Goal: Complete application form

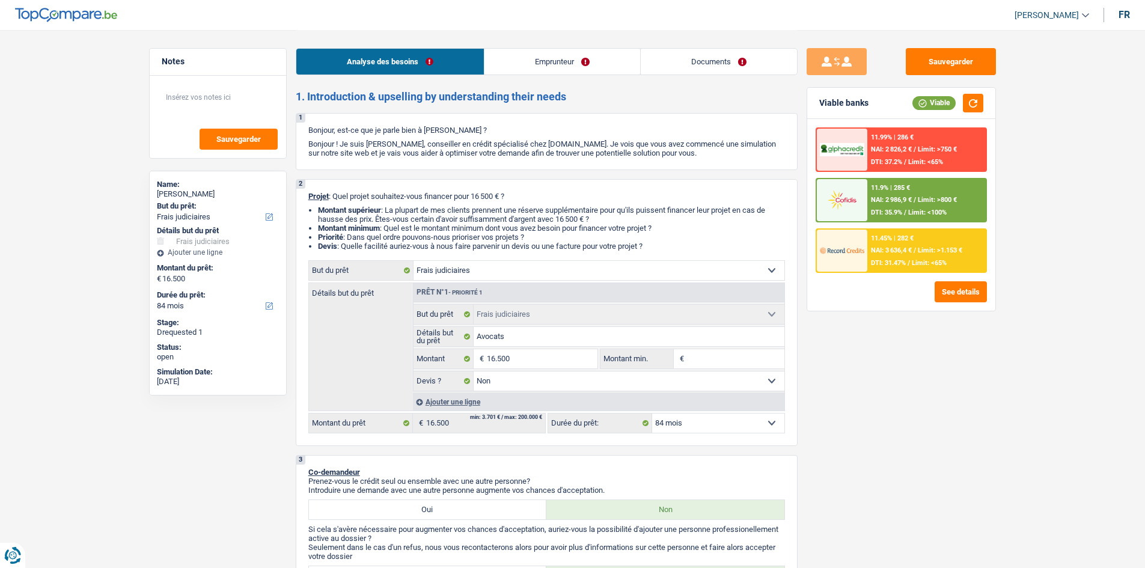
select select "judicial"
select select "84"
click at [690, 57] on link "Documents" at bounding box center [719, 62] width 156 height 26
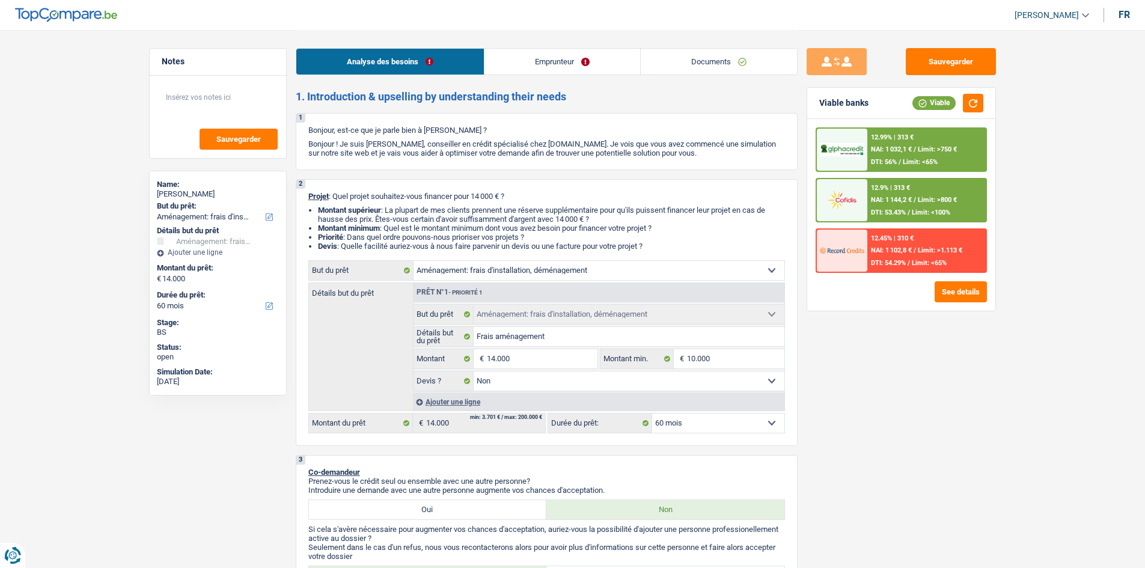
select select "movingOrInstallation"
select select "60"
select select "movingOrInstallation"
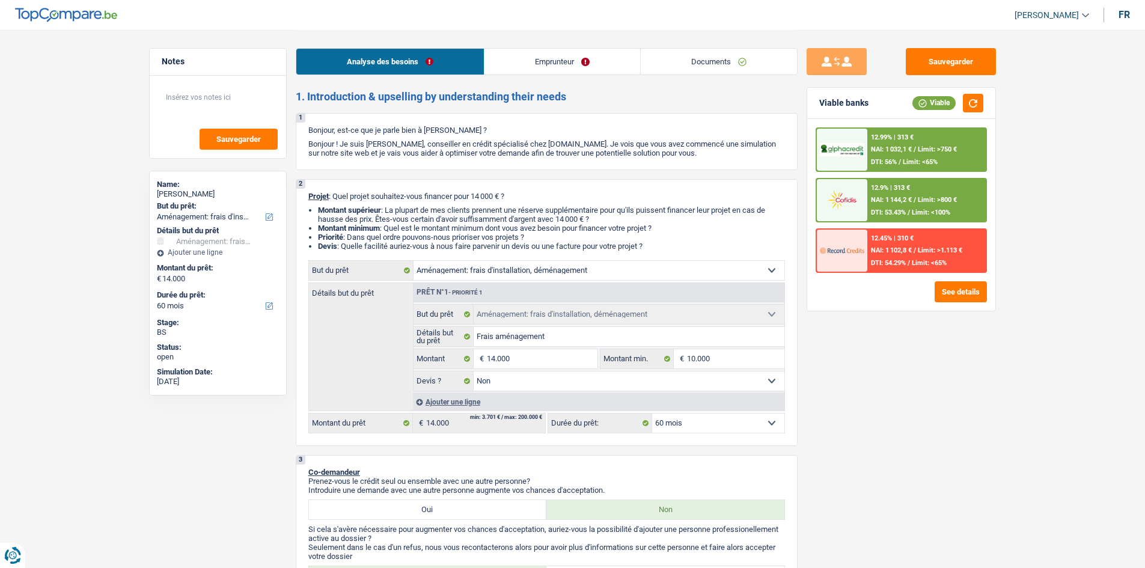
select select "false"
select select "60"
select select "privateEmployee"
select select "familyAllowances"
select select "netSalary"
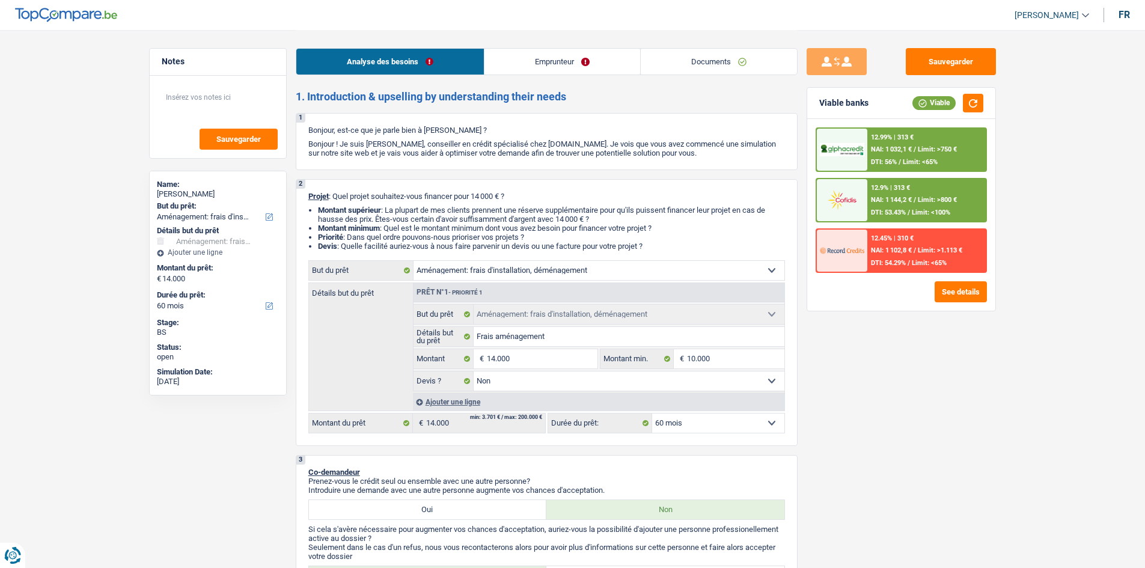
select select "mealVouchers"
select select "ownerWithMortgage"
select select "mortgage"
select select "300"
select select "movingOrInstallation"
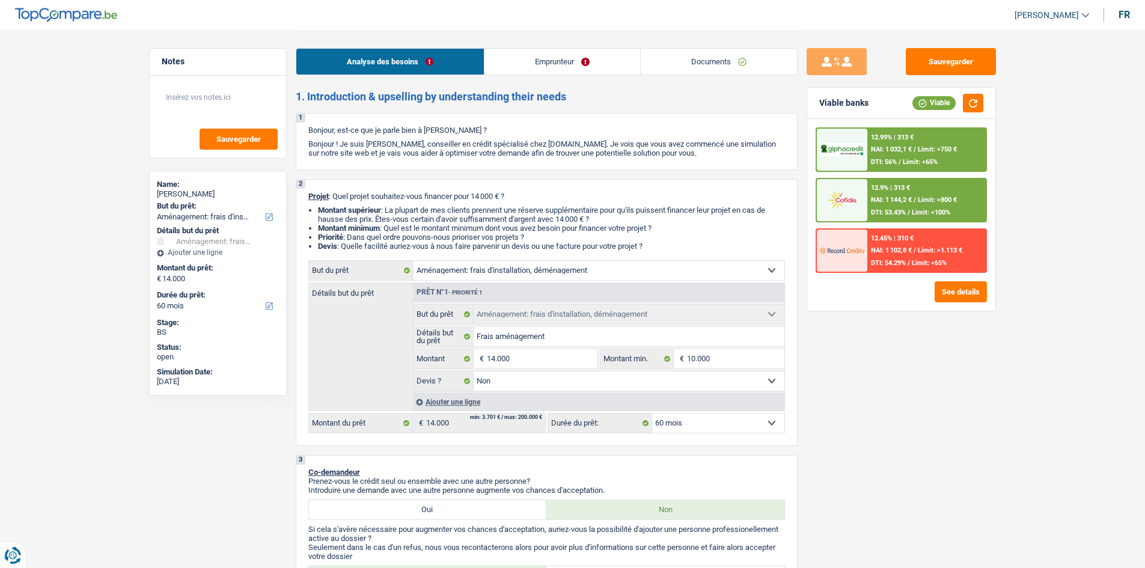
select select "movingOrInstallation"
select select "false"
select select "60"
drag, startPoint x: 696, startPoint y: 53, endPoint x: 673, endPoint y: 72, distance: 29.0
click at [696, 53] on link "Documents" at bounding box center [719, 62] width 156 height 26
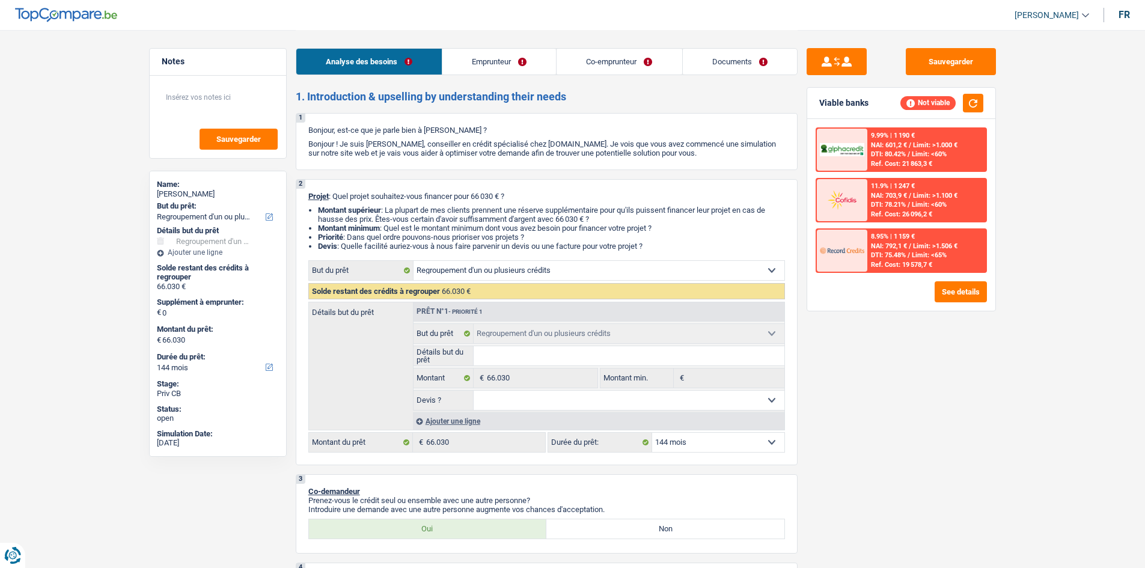
select select "refinancing"
select select "144"
select select "refinancing"
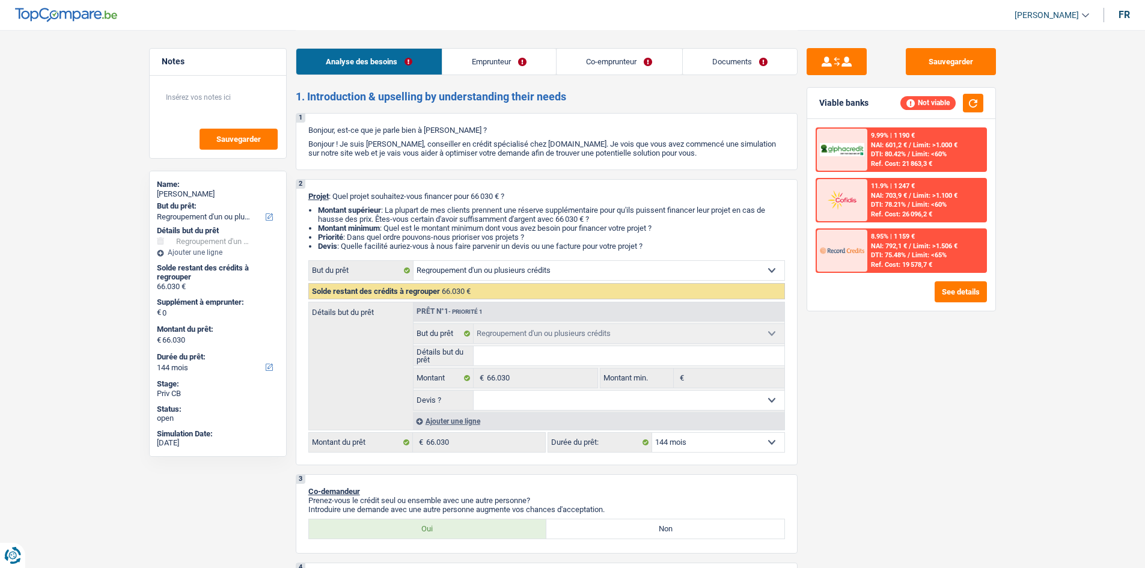
select select "144"
select select "publicEmployee"
select select "noProfession"
select select "netSalary"
select select "mealVouchers"
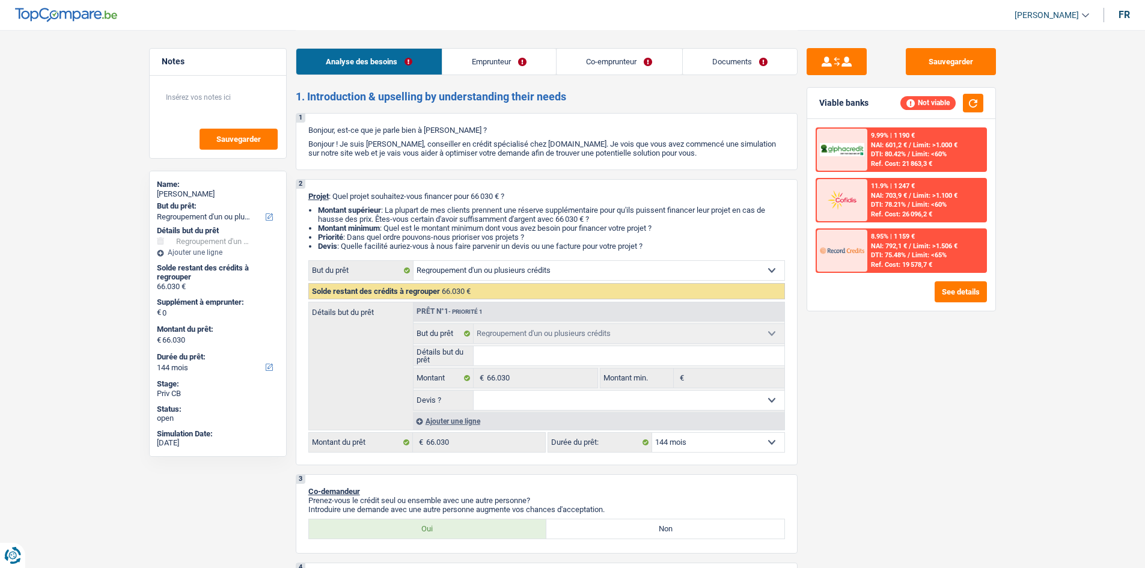
select select "other"
select select "ownerWithMortgage"
select select "mortgage"
select select "240"
select select "personalLoan"
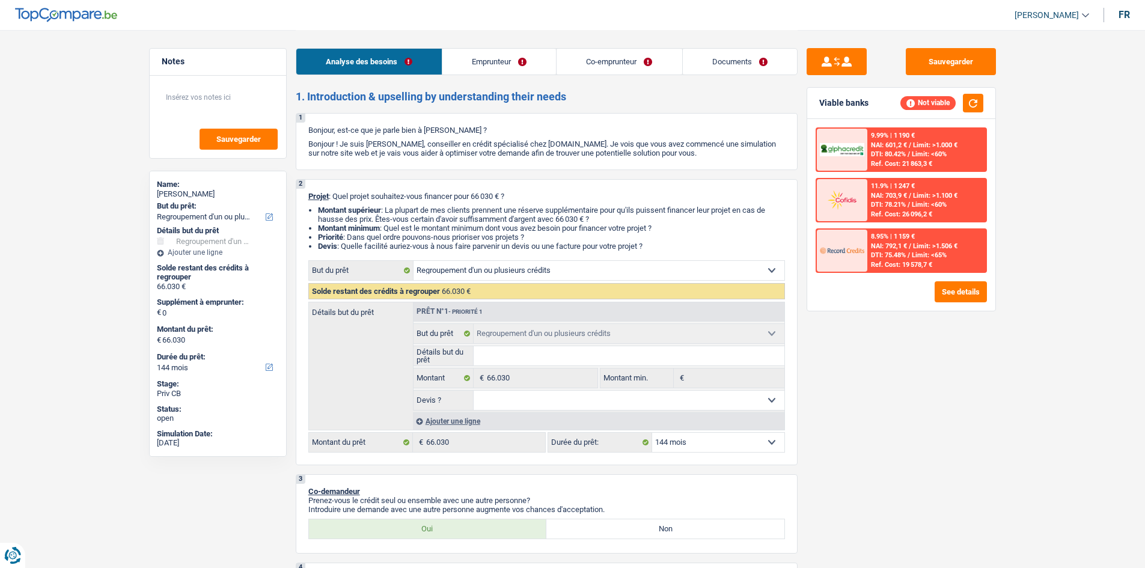
select select "smallWorks"
select select "96"
select select "refinancing"
select select "144"
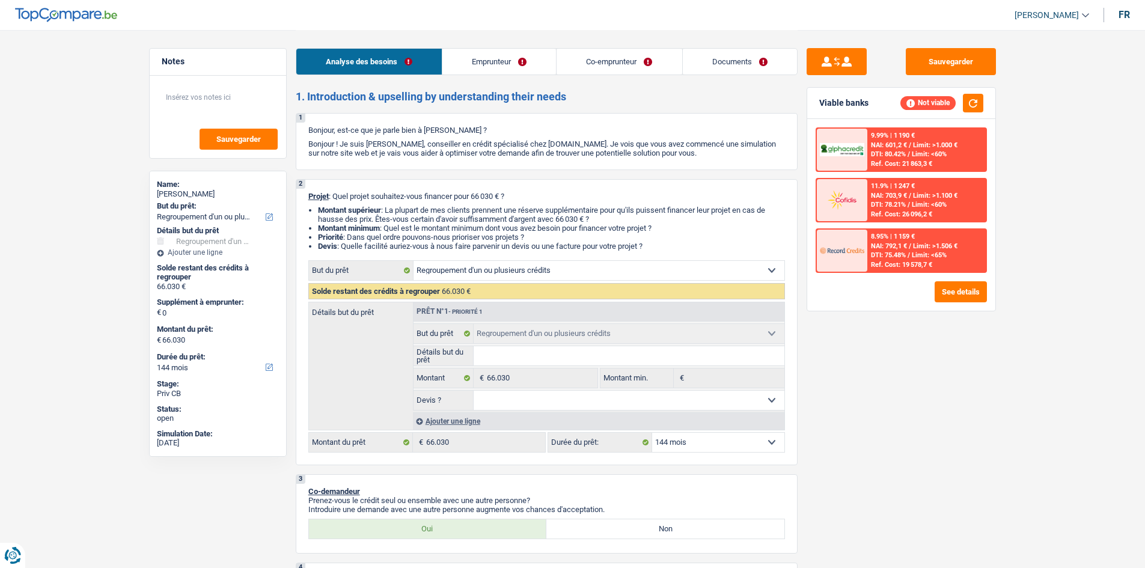
click at [723, 67] on link "Documents" at bounding box center [740, 62] width 114 height 26
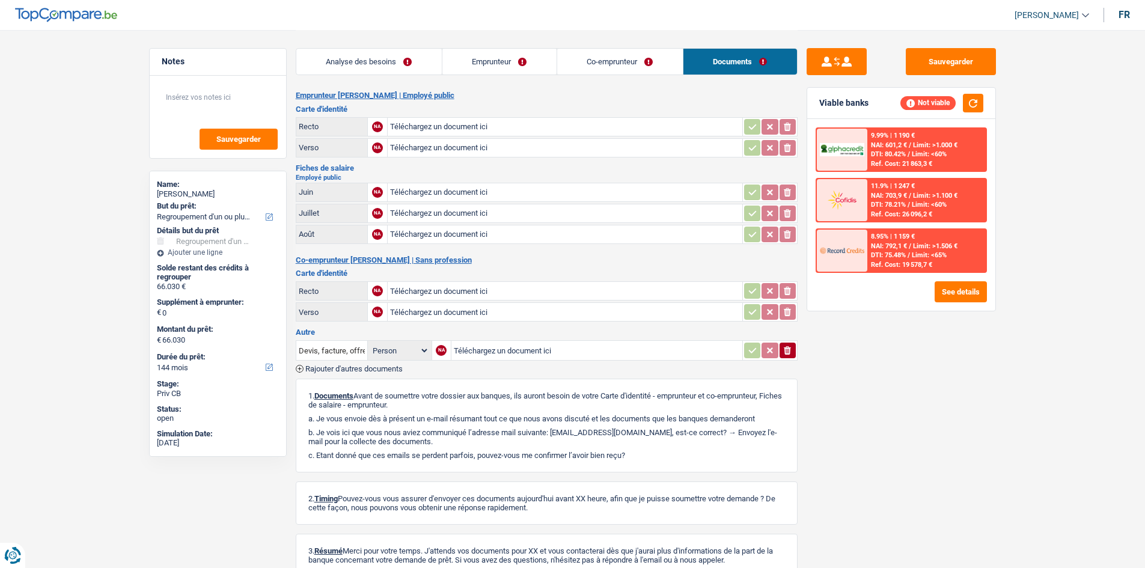
click at [516, 63] on link "Emprunteur" at bounding box center [499, 62] width 114 height 26
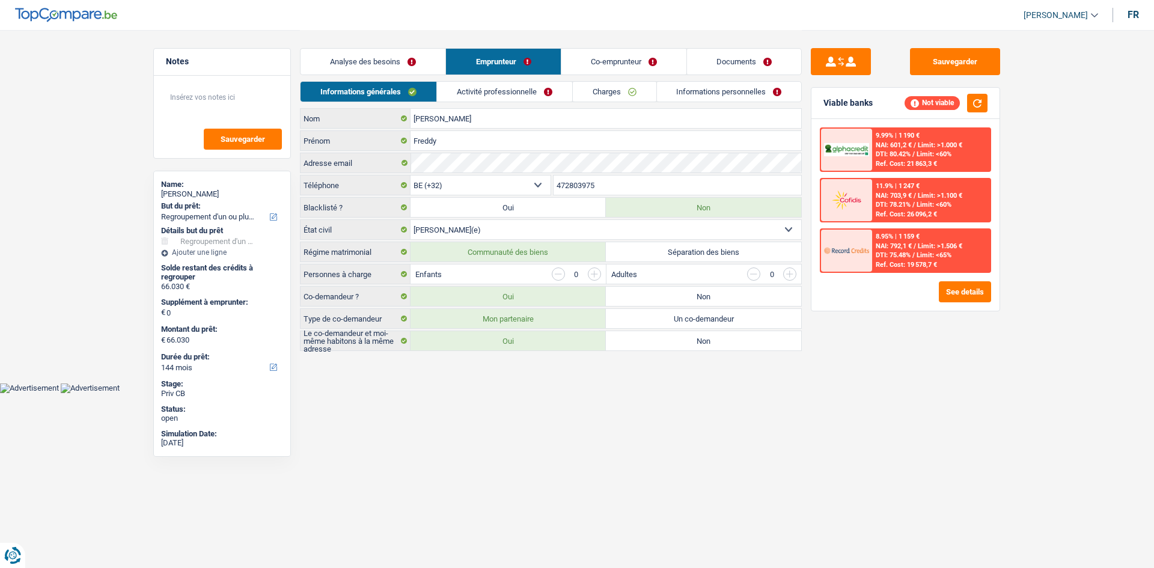
click at [506, 88] on link "Activité professionnelle" at bounding box center [504, 92] width 135 height 20
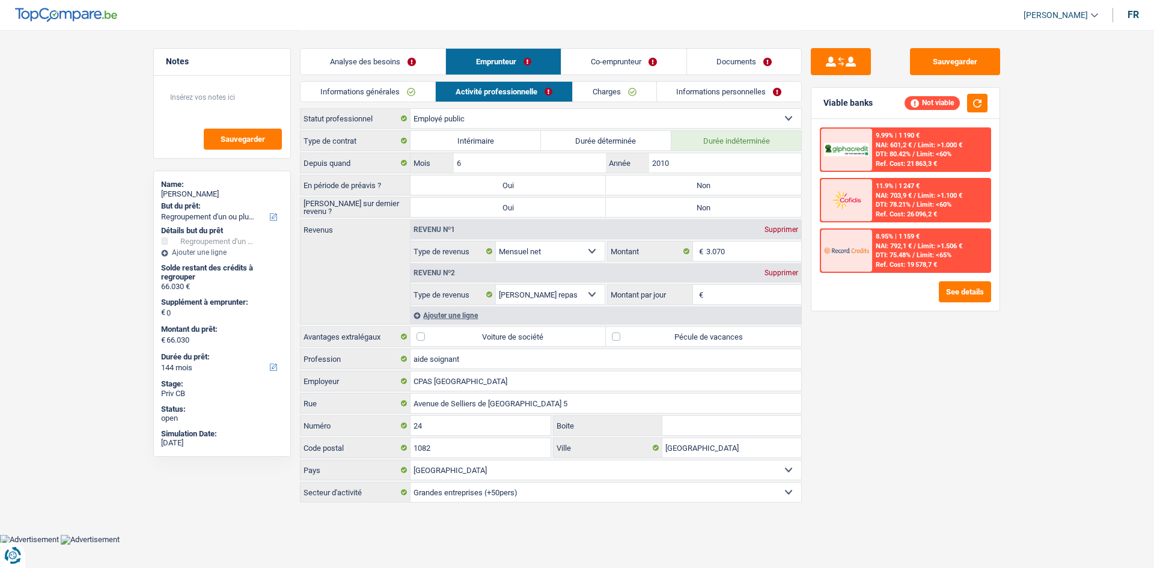
click at [631, 91] on link "Charges" at bounding box center [615, 92] width 84 height 20
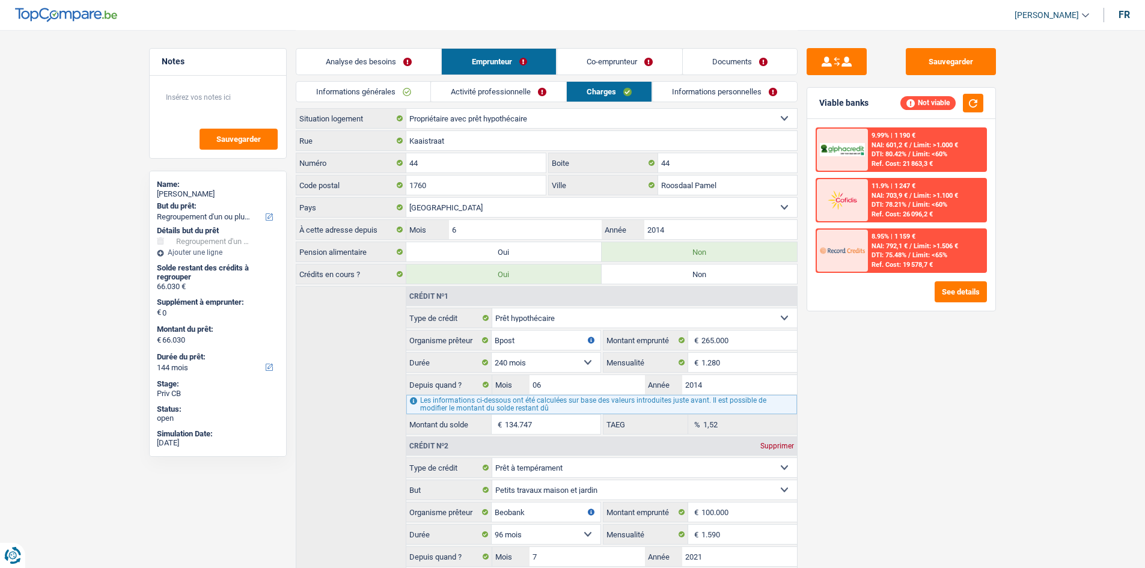
click at [707, 94] on link "Informations personnelles" at bounding box center [724, 92] width 145 height 20
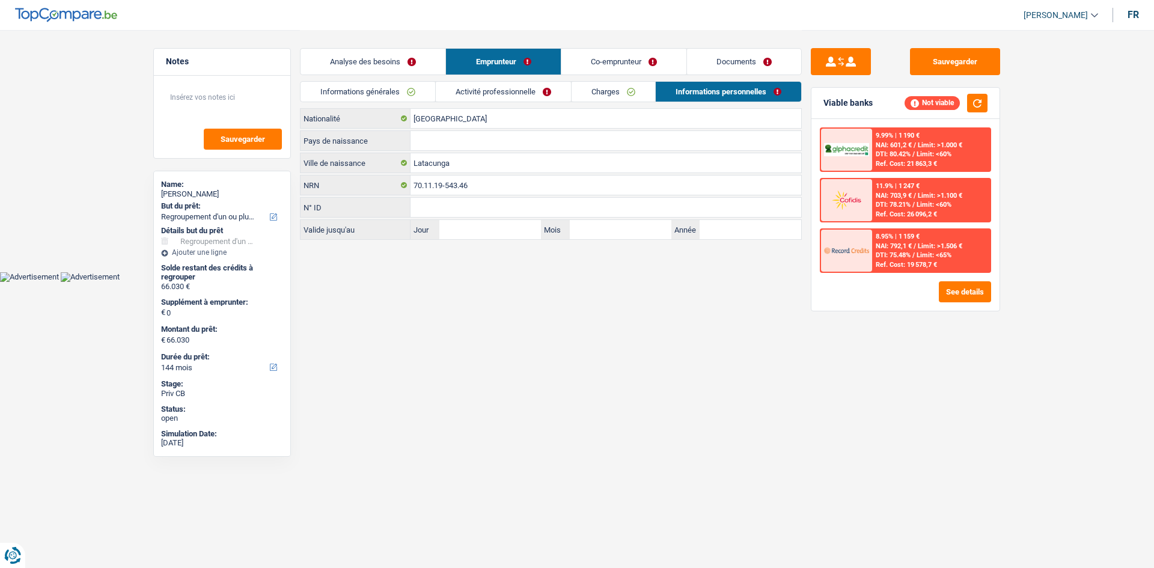
click at [599, 55] on link "Co-emprunteur" at bounding box center [624, 62] width 125 height 26
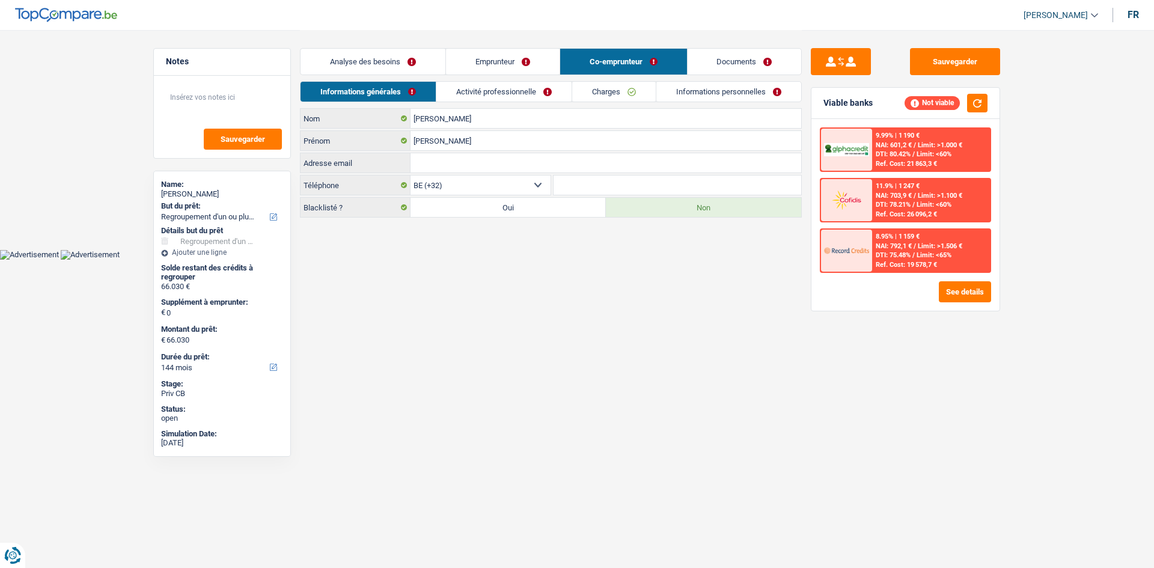
click at [391, 70] on link "Analyse des besoins" at bounding box center [373, 62] width 145 height 26
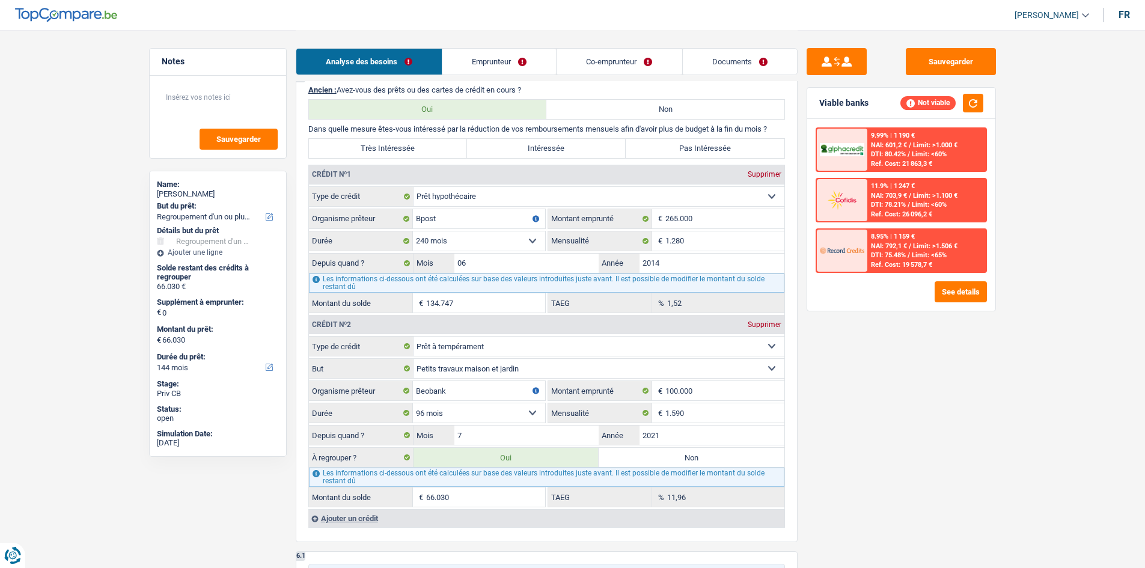
scroll to position [842, 0]
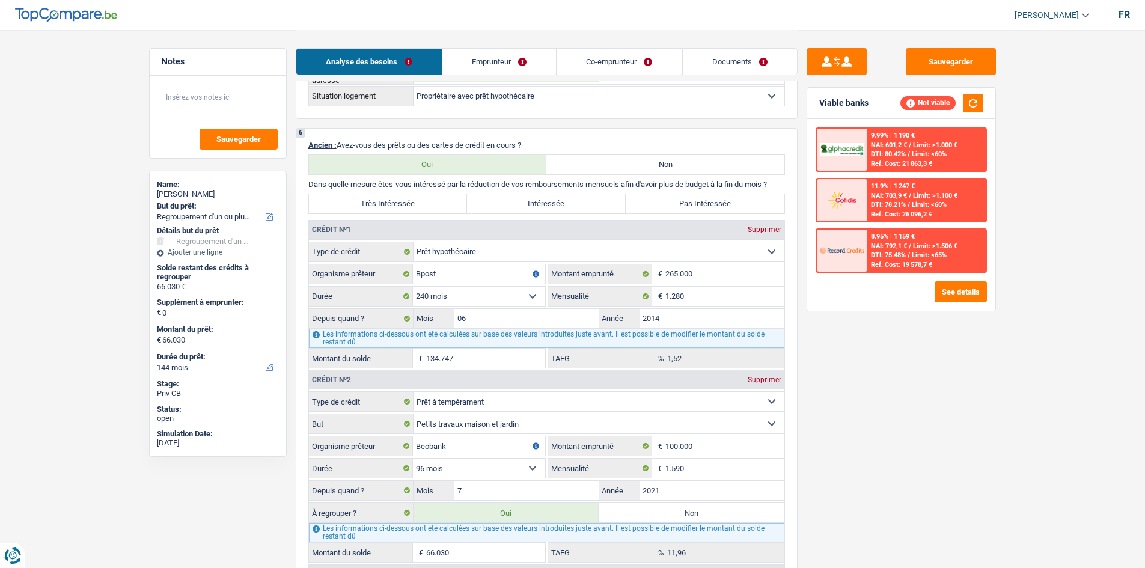
click at [459, 201] on label "Très Intéressée" at bounding box center [388, 203] width 159 height 19
click at [459, 201] on input "Très Intéressée" at bounding box center [388, 203] width 159 height 19
radio input "true"
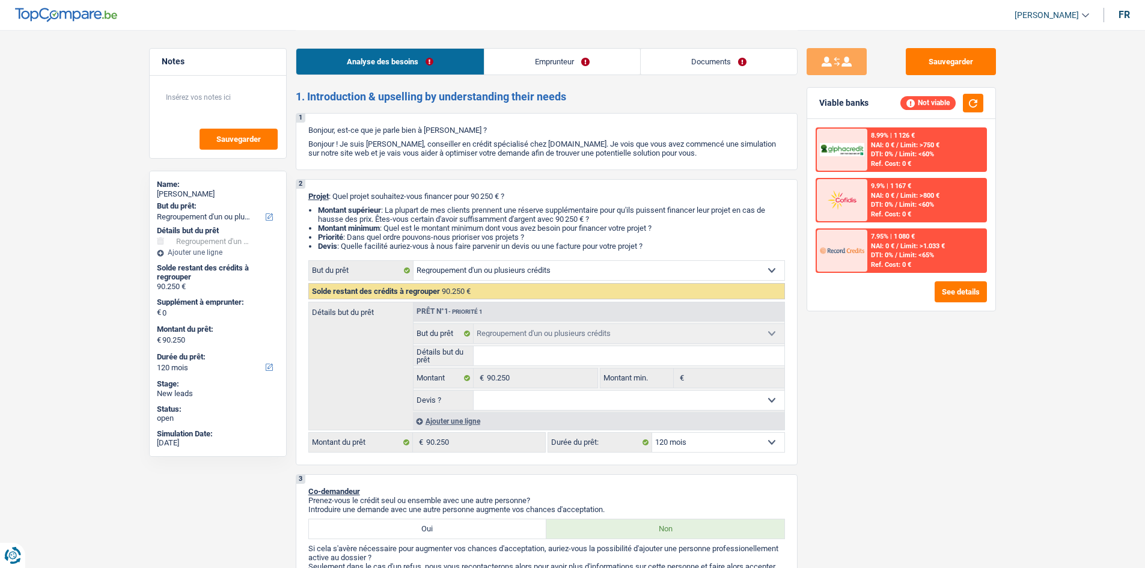
select select "refinancing"
select select "120"
select select "refinancing"
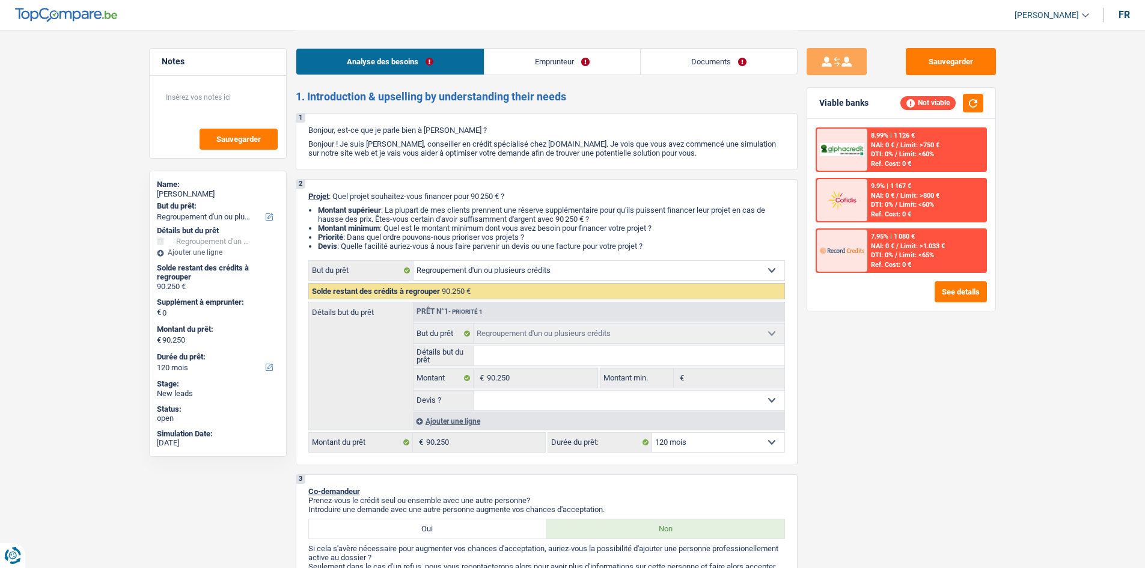
select select "120"
select select "invalid"
select select "familyAllowances"
select select "disabilityPension"
select select "ownerWithMortgage"
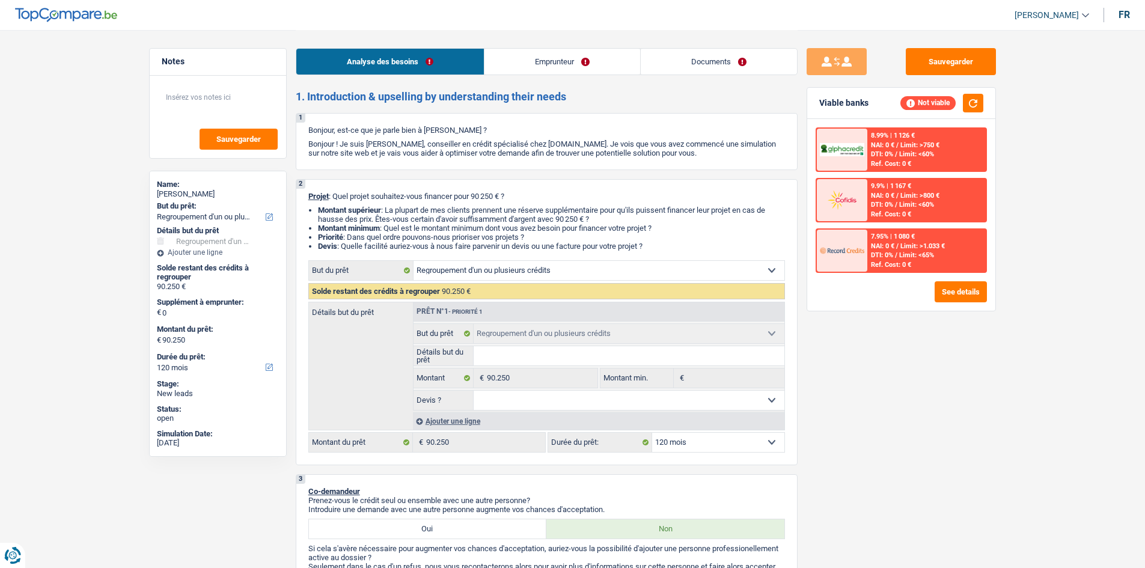
select select "mortgage"
select select "refinancing"
select select "120"
drag, startPoint x: 690, startPoint y: 64, endPoint x: 670, endPoint y: 63, distance: 19.9
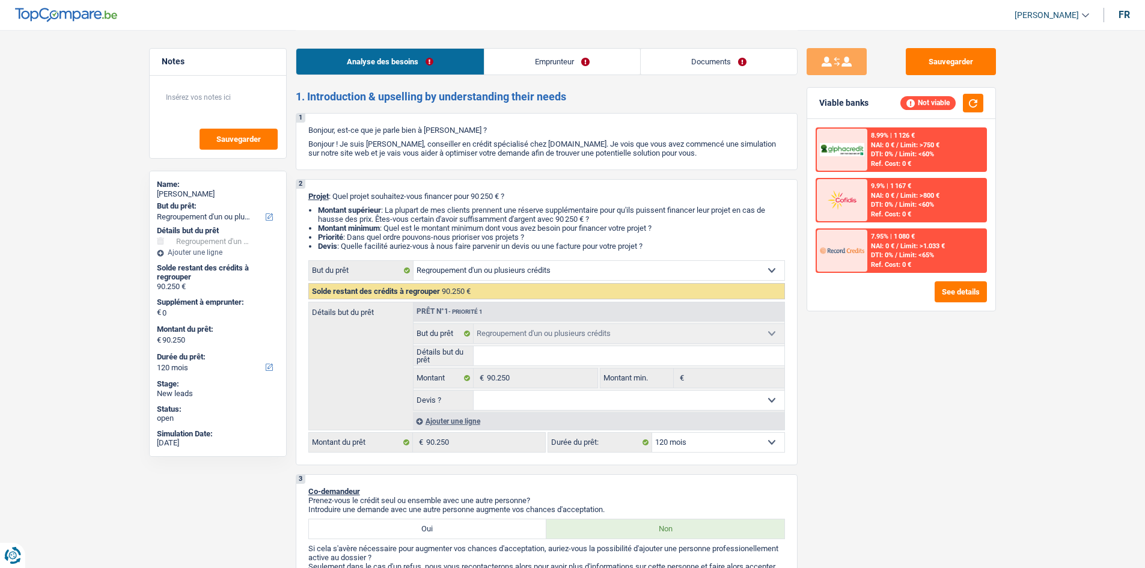
click at [690, 64] on link "Documents" at bounding box center [719, 62] width 156 height 26
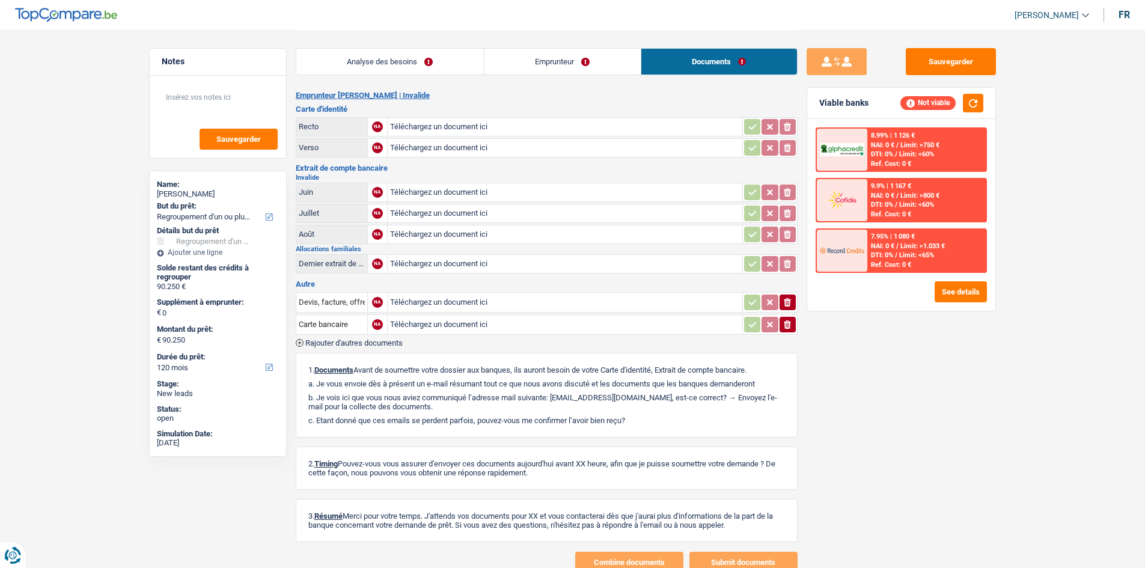
click at [598, 61] on link "Emprunteur" at bounding box center [563, 62] width 156 height 26
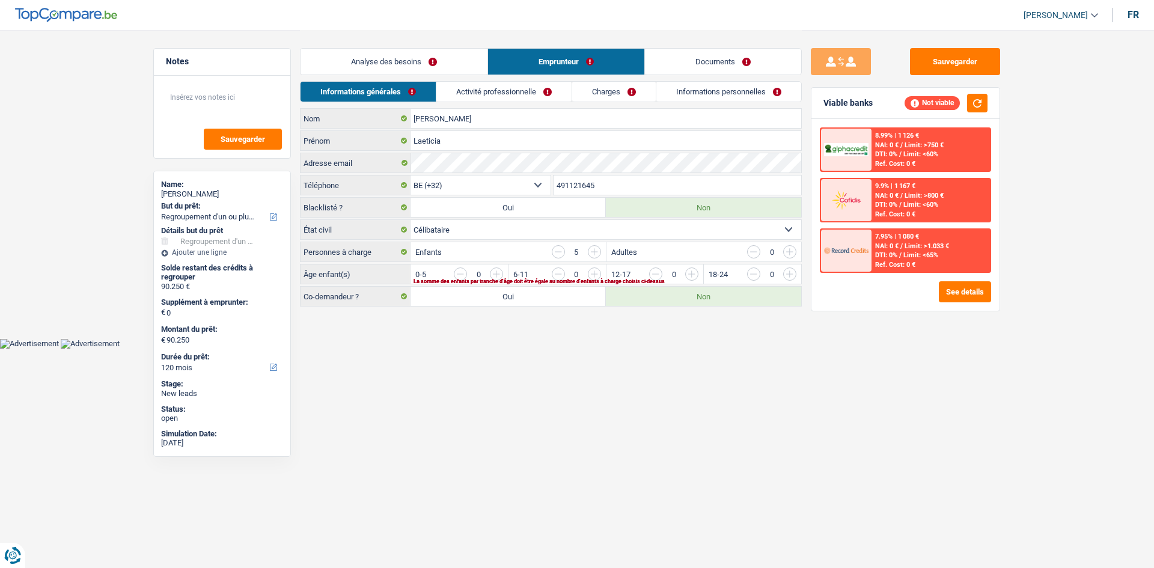
click at [514, 95] on link "Activité professionnelle" at bounding box center [503, 92] width 135 height 20
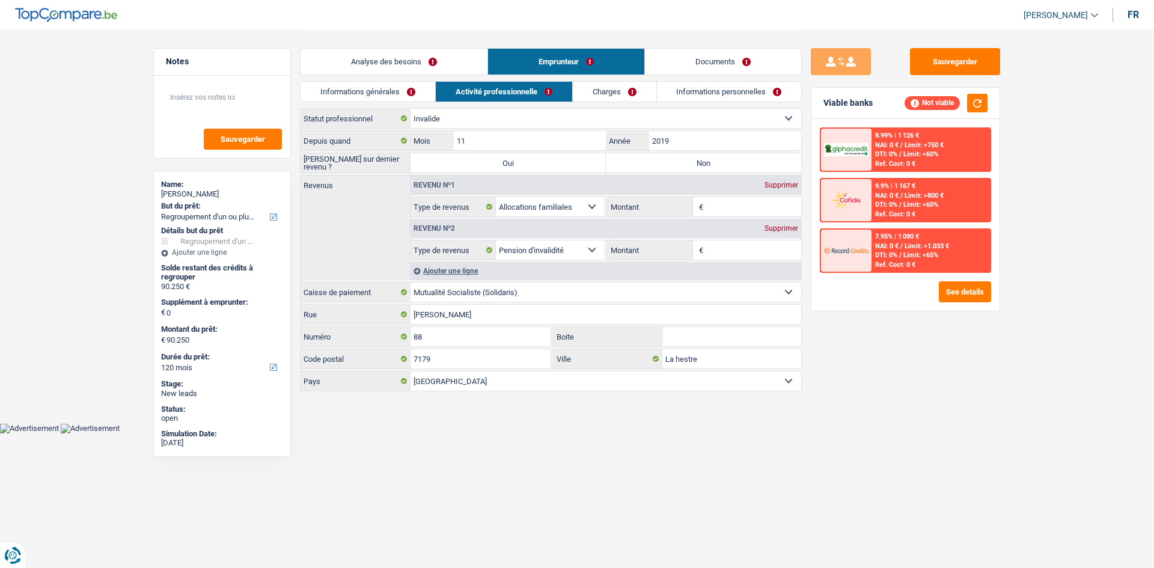
click at [616, 90] on link "Charges" at bounding box center [615, 92] width 84 height 20
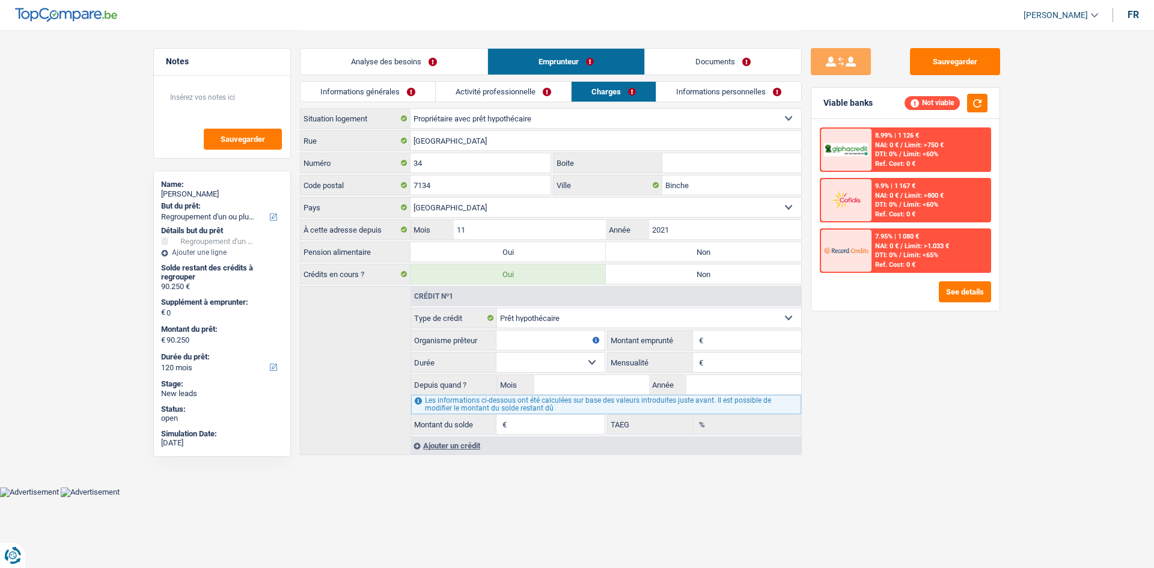
click at [700, 93] on link "Informations personnelles" at bounding box center [728, 92] width 145 height 20
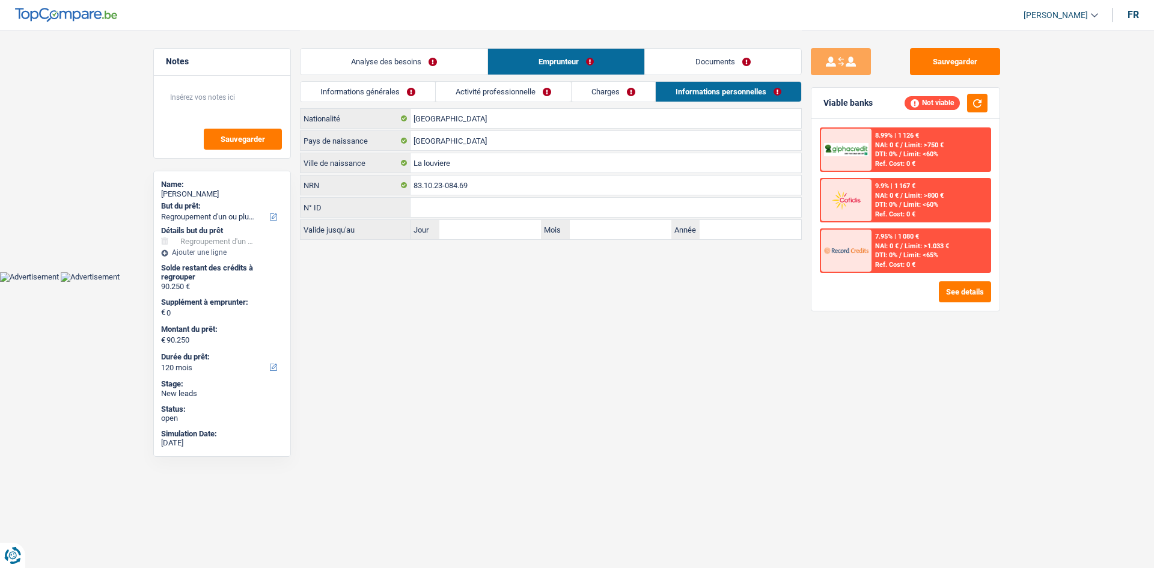
click at [477, 66] on link "Analyse des besoins" at bounding box center [394, 62] width 187 height 26
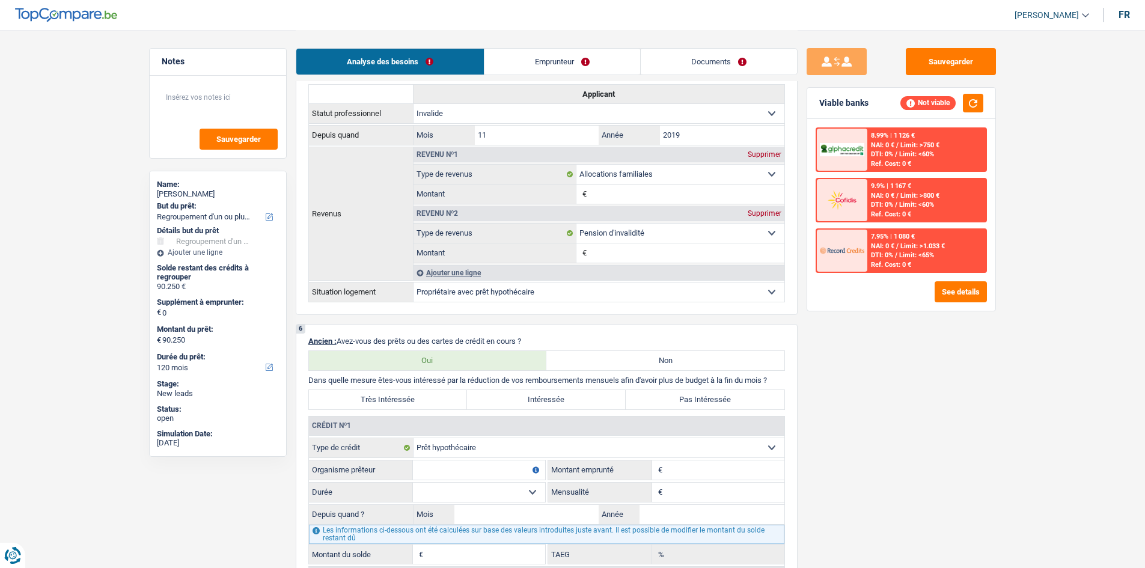
scroll to position [721, 0]
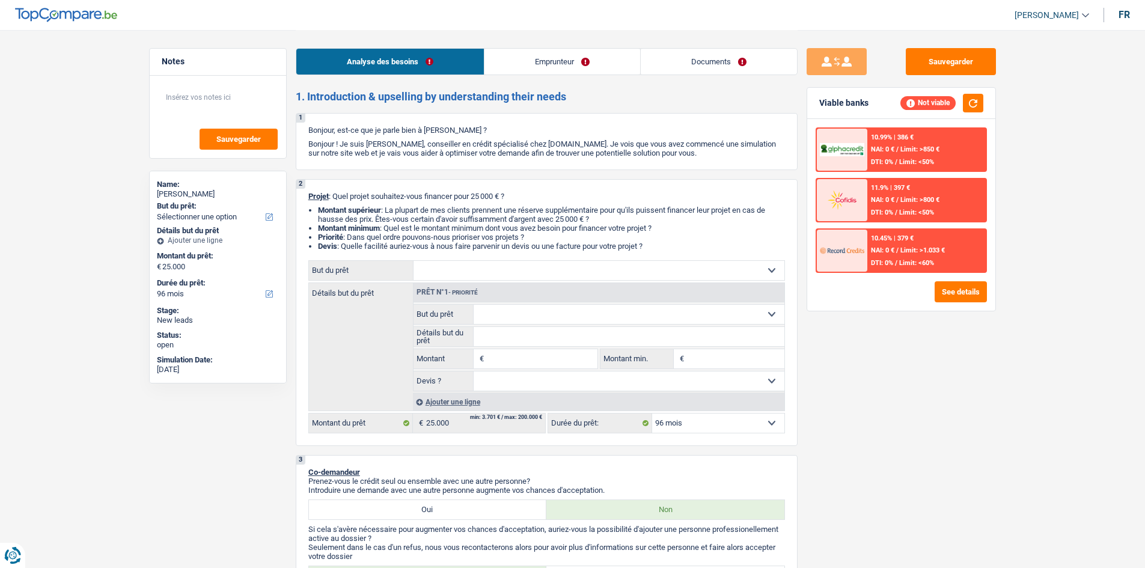
select select "96"
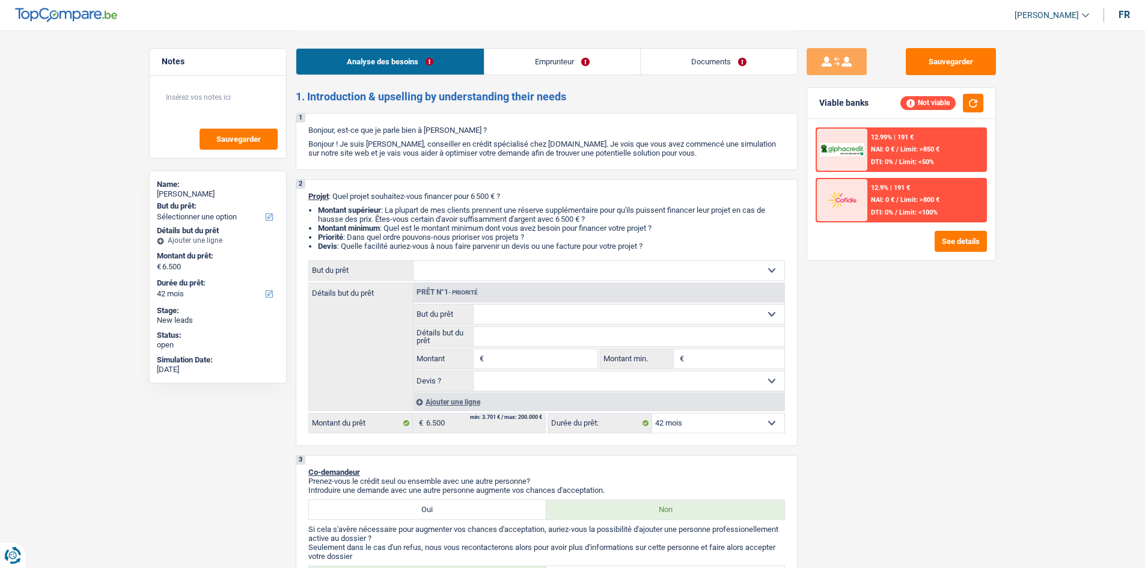
select select "42"
select select "worker"
select select "netSalary"
select select "42"
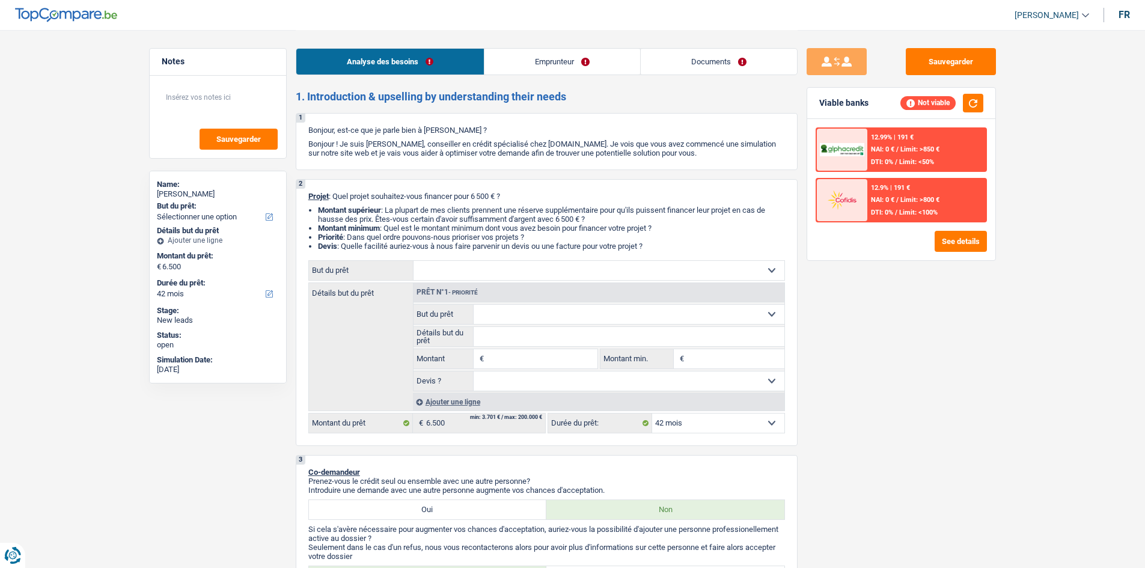
select select "worker"
select select "netSalary"
select select "LU"
select select "otherInstitutions"
drag, startPoint x: 684, startPoint y: 57, endPoint x: 660, endPoint y: 55, distance: 24.1
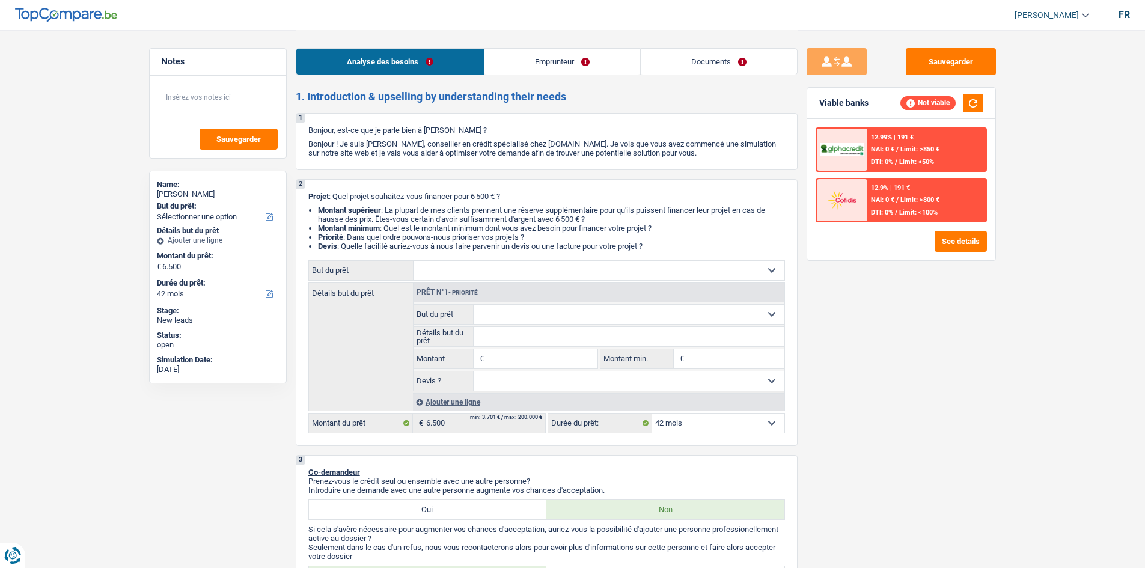
click at [684, 57] on link "Documents" at bounding box center [719, 62] width 156 height 26
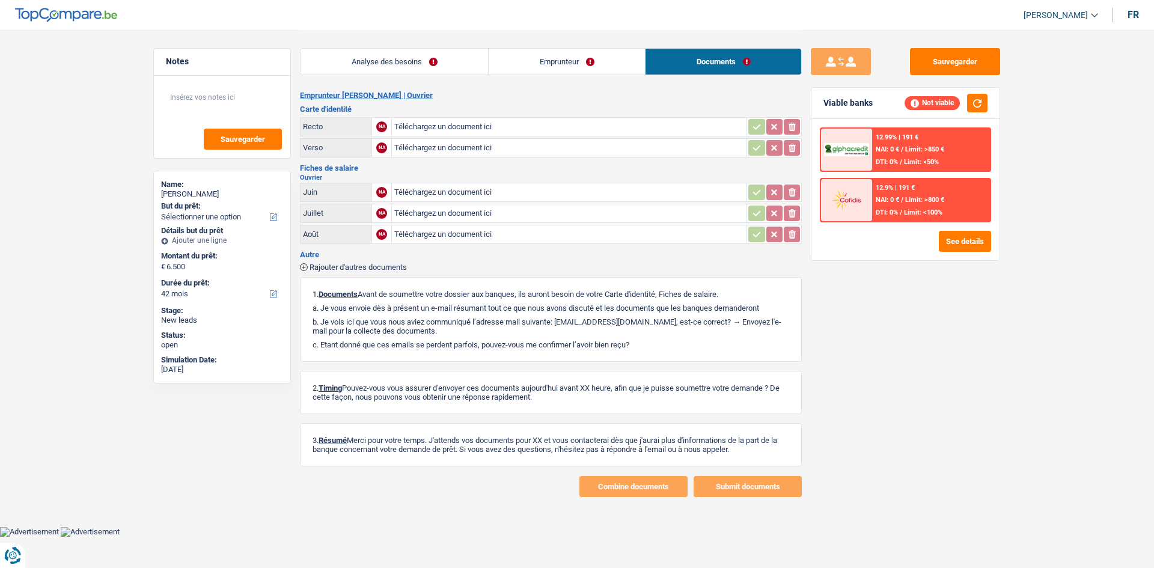
click at [581, 57] on link "Emprunteur" at bounding box center [567, 62] width 156 height 26
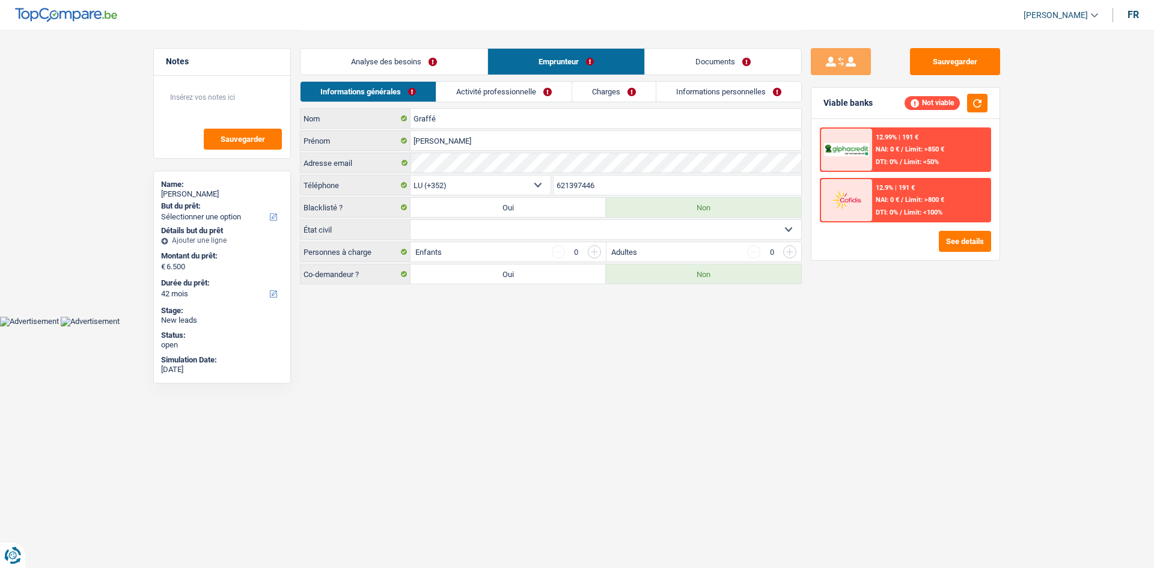
click at [532, 100] on link "Activité professionnelle" at bounding box center [503, 92] width 135 height 20
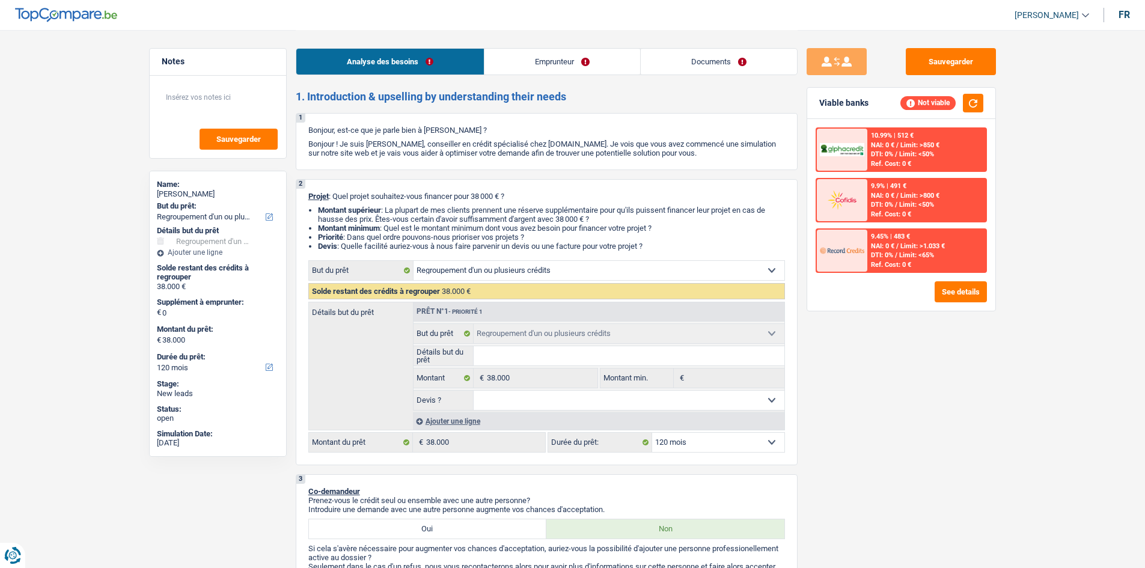
select select "refinancing"
select select "120"
select select "refinancing"
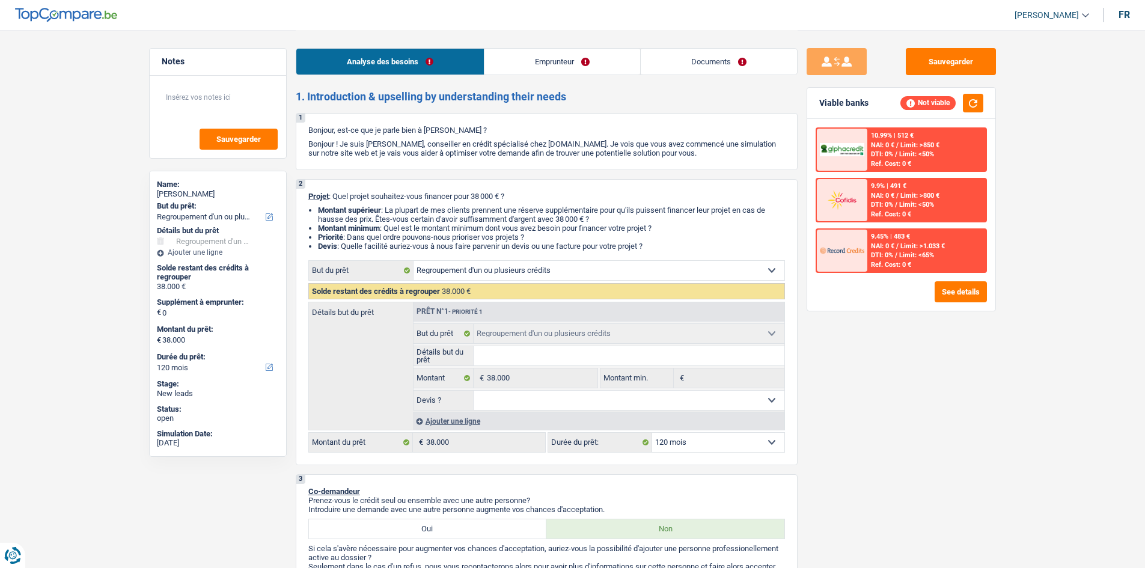
select select "120"
select select "privateEmployee"
select select "netSalary"
select select "mealVouchers"
select select "rents"
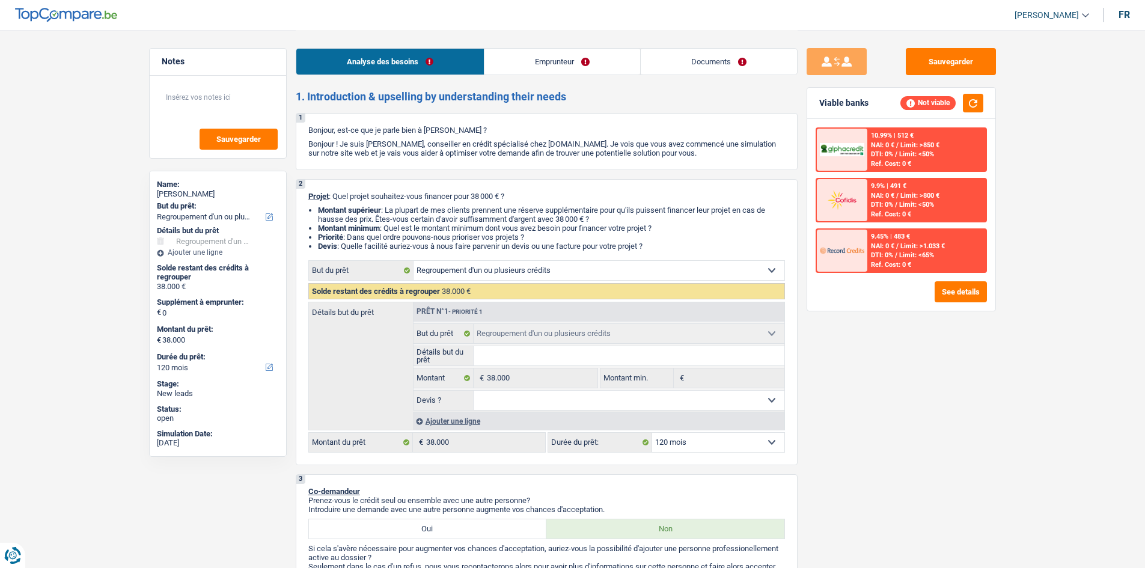
select select "refinancing"
select select "120"
drag, startPoint x: 721, startPoint y: 61, endPoint x: 654, endPoint y: 62, distance: 67.3
click at [721, 61] on link "Documents" at bounding box center [719, 62] width 156 height 26
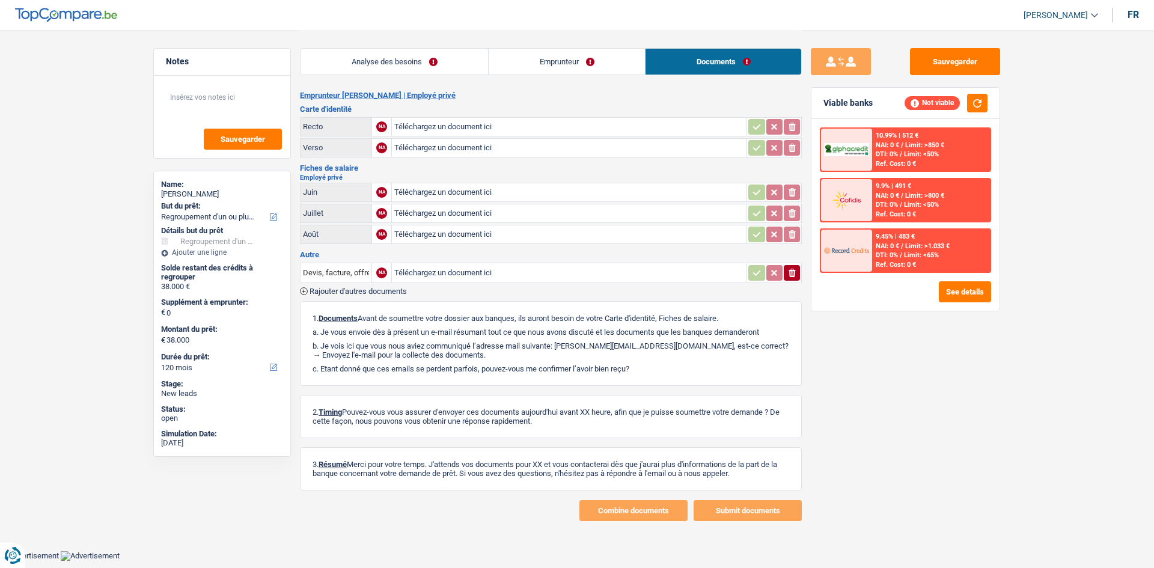
click at [580, 64] on link "Emprunteur" at bounding box center [567, 62] width 156 height 26
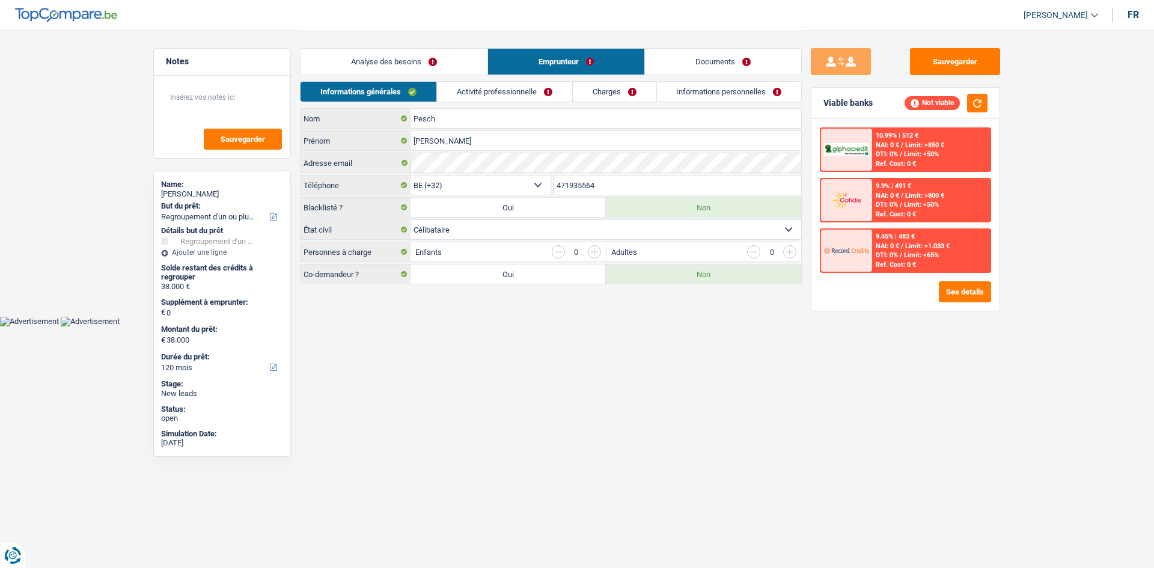
drag, startPoint x: 536, startPoint y: 88, endPoint x: 586, endPoint y: 90, distance: 49.3
click at [537, 88] on link "Activité professionnelle" at bounding box center [504, 92] width 135 height 20
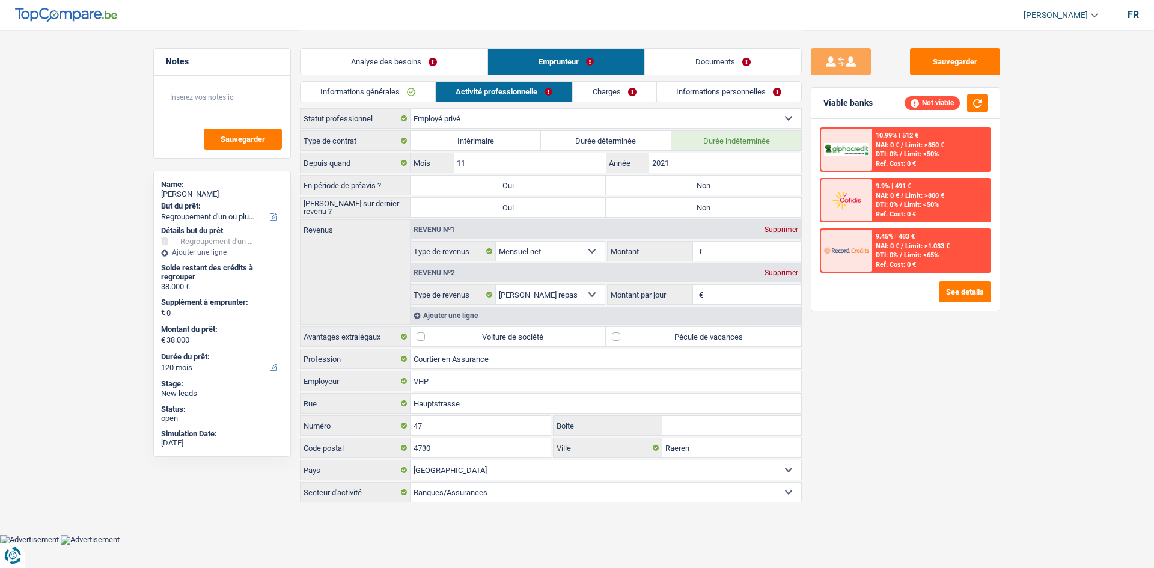
click at [628, 88] on link "Charges" at bounding box center [615, 92] width 84 height 20
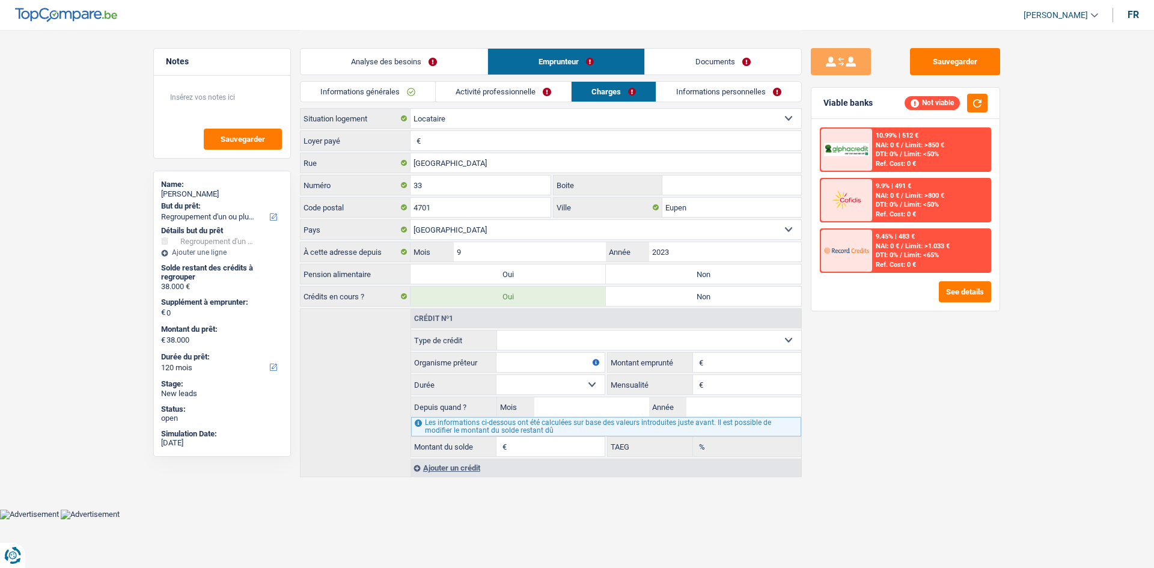
click at [450, 59] on link "Analyse des besoins" at bounding box center [394, 62] width 187 height 26
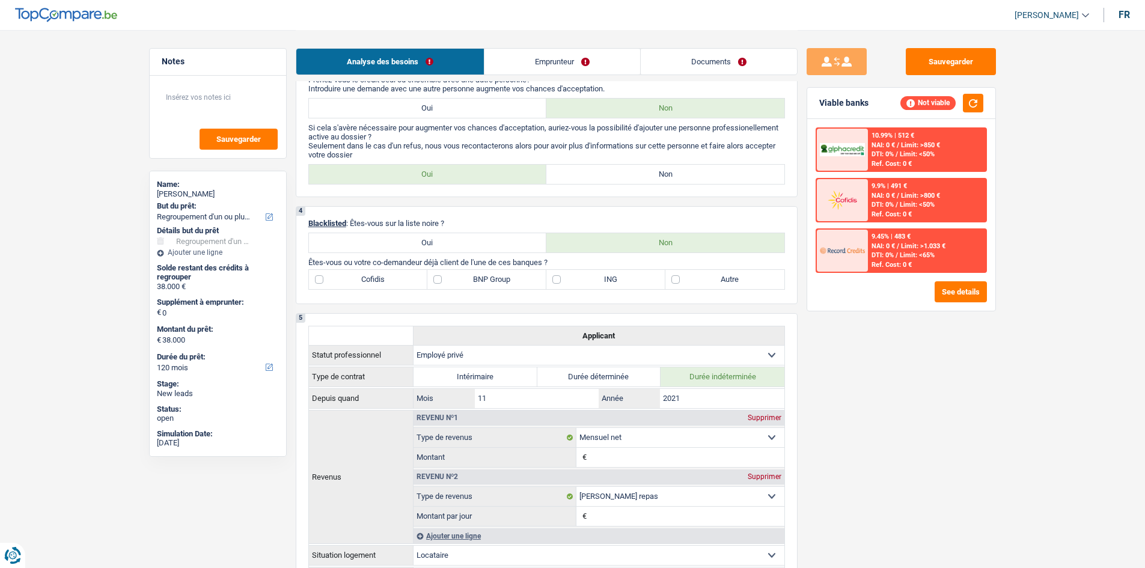
scroll to position [842, 0]
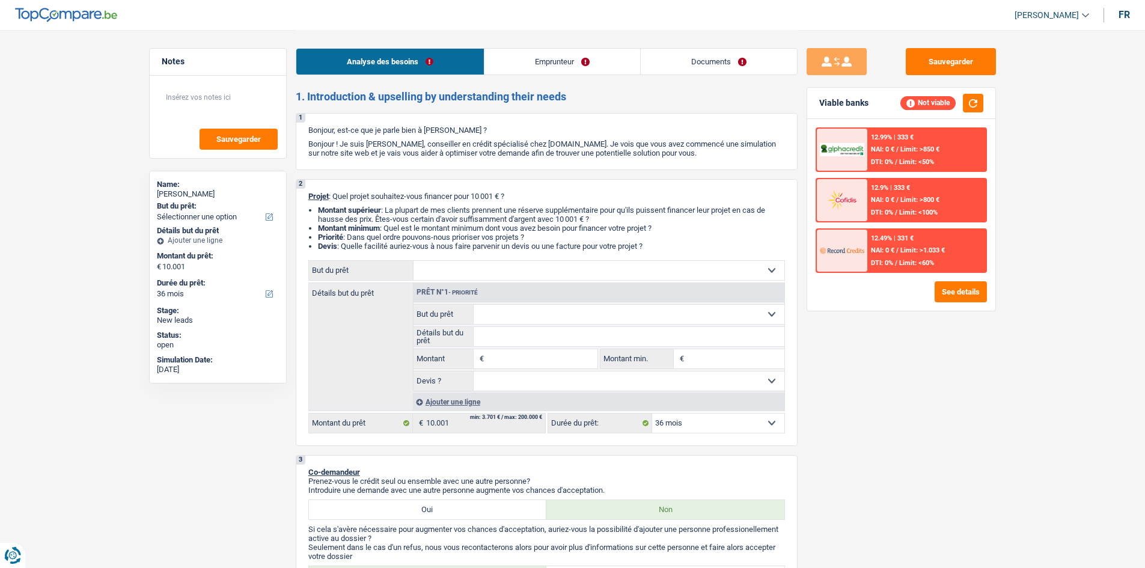
select select "36"
select select "privateEmployee"
select select "netSalary"
select select "mealVouchers"
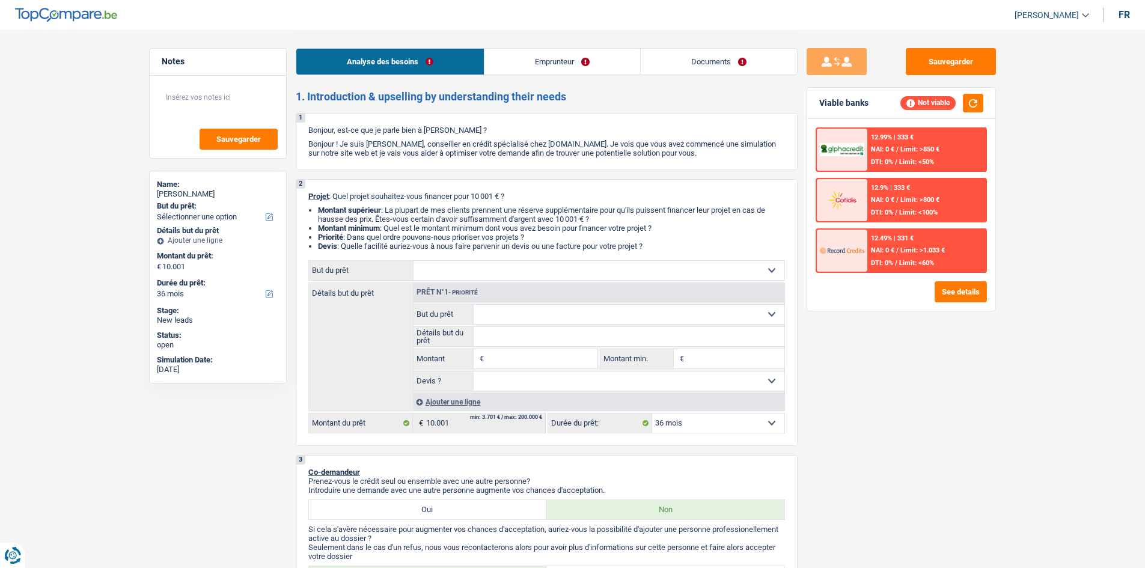
select select "36"
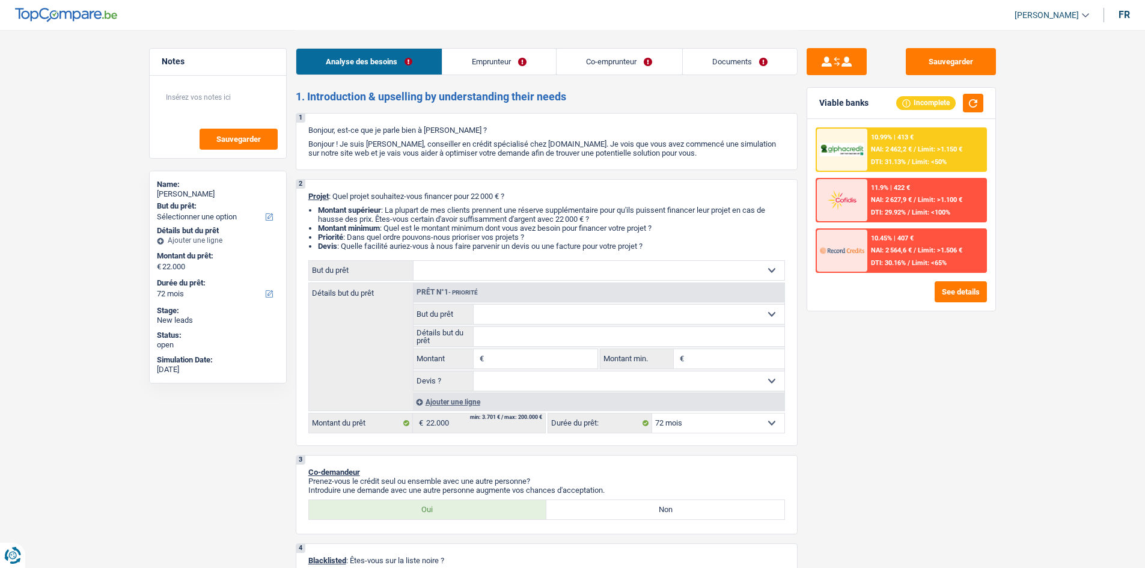
select select "72"
select select "worker"
select select "familyAllowances"
select select "netSalary"
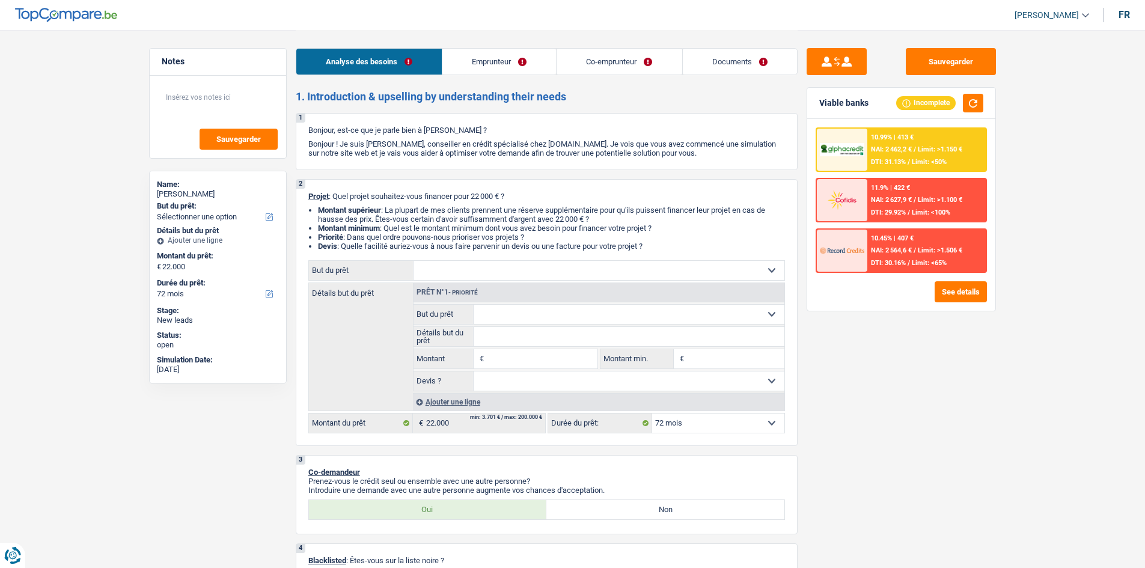
select select "rents"
select select "72"
select select "worker"
select select "familyAllowances"
select select "netSalary"
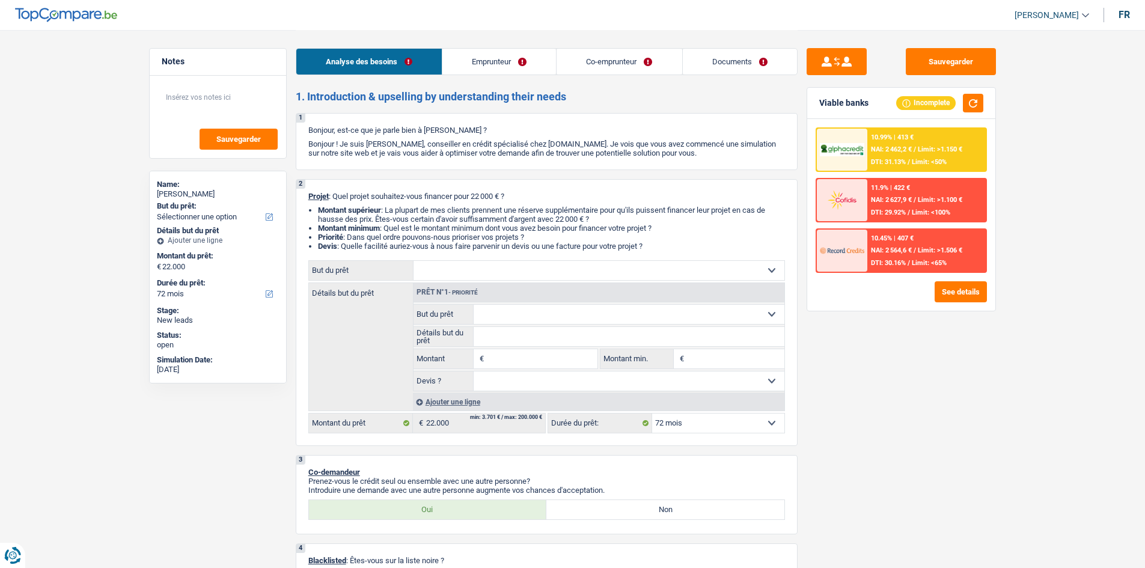
click at [604, 60] on link "Co-emprunteur" at bounding box center [619, 62] width 125 height 26
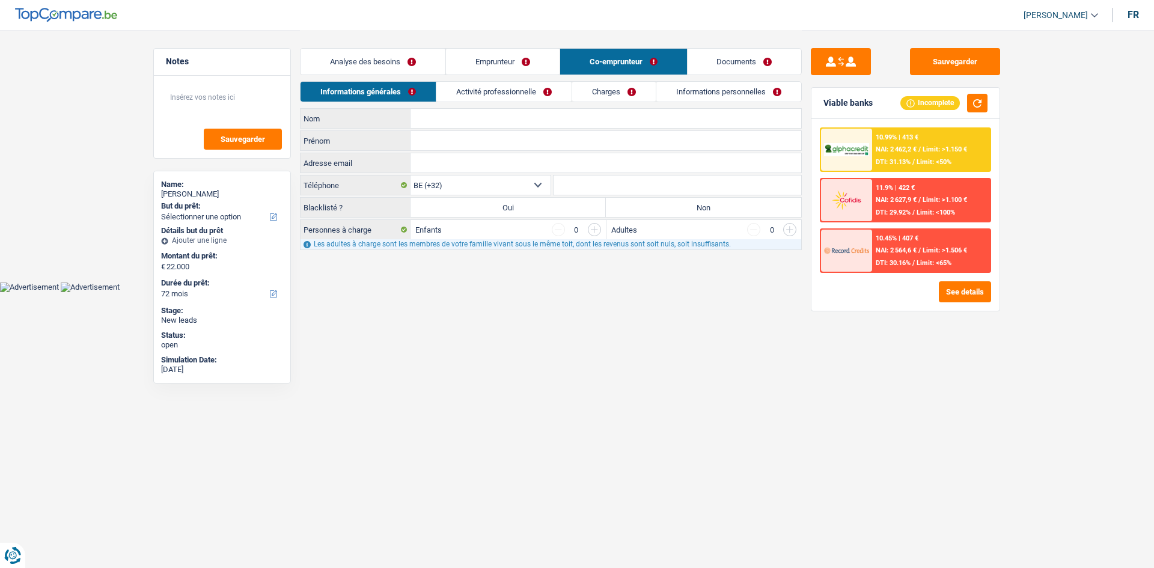
click at [715, 57] on link "Documents" at bounding box center [745, 62] width 114 height 26
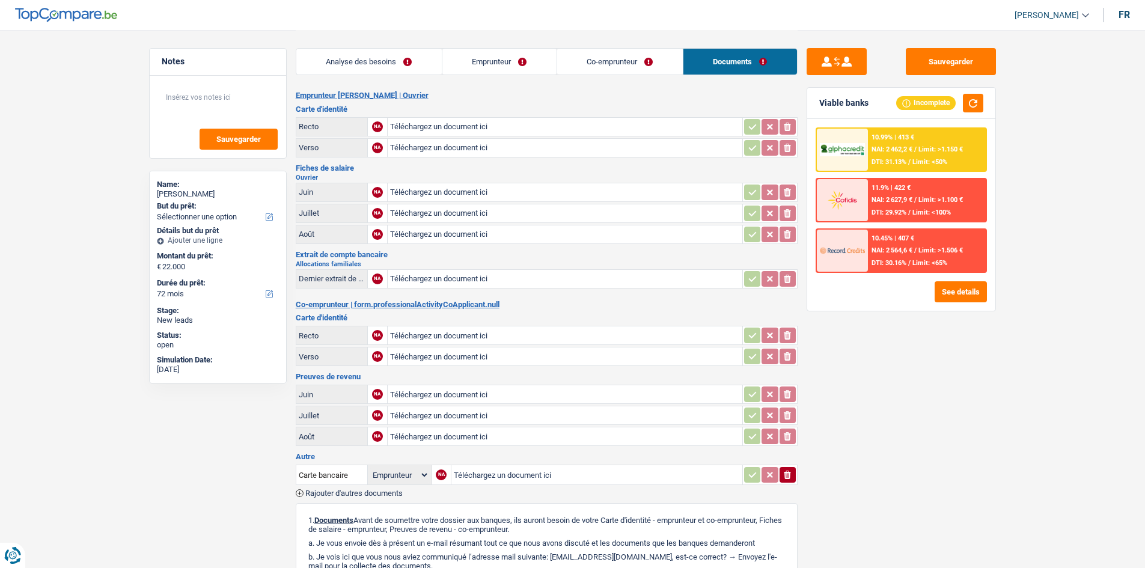
click at [501, 53] on link "Emprunteur" at bounding box center [499, 62] width 114 height 26
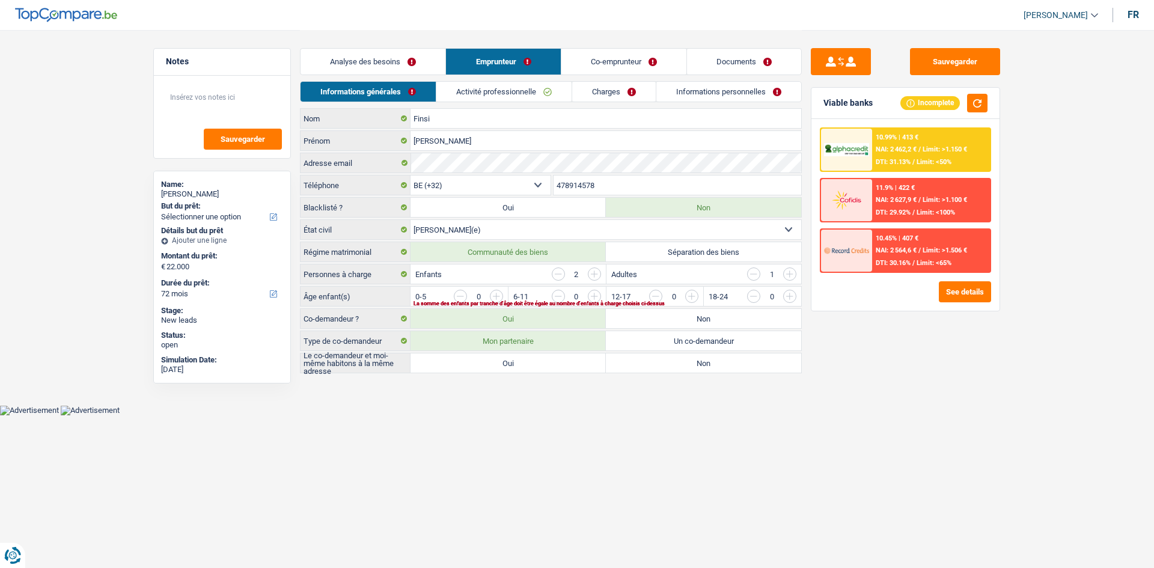
click at [510, 88] on link "Activité professionnelle" at bounding box center [503, 92] width 135 height 20
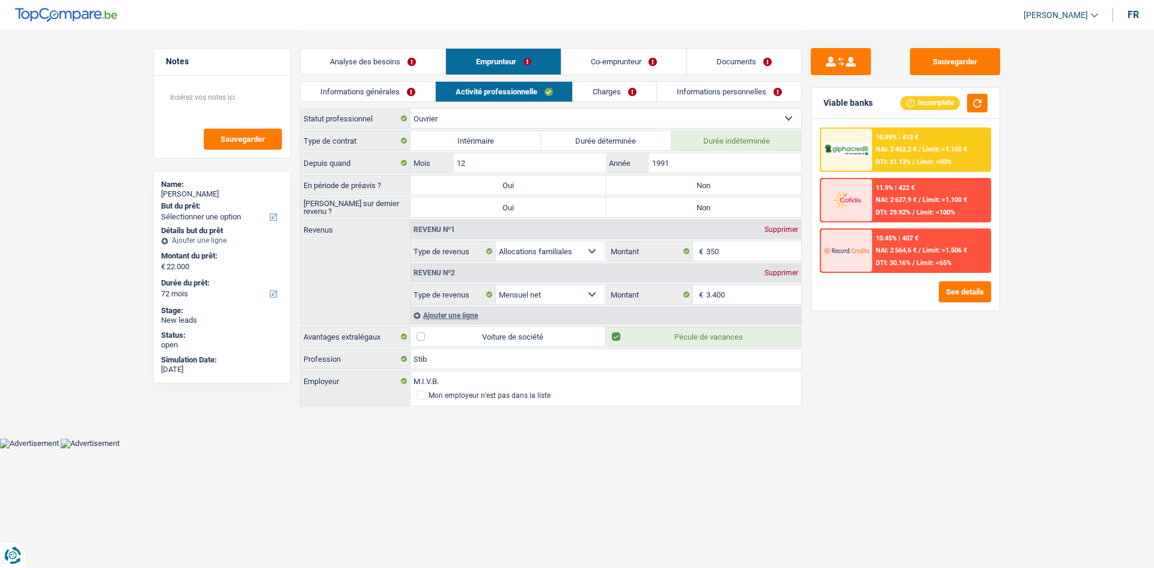
click at [409, 66] on link "Analyse des besoins" at bounding box center [373, 62] width 145 height 26
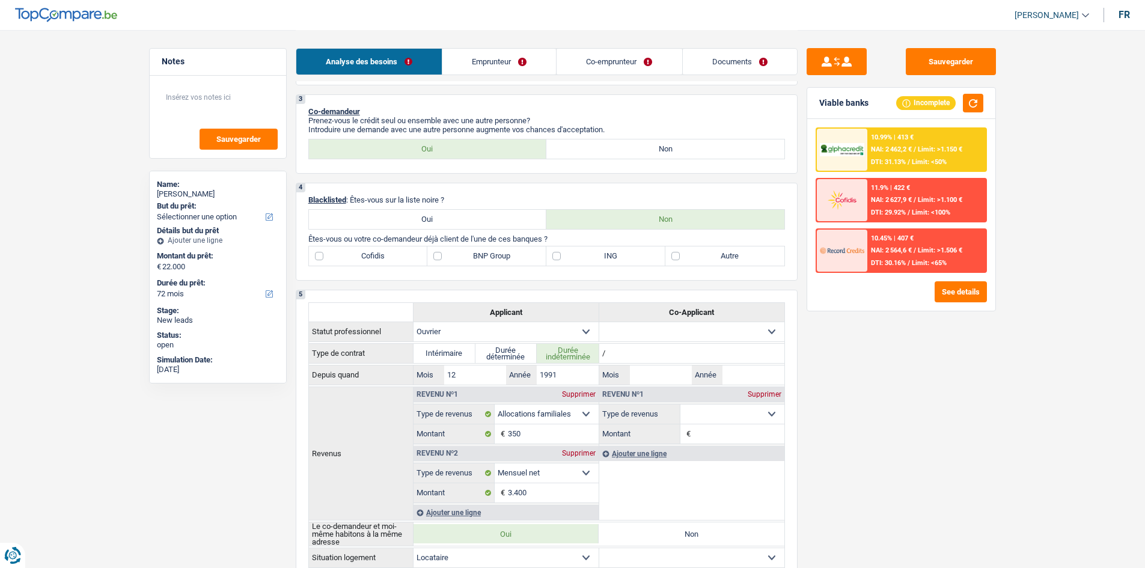
scroll to position [782, 0]
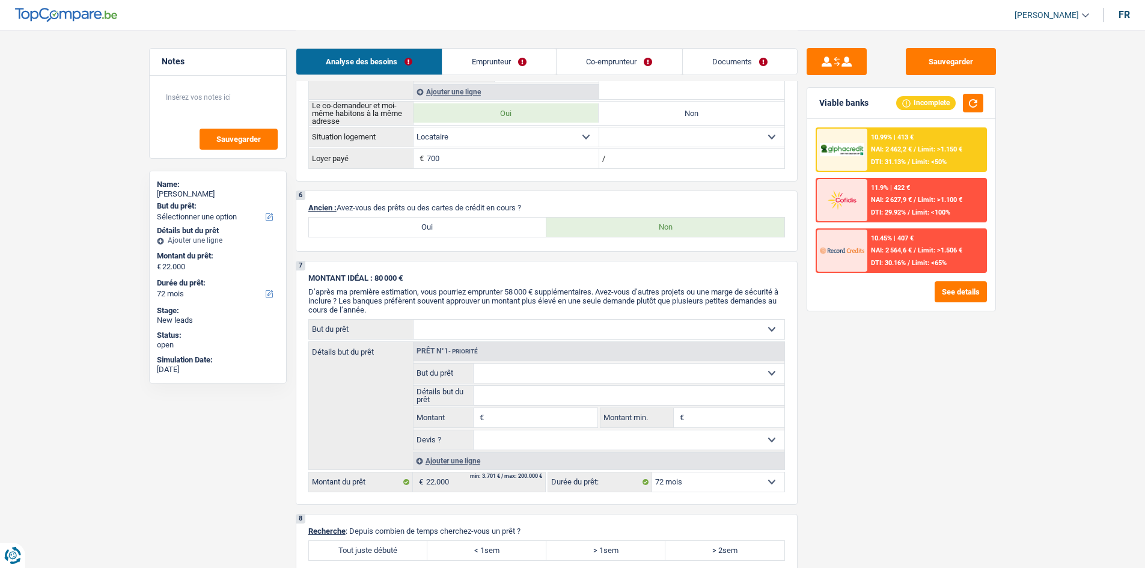
click at [485, 65] on link "Emprunteur" at bounding box center [499, 62] width 114 height 26
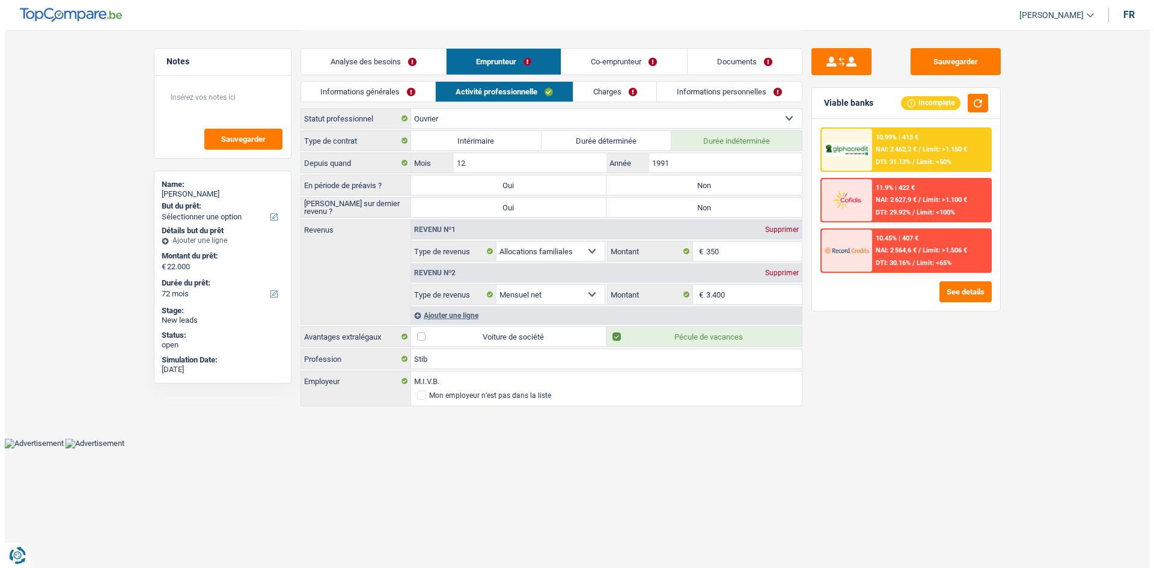
scroll to position [0, 0]
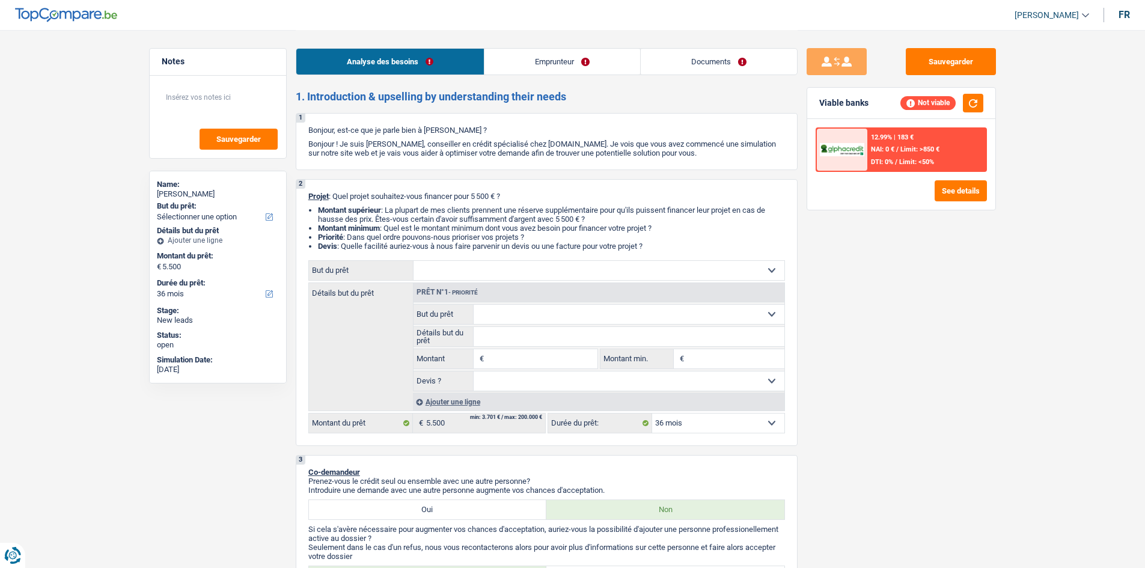
select select "36"
select select "privateEmployee"
select select "netSalary"
select select "mealVouchers"
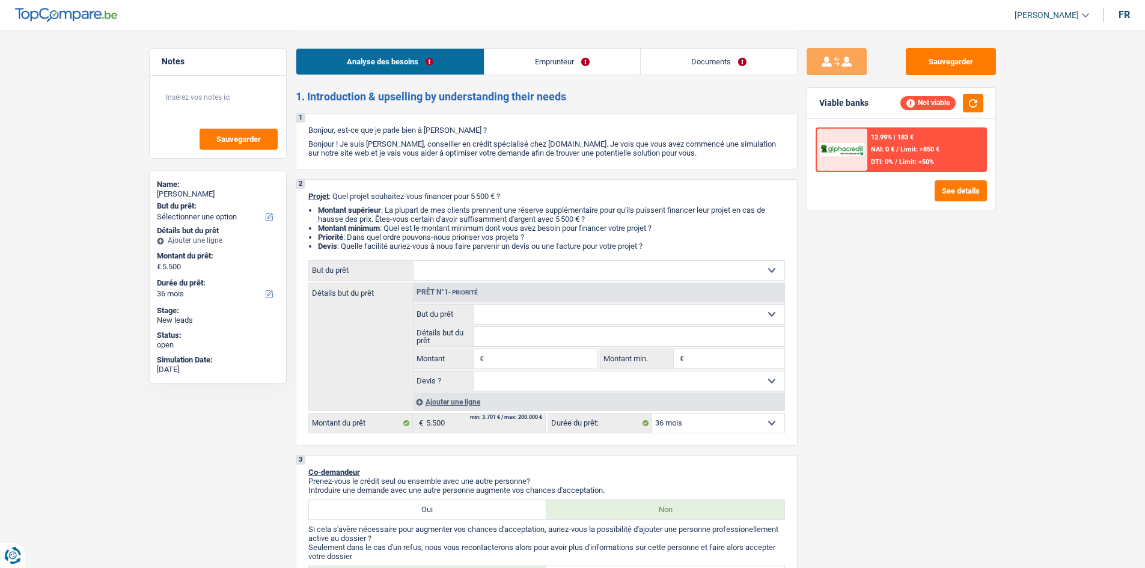
select select "36"
click at [722, 53] on link "Documents" at bounding box center [719, 62] width 156 height 26
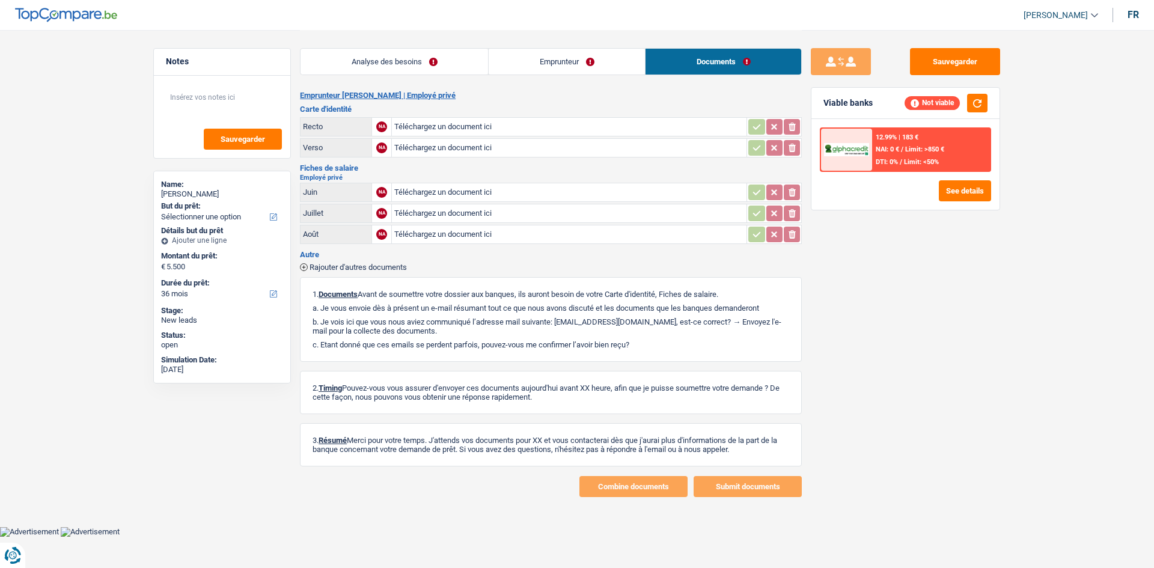
click at [576, 51] on link "Emprunteur" at bounding box center [567, 62] width 156 height 26
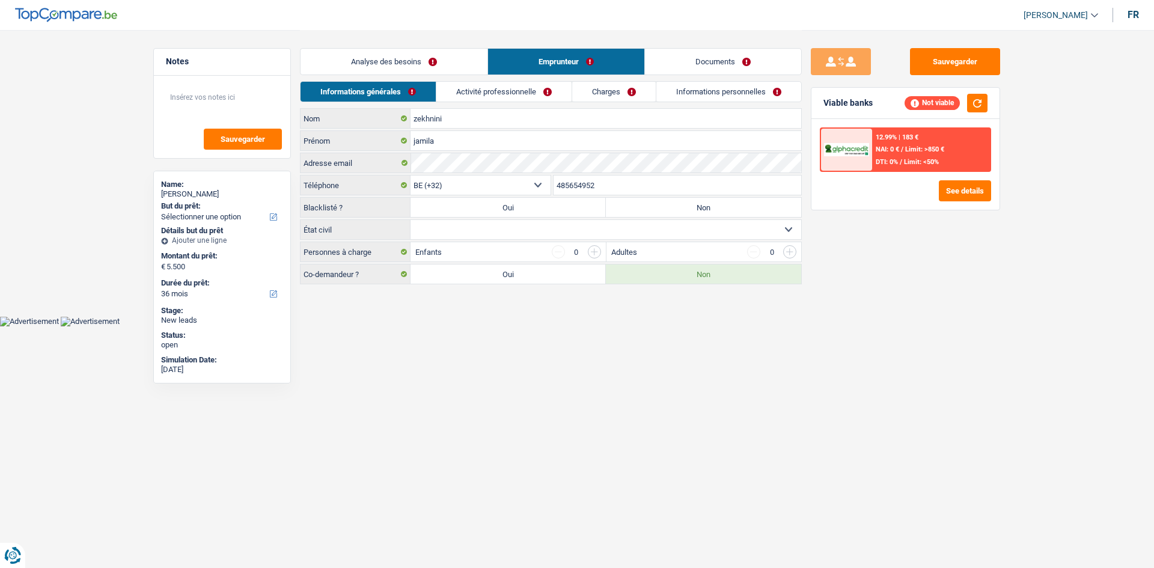
click at [577, 58] on link "Emprunteur" at bounding box center [566, 62] width 156 height 26
click at [524, 78] on div "Analyse des besoins Emprunteur Documents" at bounding box center [551, 55] width 502 height 51
click at [526, 90] on link "Activité professionnelle" at bounding box center [503, 92] width 135 height 20
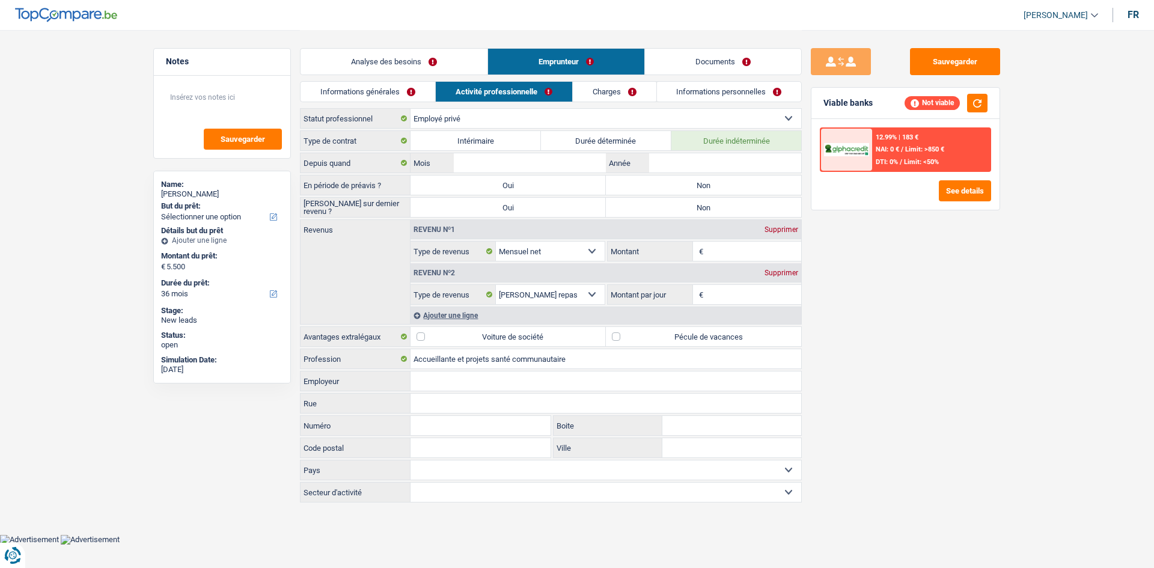
click at [597, 91] on link "Charges" at bounding box center [615, 92] width 84 height 20
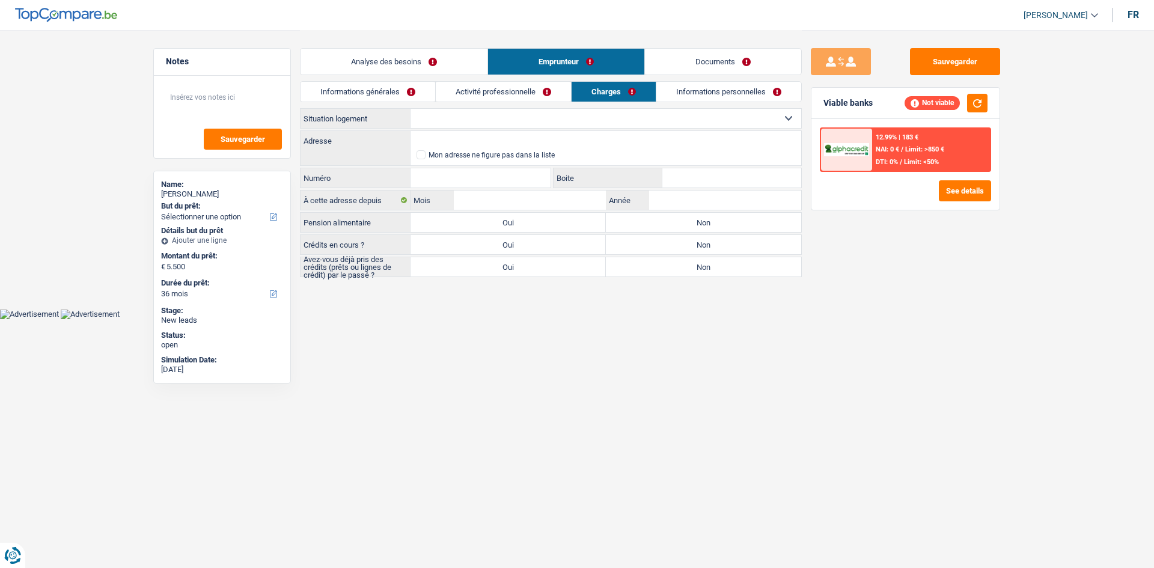
click at [693, 93] on link "Informations personnelles" at bounding box center [728, 92] width 145 height 20
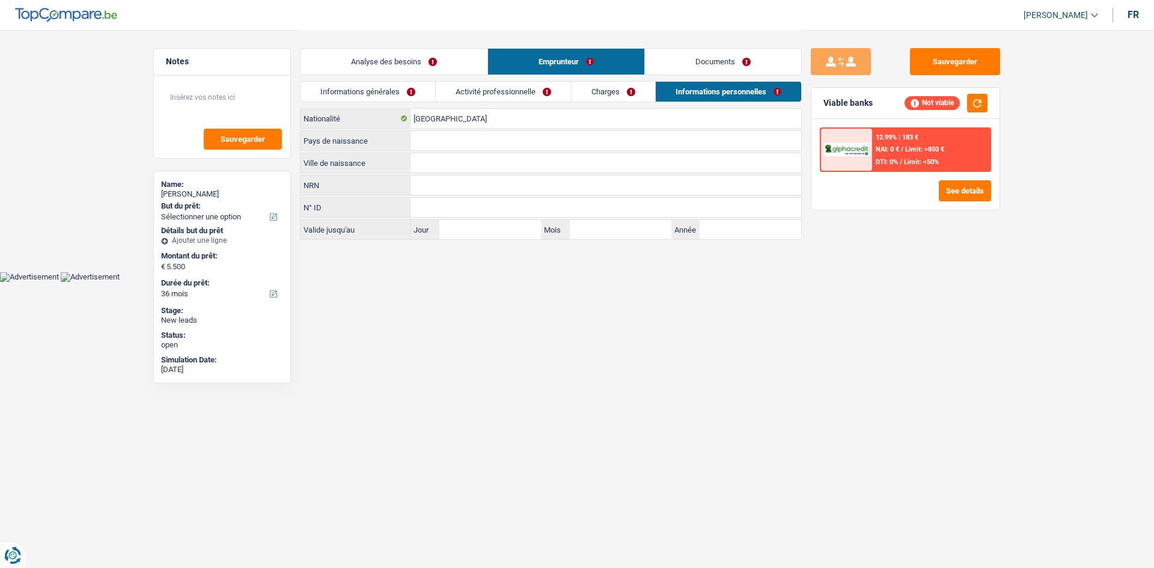
click at [378, 67] on link "Analyse des besoins" at bounding box center [394, 62] width 187 height 26
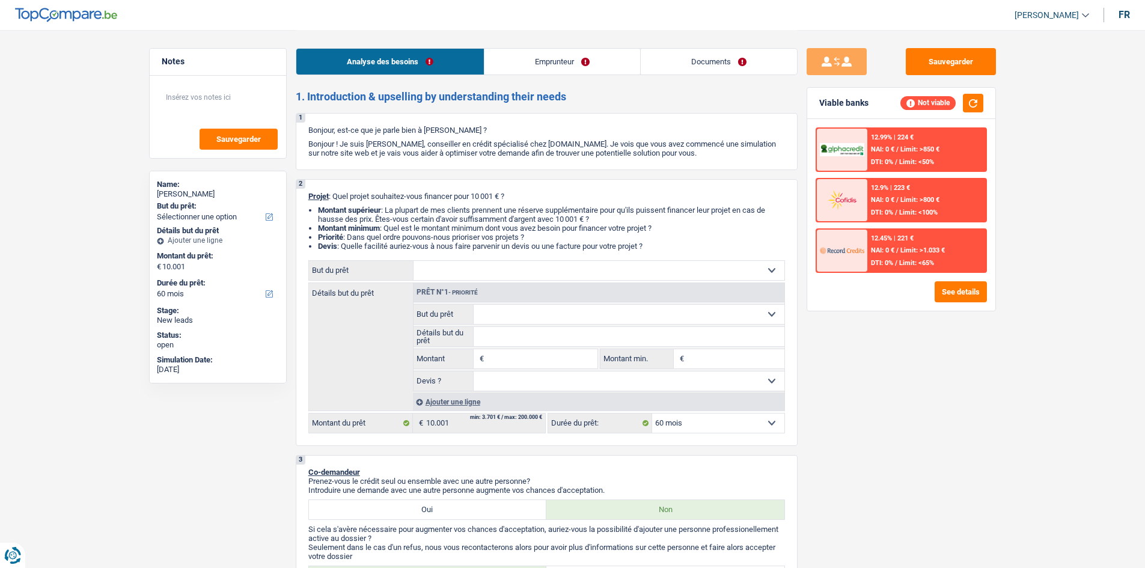
select select "60"
select select "publicEmployee"
select select "familyAllowances"
select select "netSalary"
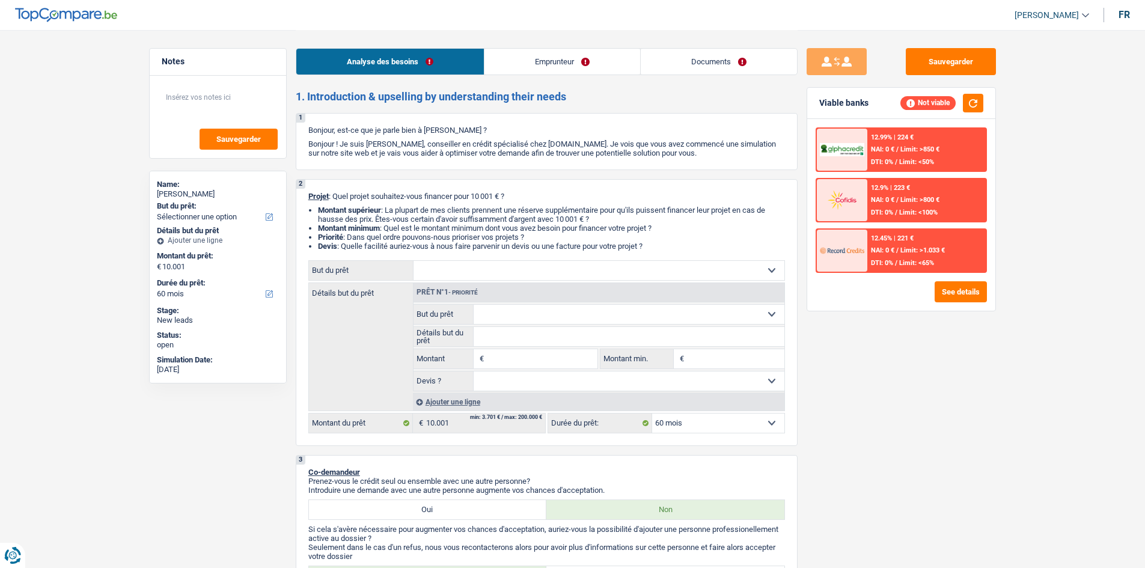
select select "mealVouchers"
select select "rents"
select select "60"
select select "publicEmployee"
select select "familyAllowances"
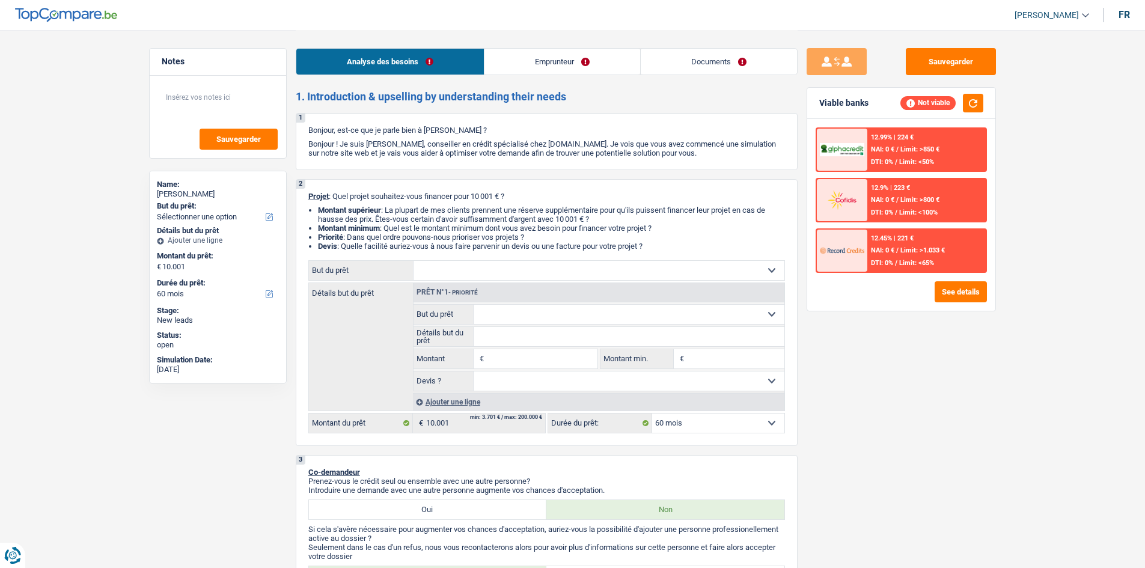
select select "netSalary"
select select "mealVouchers"
drag, startPoint x: 0, startPoint y: 0, endPoint x: 726, endPoint y: 64, distance: 728.4
click at [738, 64] on link "Documents" at bounding box center [719, 62] width 156 height 26
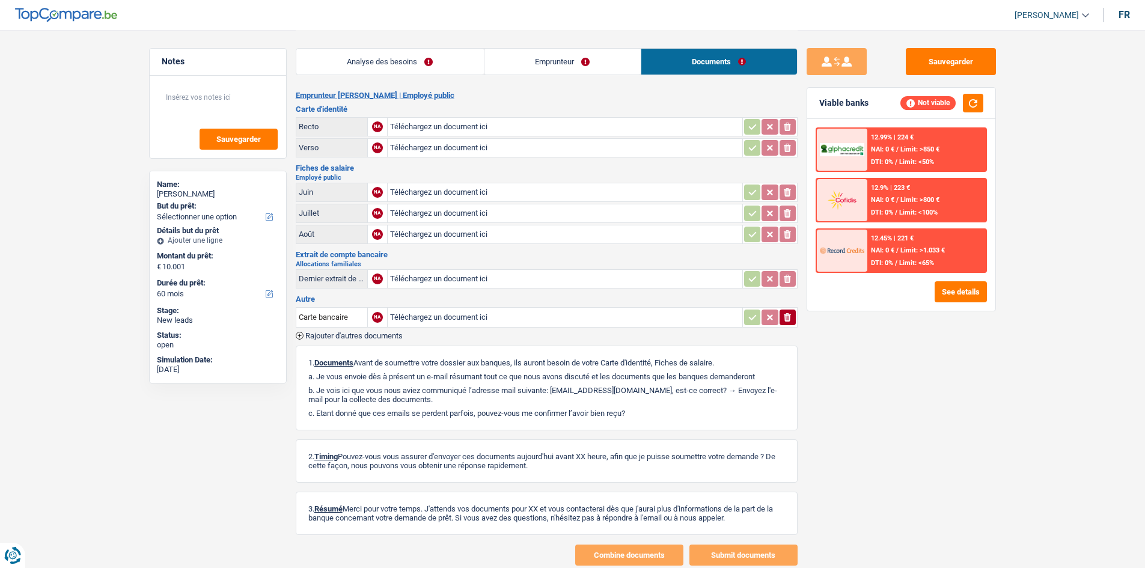
click at [514, 61] on link "Emprunteur" at bounding box center [563, 62] width 156 height 26
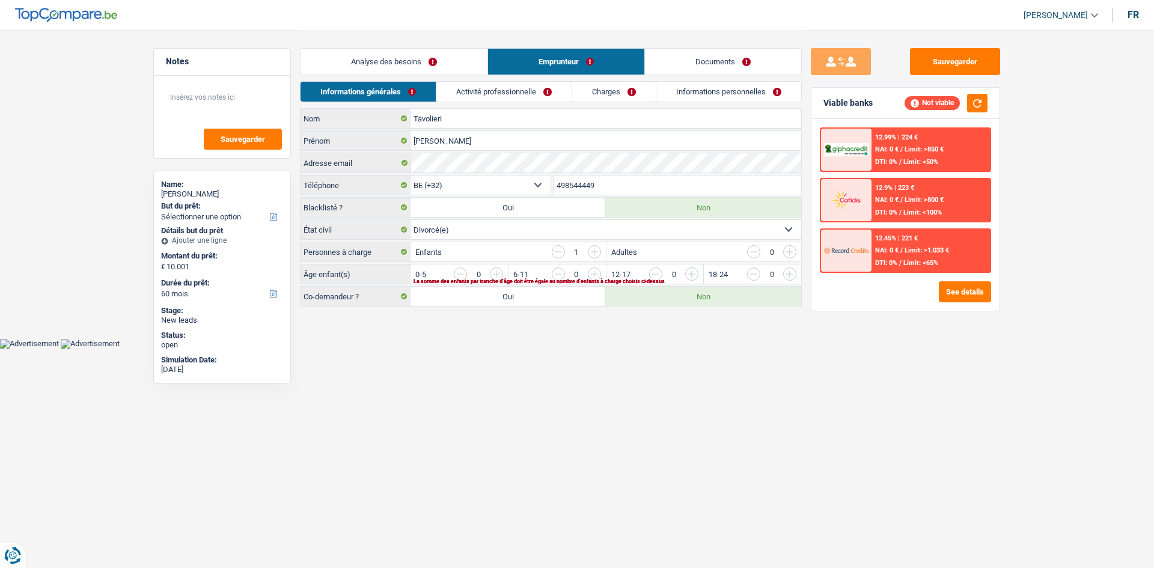
click at [522, 90] on link "Activité professionnelle" at bounding box center [503, 92] width 135 height 20
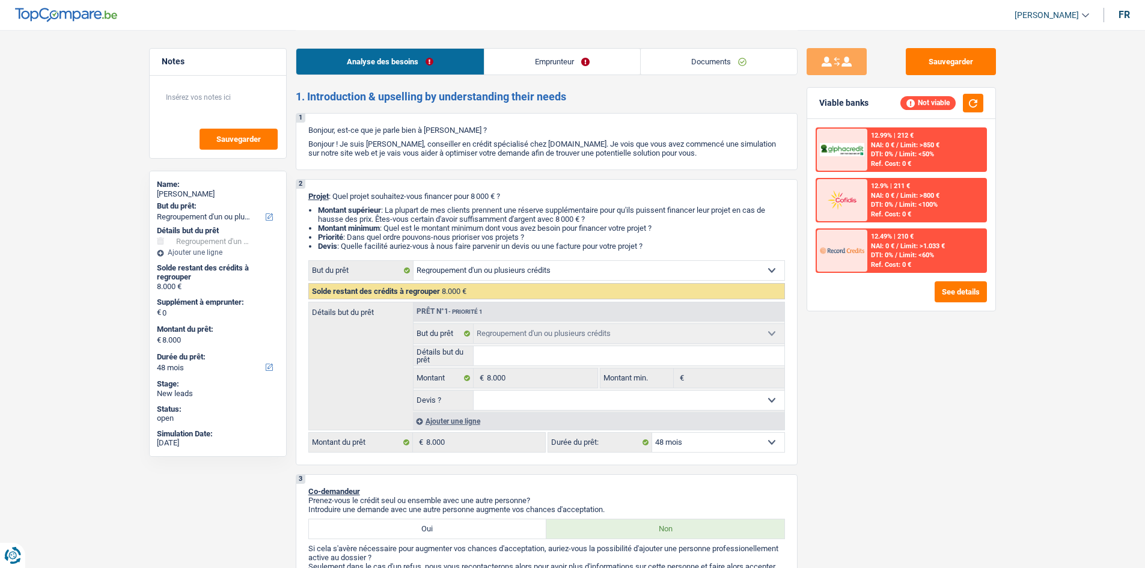
select select "refinancing"
select select "48"
select select "refinancing"
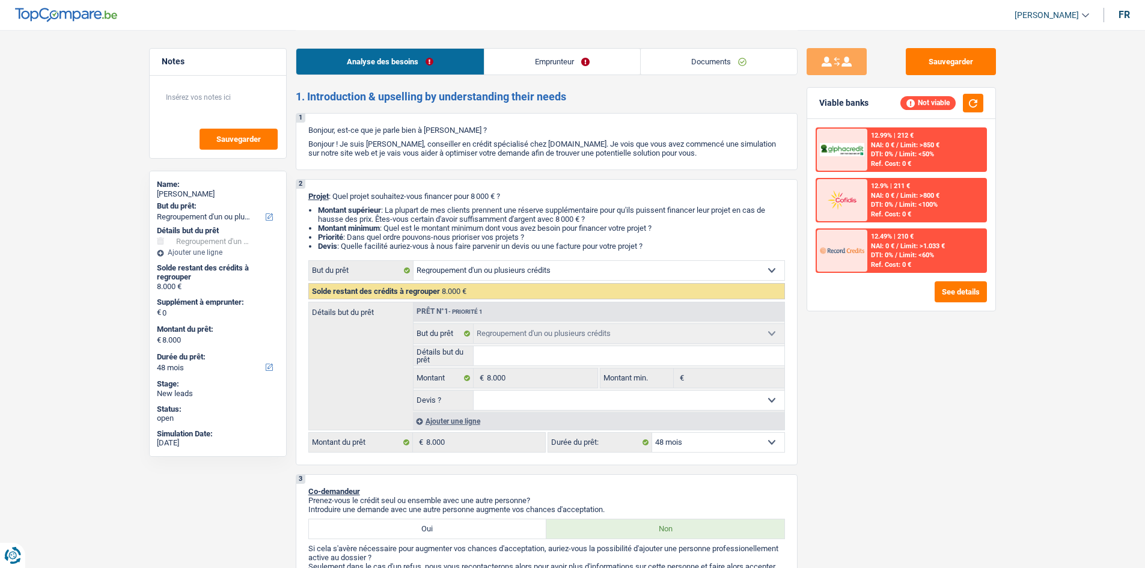
select select "48"
select select "refinancing"
select select "48"
click at [702, 57] on link "Documents" at bounding box center [719, 62] width 156 height 26
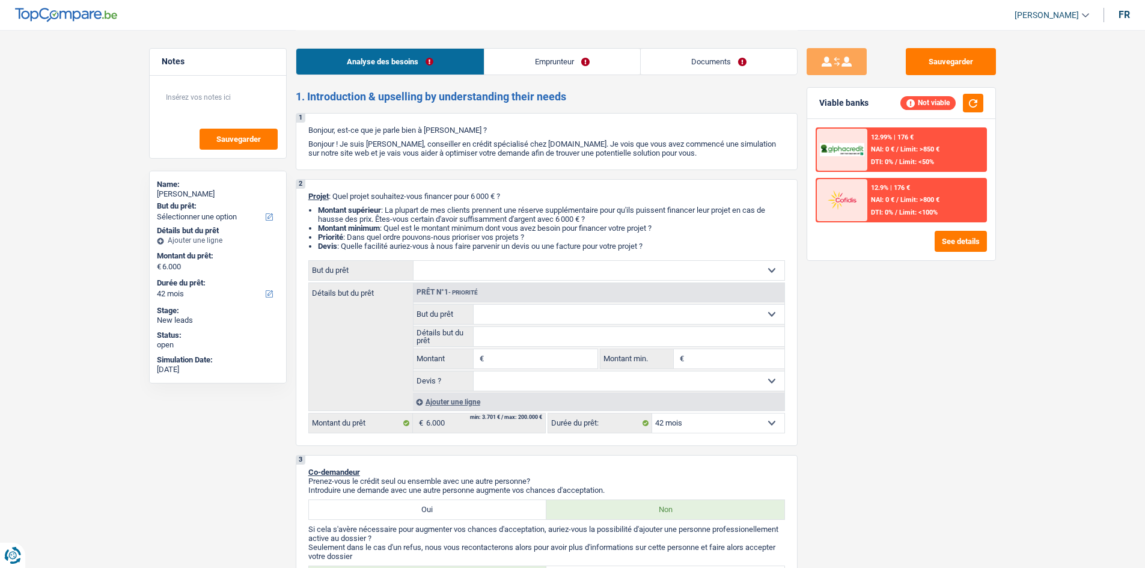
select select "42"
drag, startPoint x: 692, startPoint y: 66, endPoint x: 655, endPoint y: 70, distance: 36.9
click at [692, 66] on link "Documents" at bounding box center [719, 62] width 156 height 26
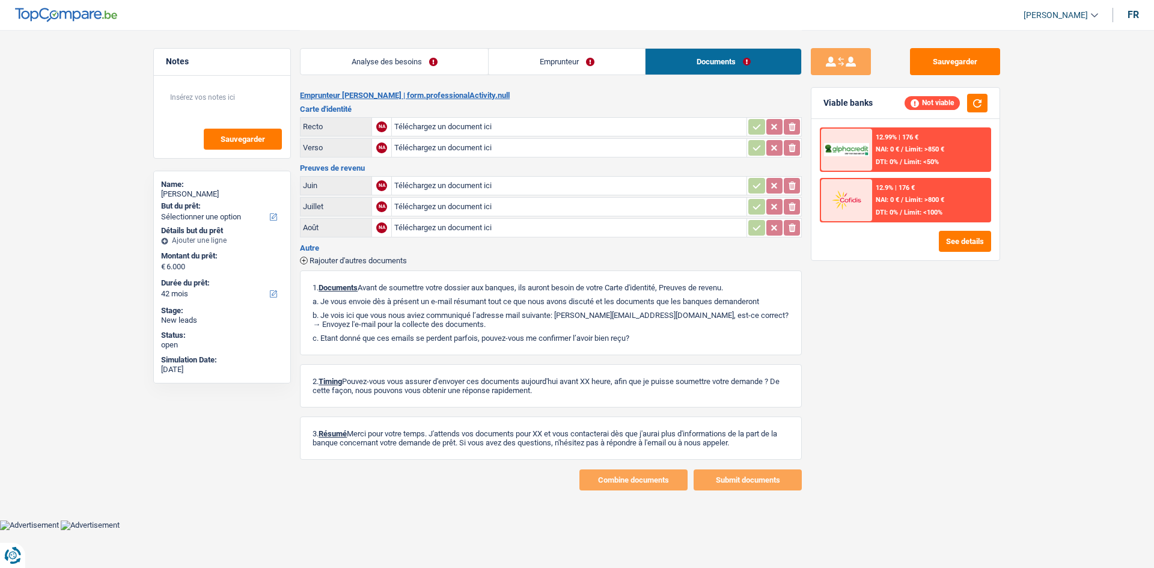
drag, startPoint x: 572, startPoint y: 62, endPoint x: 567, endPoint y: 69, distance: 8.2
click at [570, 63] on link "Emprunteur" at bounding box center [567, 62] width 156 height 26
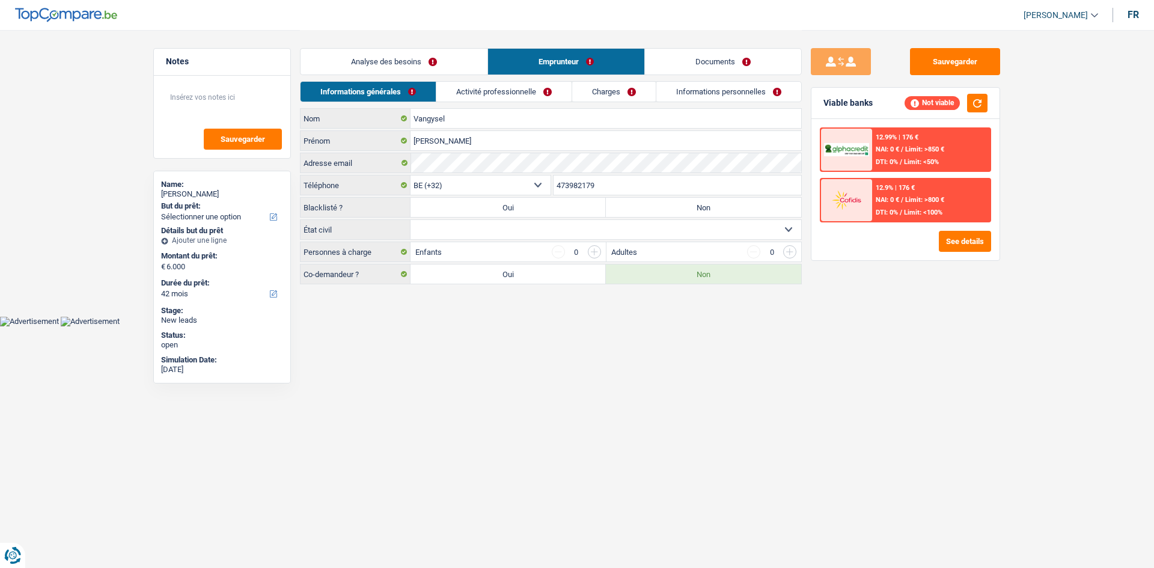
drag, startPoint x: 539, startPoint y: 87, endPoint x: 624, endPoint y: 96, distance: 85.9
click at [538, 88] on link "Activité professionnelle" at bounding box center [503, 92] width 135 height 20
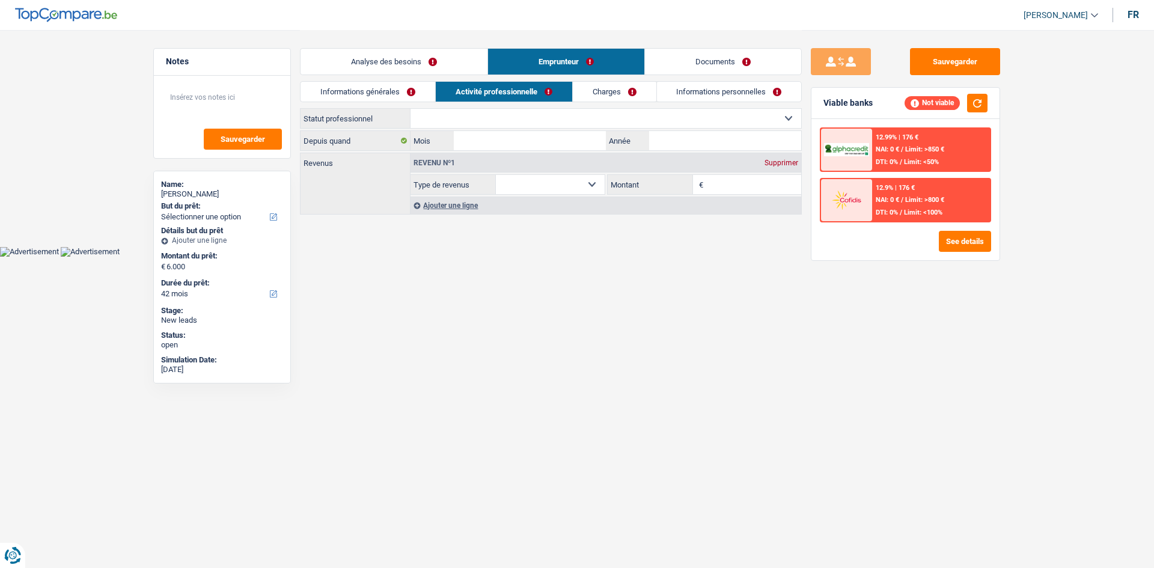
drag, startPoint x: 643, startPoint y: 88, endPoint x: 699, endPoint y: 93, distance: 55.6
click at [643, 88] on link "Charges" at bounding box center [615, 92] width 84 height 20
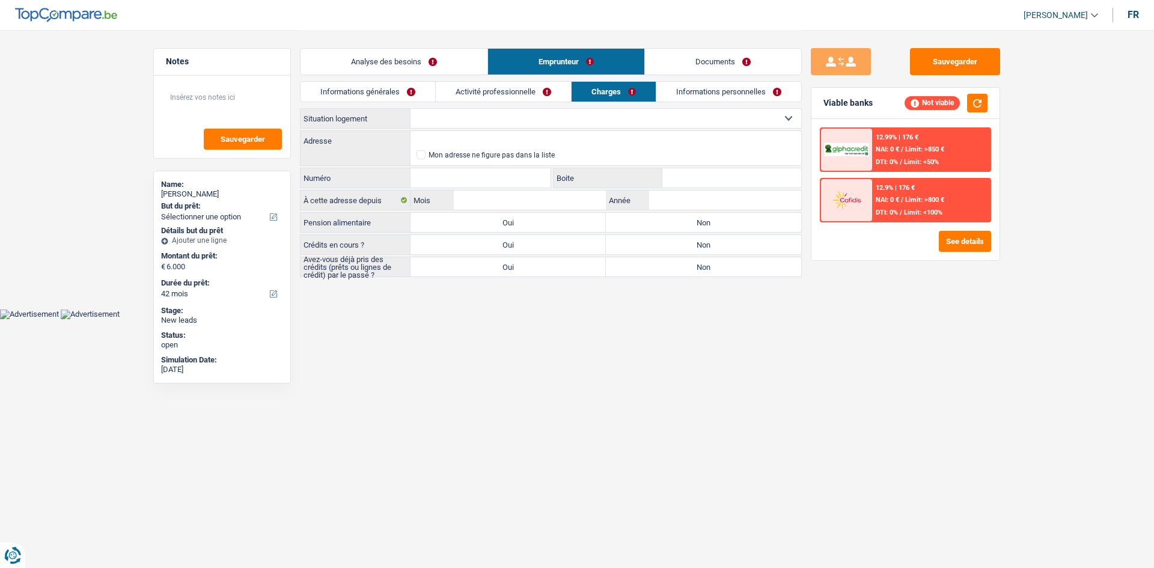
click at [702, 91] on link "Informations personnelles" at bounding box center [728, 92] width 145 height 20
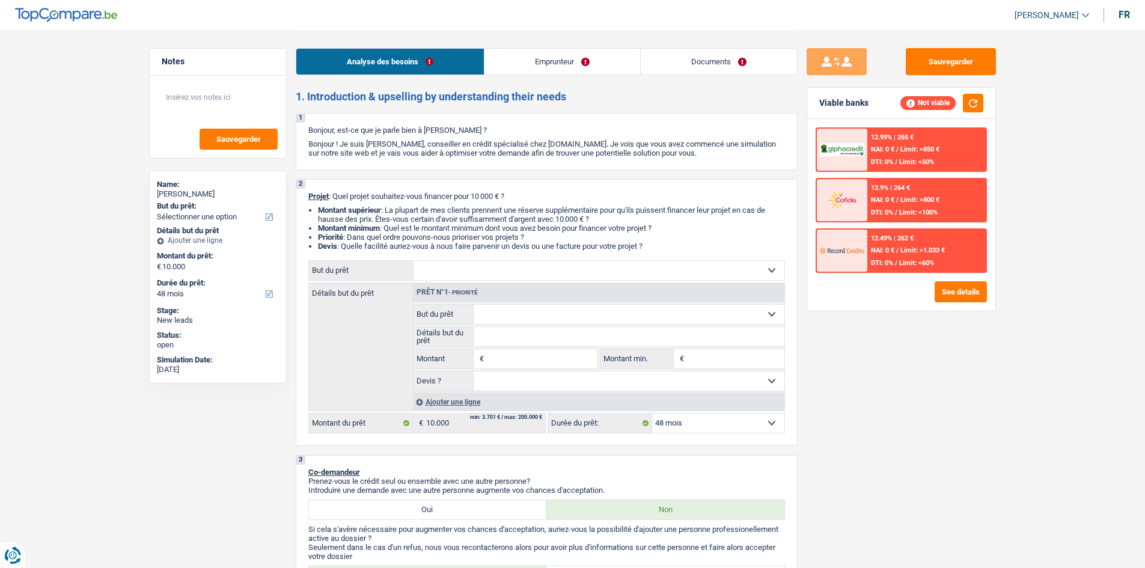
select select "48"
select select "retired"
select select "pension"
select select "48"
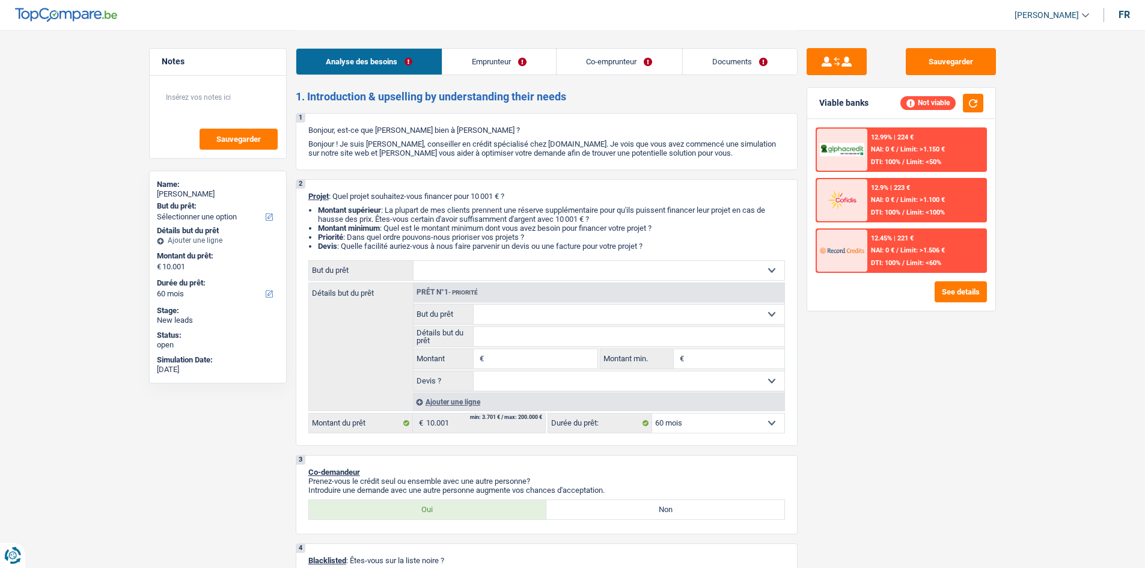
select select "60"
select select "mutuality"
select select "familyAllowances"
select select "mutualityIndemnity"
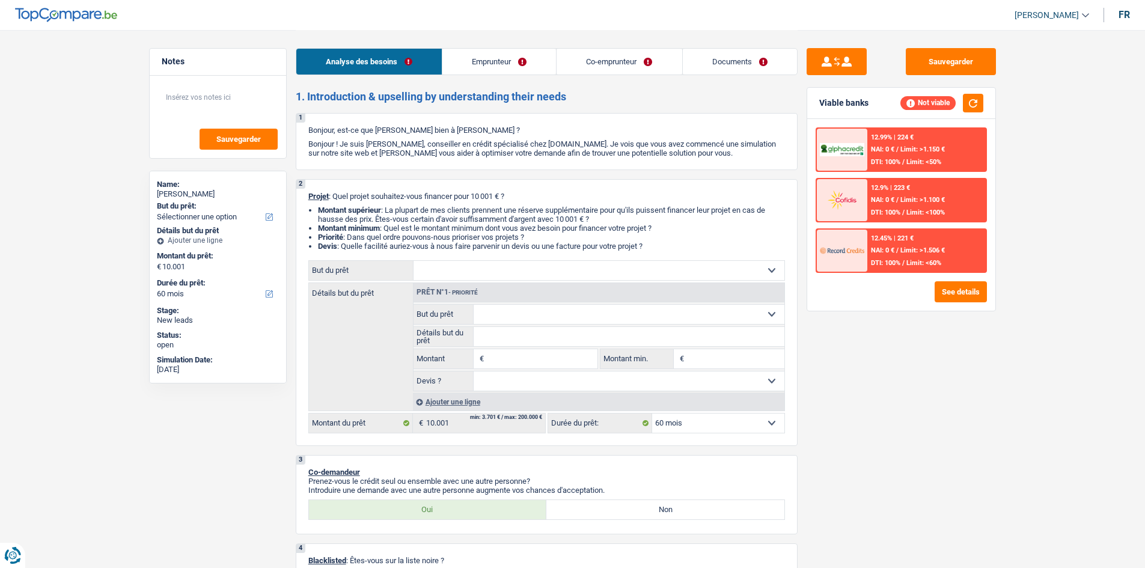
select select "rents"
select select "mortgage"
select select "300"
select select "60"
select select "rents"
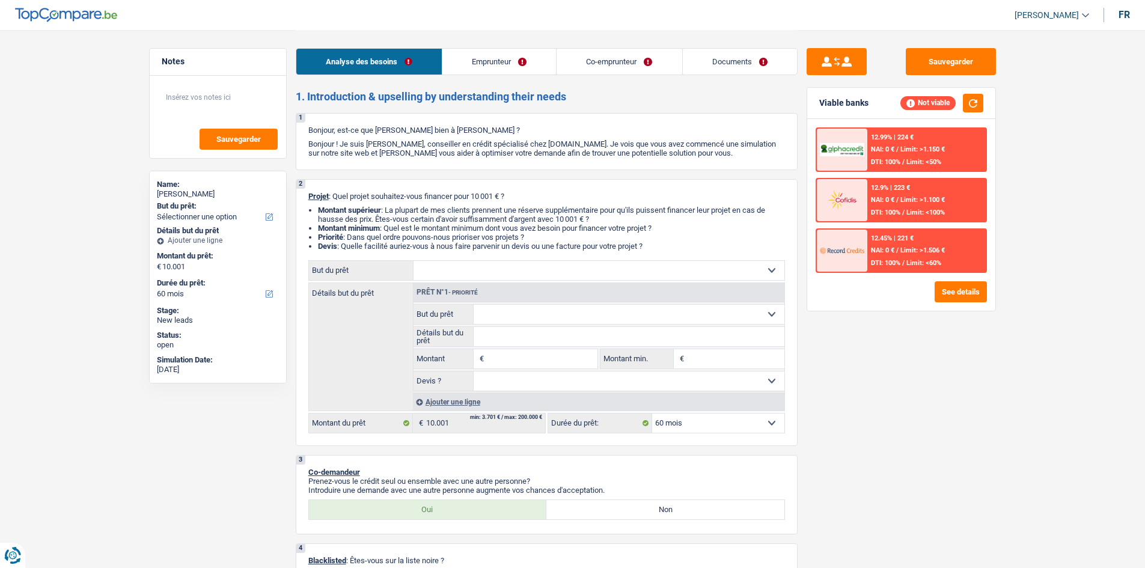
select select "BE"
select select "mortgage"
select select "300"
drag, startPoint x: 0, startPoint y: 0, endPoint x: 524, endPoint y: 56, distance: 526.6
click at [524, 56] on link "Emprunteur" at bounding box center [499, 62] width 114 height 26
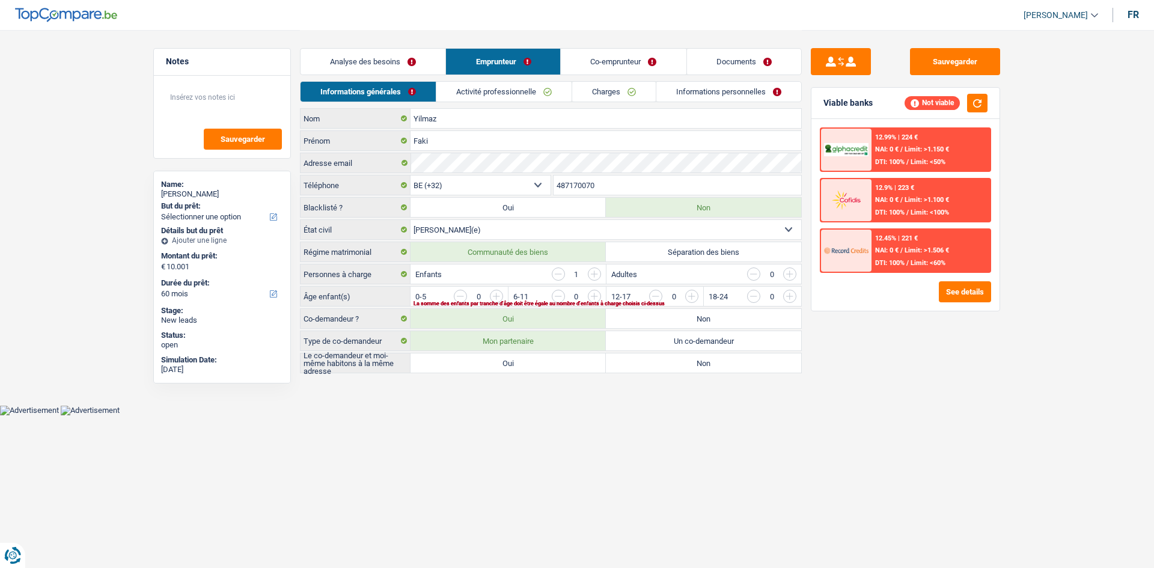
click at [529, 90] on link "Activité professionnelle" at bounding box center [503, 92] width 135 height 20
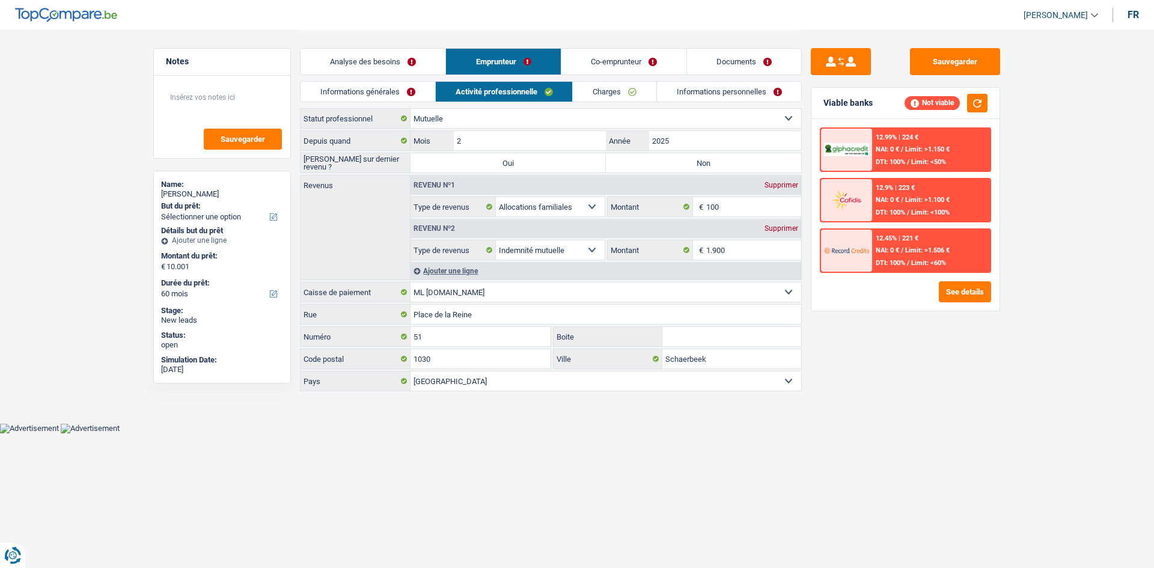
click at [625, 86] on link "Charges" at bounding box center [615, 92] width 84 height 20
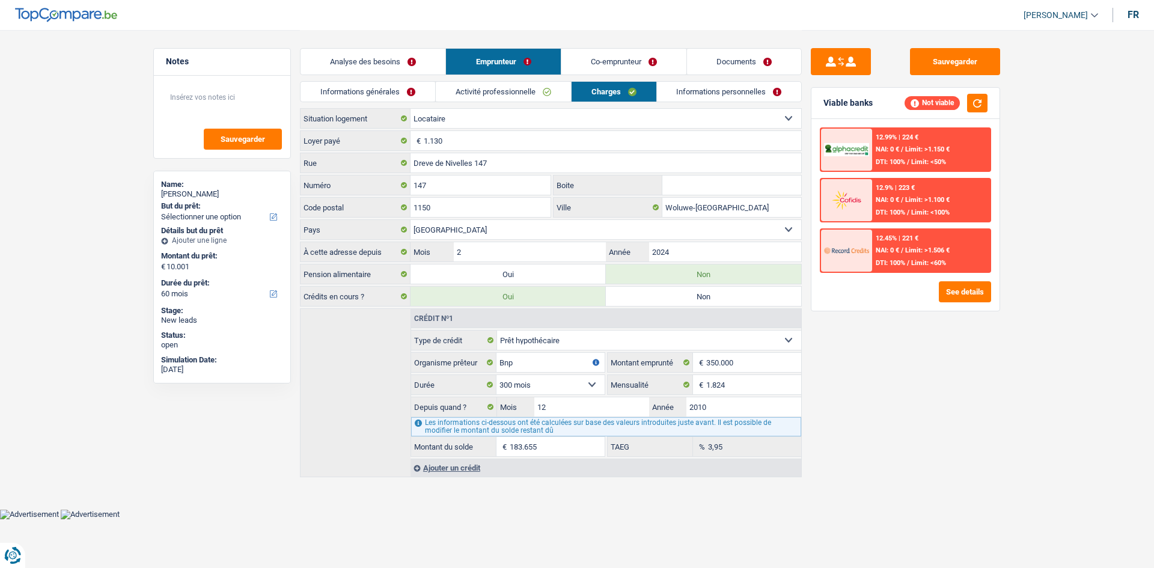
click at [372, 56] on link "Analyse des besoins" at bounding box center [373, 62] width 145 height 26
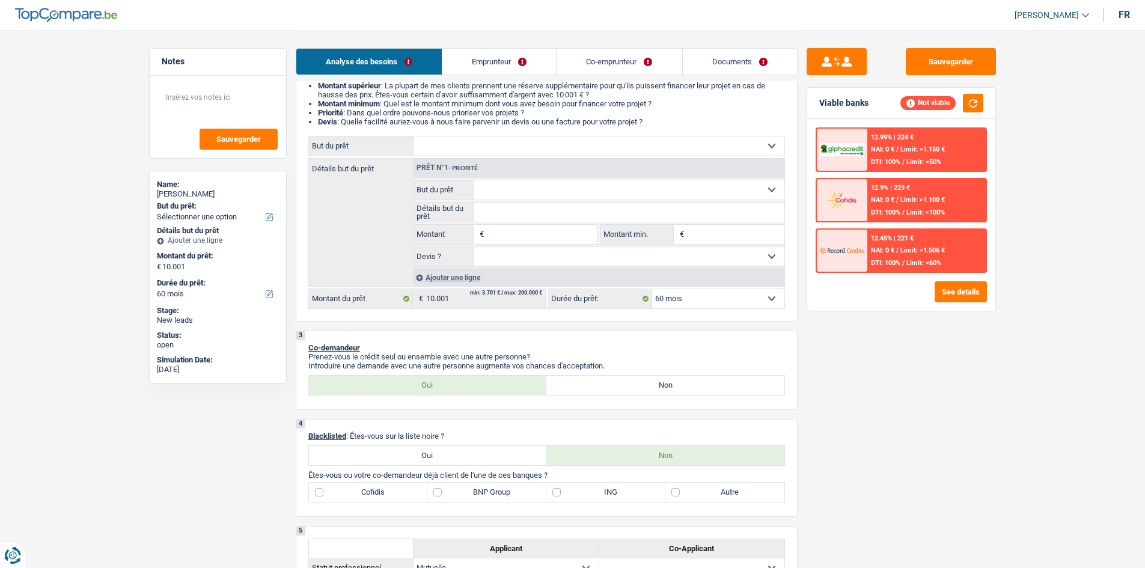
scroll to position [60, 0]
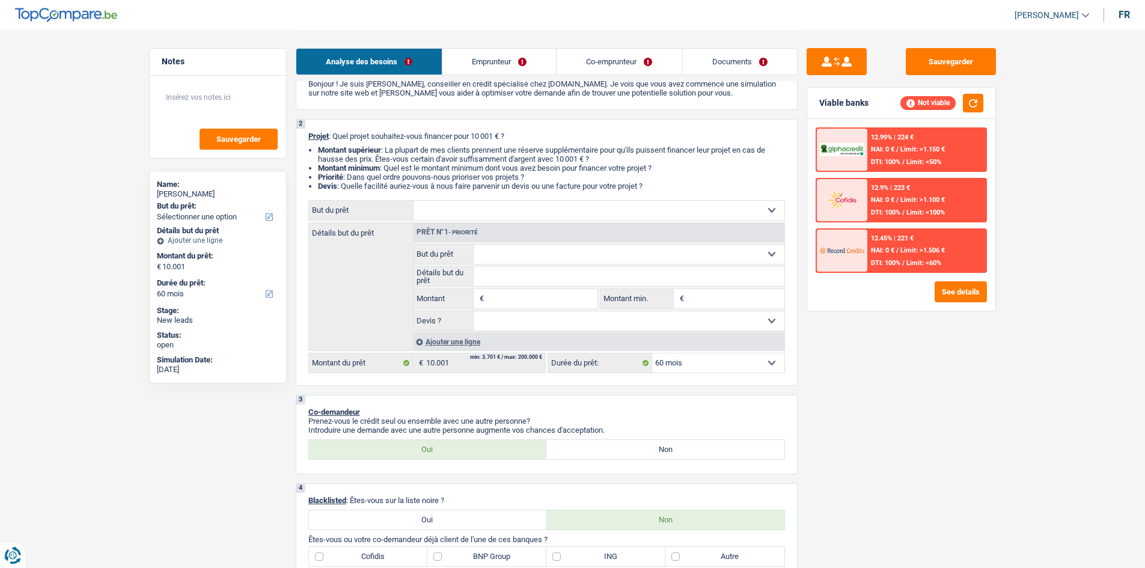
click at [583, 206] on select "Confort maison: meubles, textile, peinture, électroménager, outillage non-profe…" at bounding box center [599, 210] width 371 height 19
select select "household"
click at [414, 201] on select "Confort maison: meubles, textile, peinture, électroménager, outillage non-profe…" at bounding box center [599, 210] width 371 height 19
select select "household"
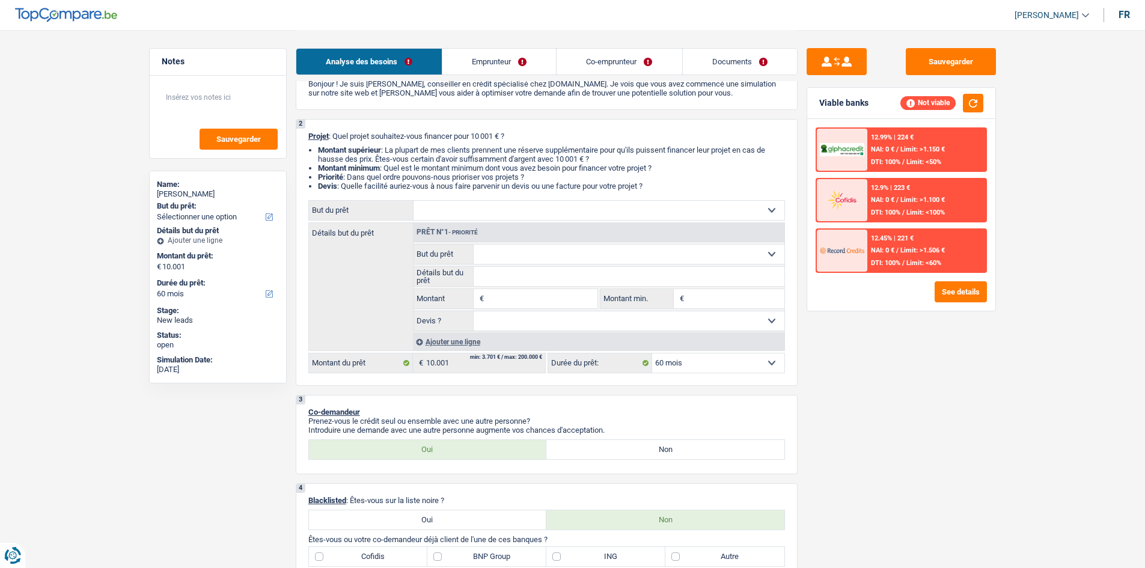
type input "10.001"
select select "household"
type input "10.001"
select select "household"
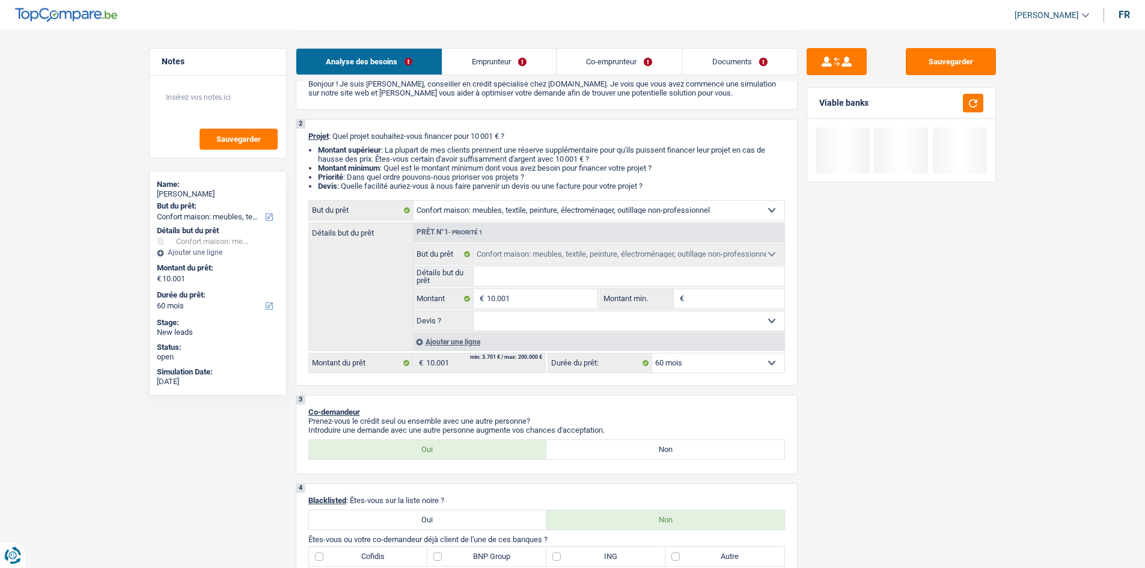
click at [981, 284] on div "Sauvegarder Viable banks" at bounding box center [901, 298] width 207 height 501
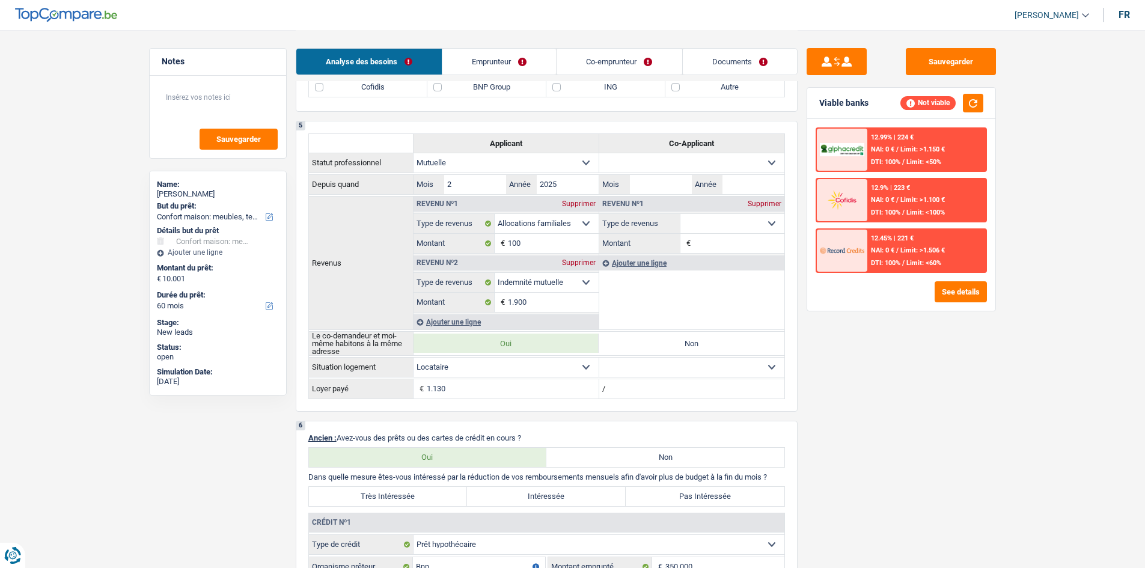
scroll to position [721, 0]
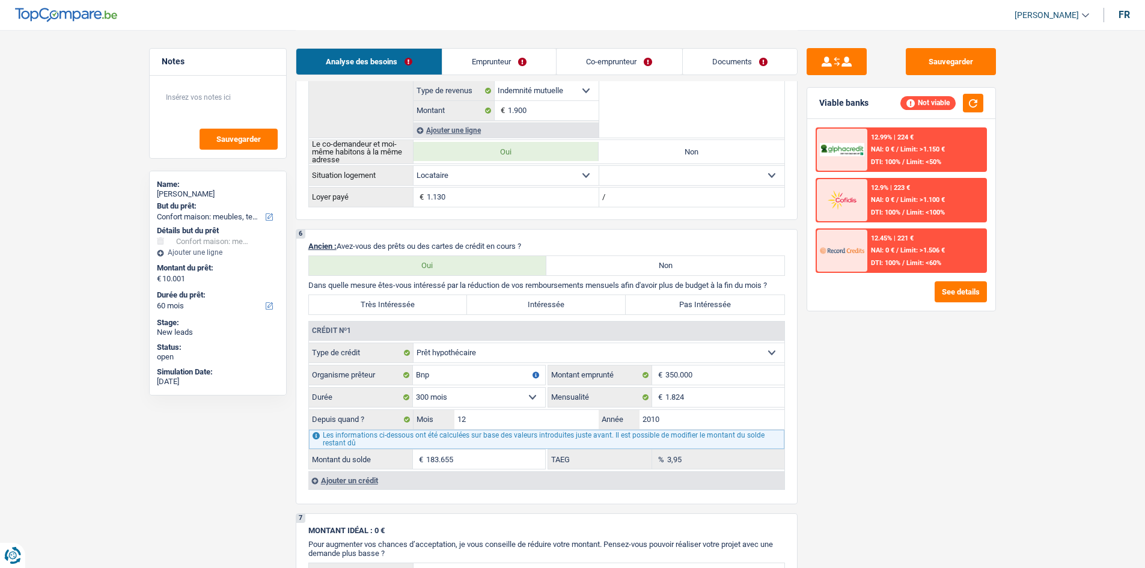
click at [679, 303] on label "Pas Intéressée" at bounding box center [705, 304] width 159 height 19
click at [679, 303] on input "Pas Intéressée" at bounding box center [705, 304] width 159 height 19
radio input "true"
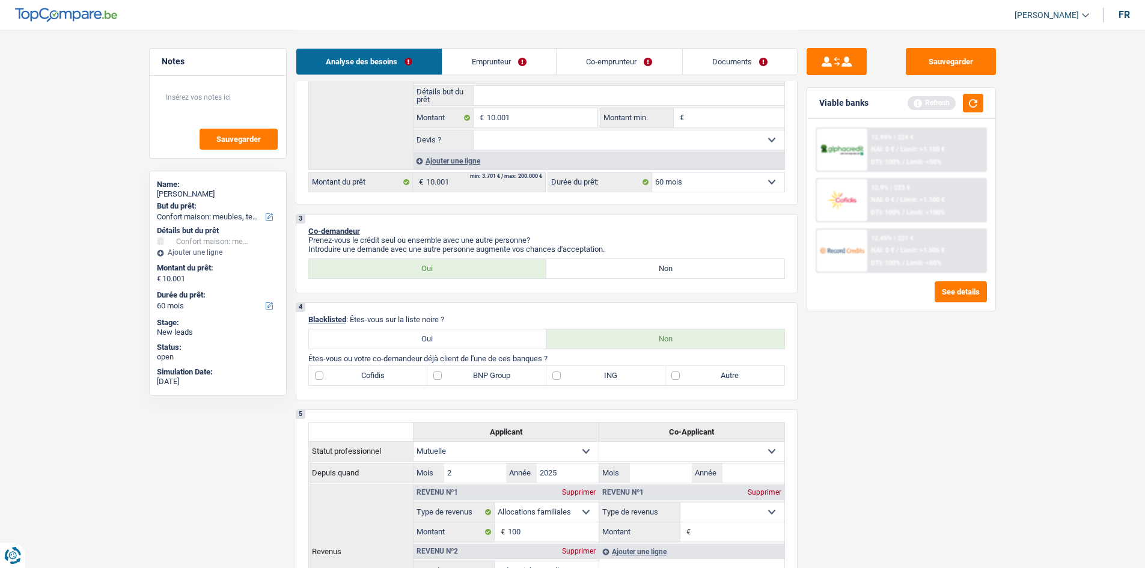
scroll to position [240, 0]
click at [506, 72] on link "Emprunteur" at bounding box center [499, 62] width 114 height 26
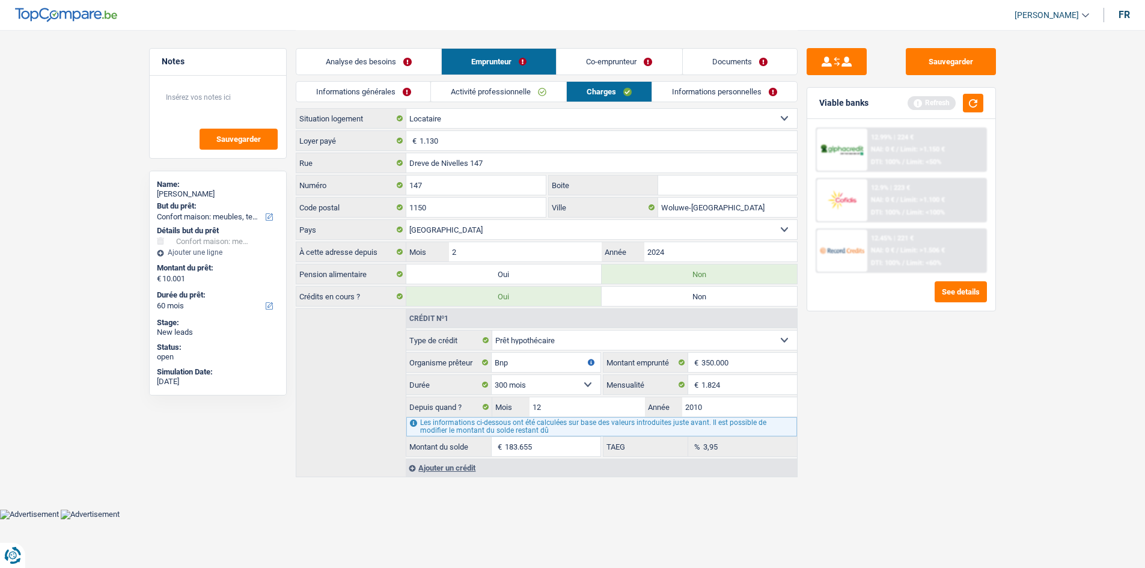
scroll to position [0, 0]
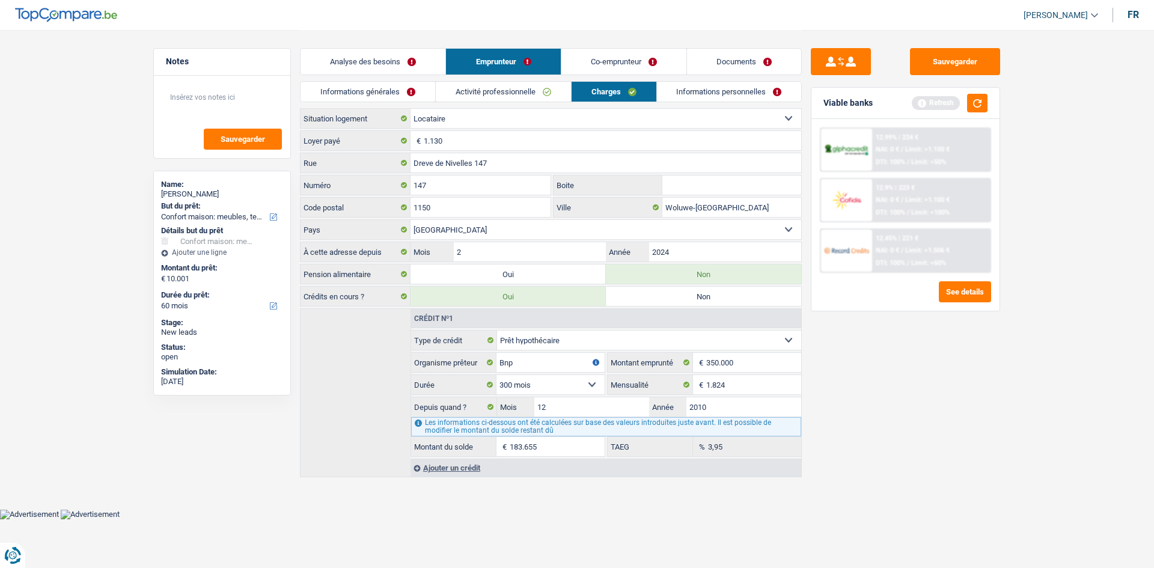
click at [514, 88] on link "Activité professionnelle" at bounding box center [503, 92] width 135 height 20
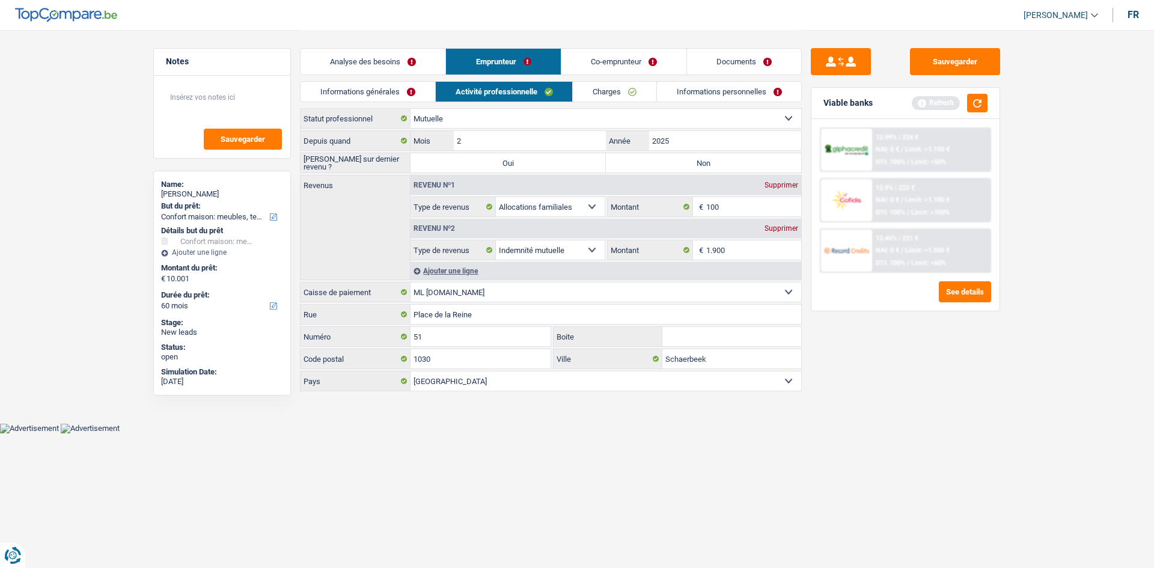
click at [421, 53] on link "Analyse des besoins" at bounding box center [373, 62] width 145 height 26
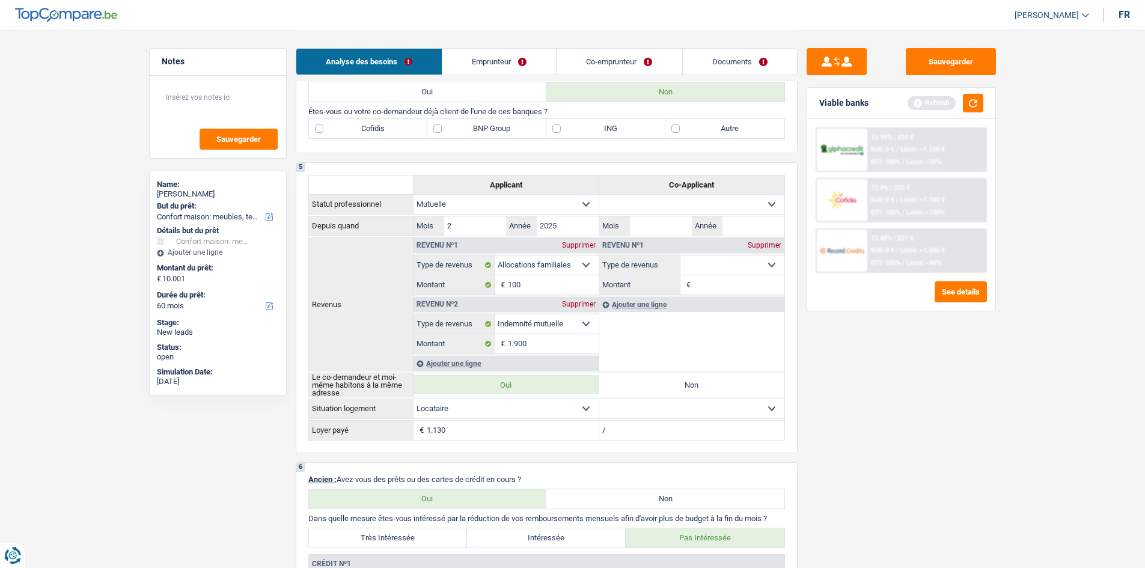
scroll to position [301, 0]
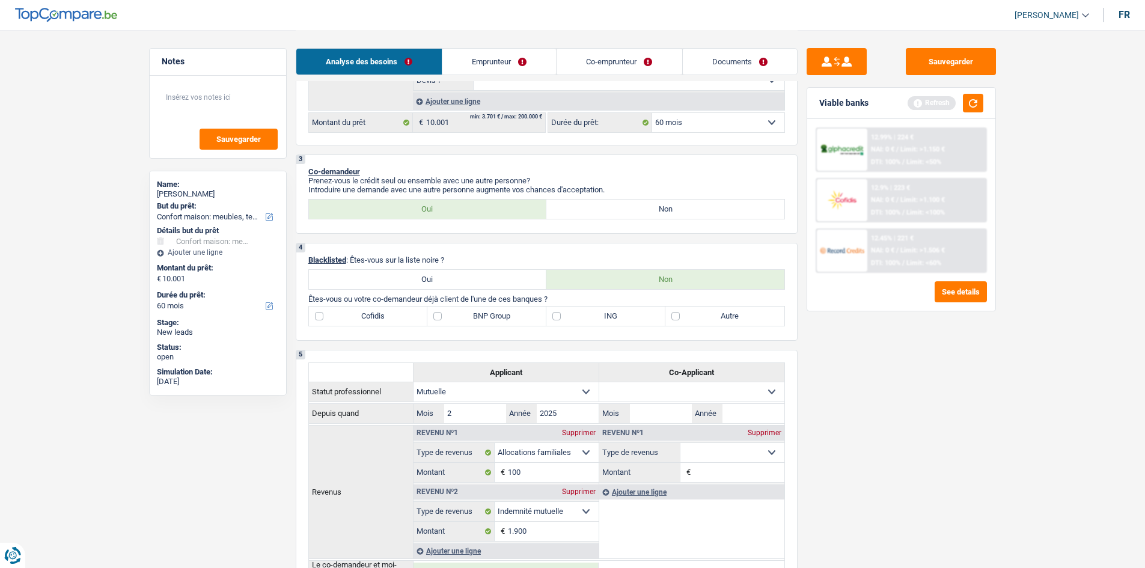
click at [516, 63] on link "Emprunteur" at bounding box center [499, 62] width 114 height 26
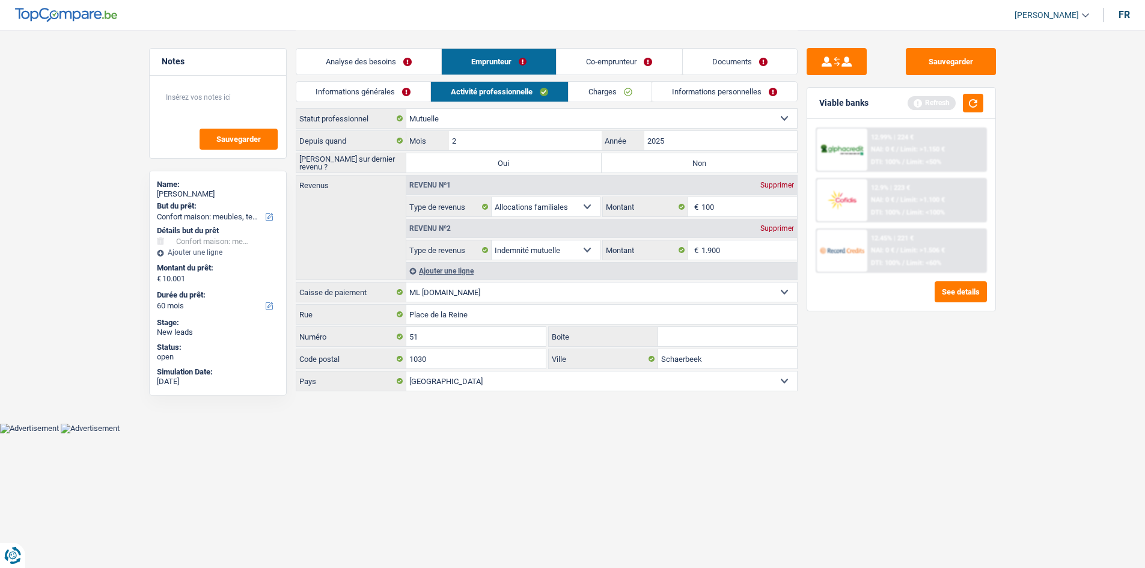
scroll to position [0, 0]
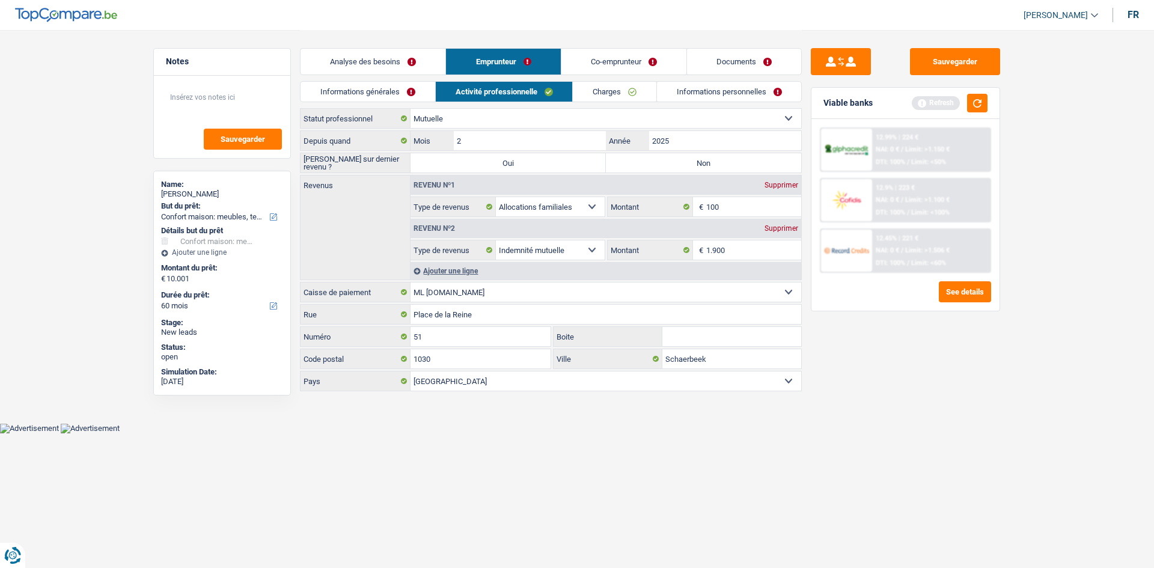
click at [594, 58] on link "Co-emprunteur" at bounding box center [624, 62] width 125 height 26
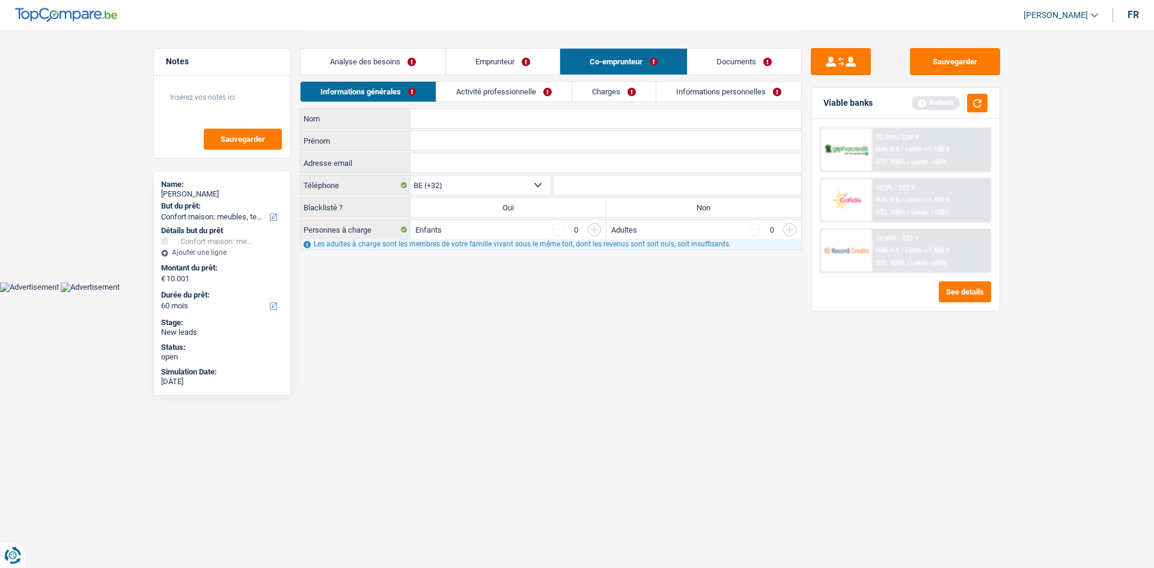
click at [563, 78] on div "Analyse des besoins Emprunteur Co-emprunteur Documents" at bounding box center [551, 55] width 502 height 51
click at [553, 86] on link "Activité professionnelle" at bounding box center [503, 92] width 135 height 20
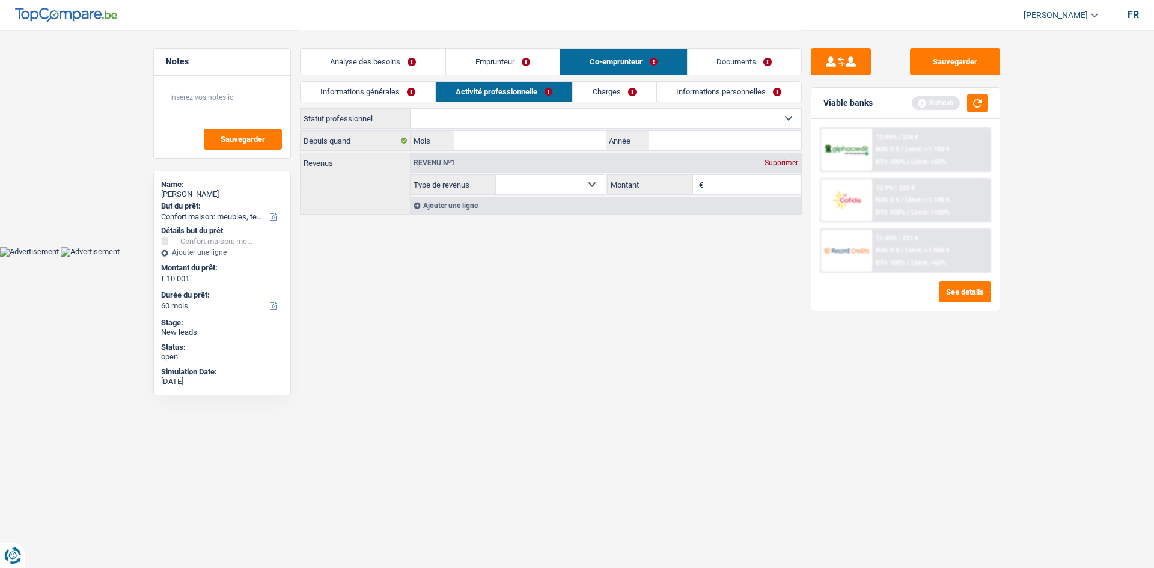
click at [528, 54] on link "Emprunteur" at bounding box center [503, 62] width 114 height 26
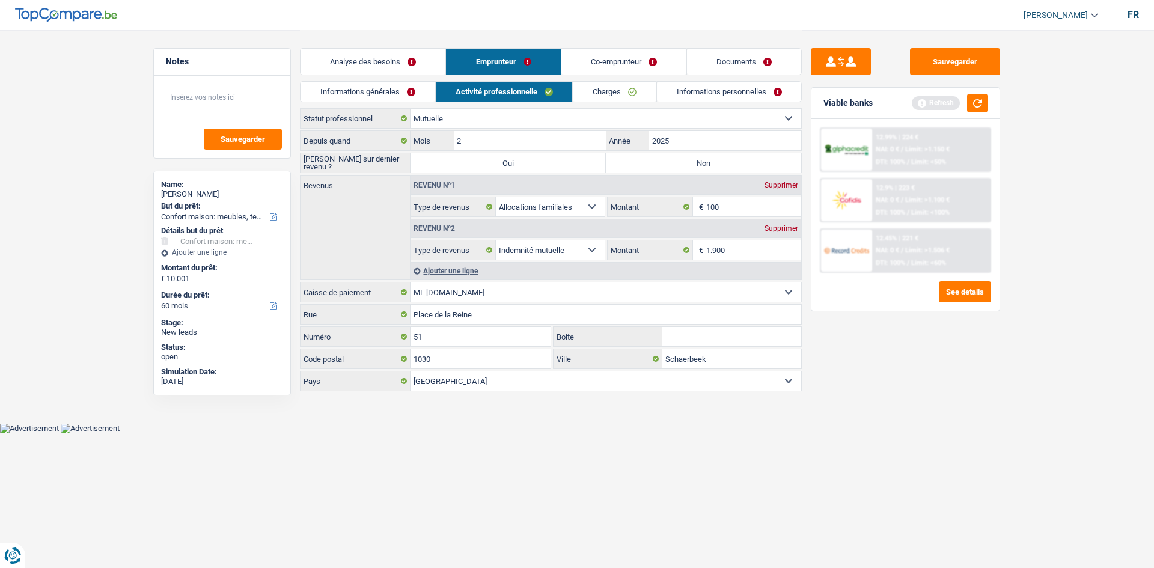
click at [922, 347] on div "Sauvegarder Viable banks Refresh 12.99% | 224 € NAI: 0 € / Limit: >1.150 € DTI:…" at bounding box center [905, 298] width 207 height 501
click at [983, 104] on button "button" at bounding box center [977, 103] width 20 height 19
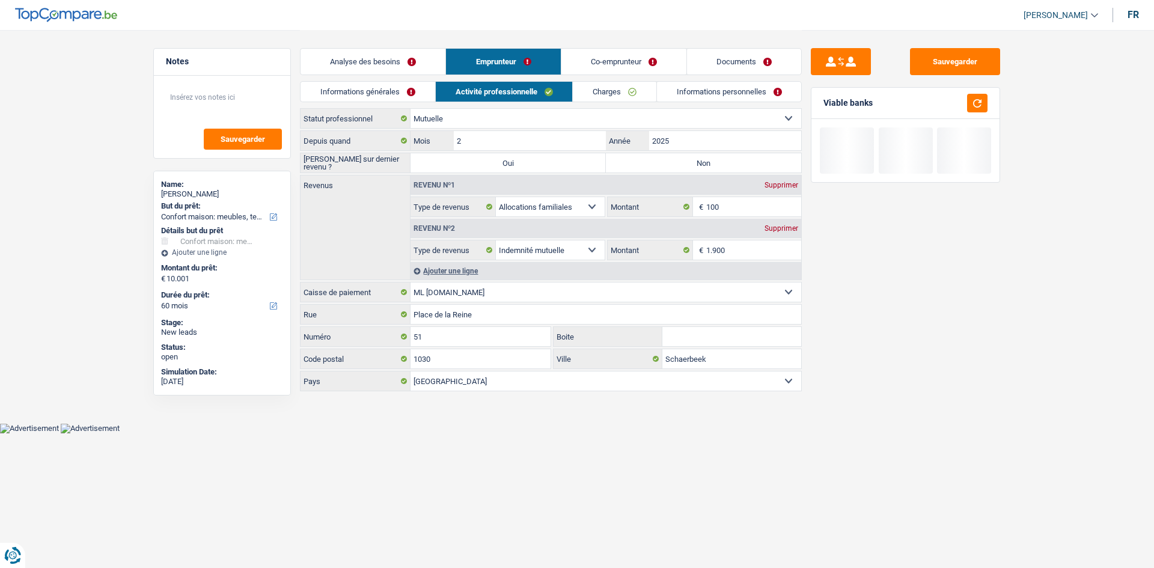
click at [439, 51] on link "Analyse des besoins" at bounding box center [373, 62] width 145 height 26
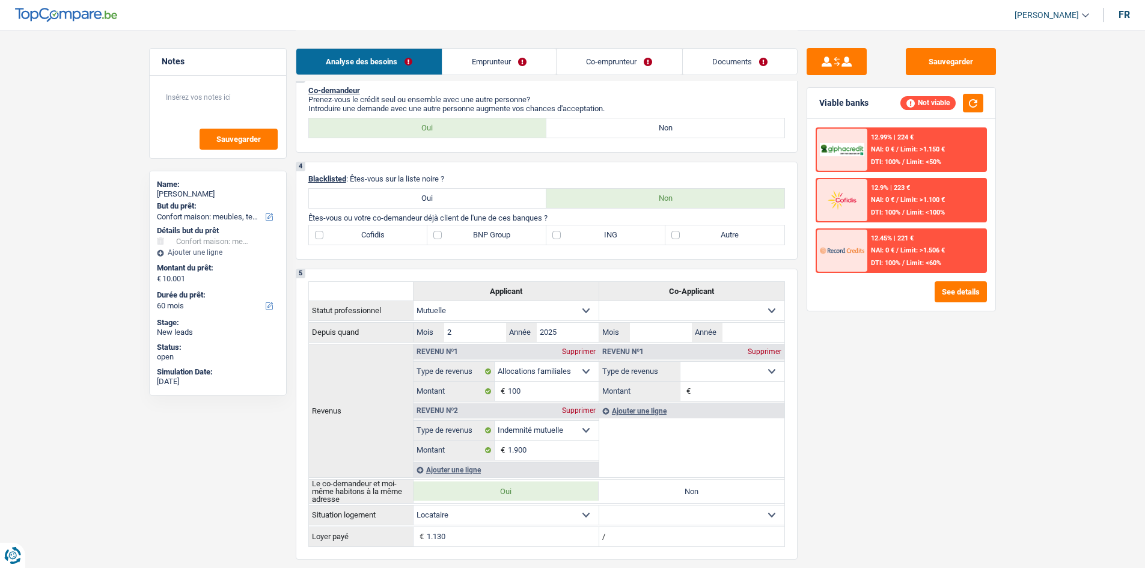
scroll to position [301, 0]
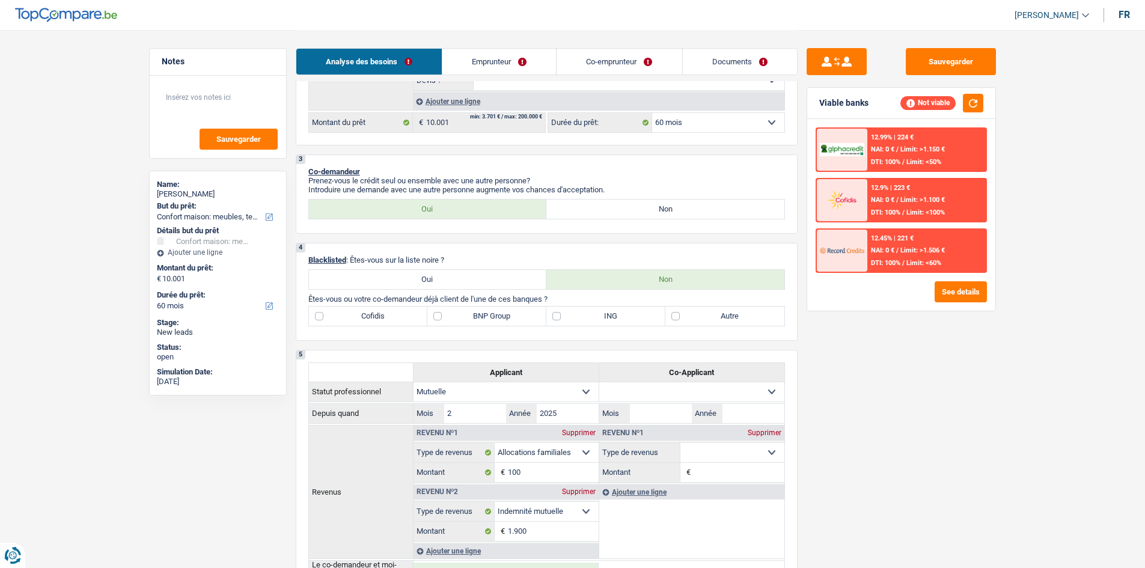
click at [706, 117] on select "12 mois 18 mois 24 mois 30 mois 36 mois 42 mois 48 mois 60 mois Sélectionner un…" at bounding box center [718, 122] width 132 height 19
select select "36"
click at [652, 113] on select "12 mois 18 mois 24 mois 30 mois 36 mois 42 mois 48 mois 60 mois Sélectionner un…" at bounding box center [718, 122] width 132 height 19
select select "36"
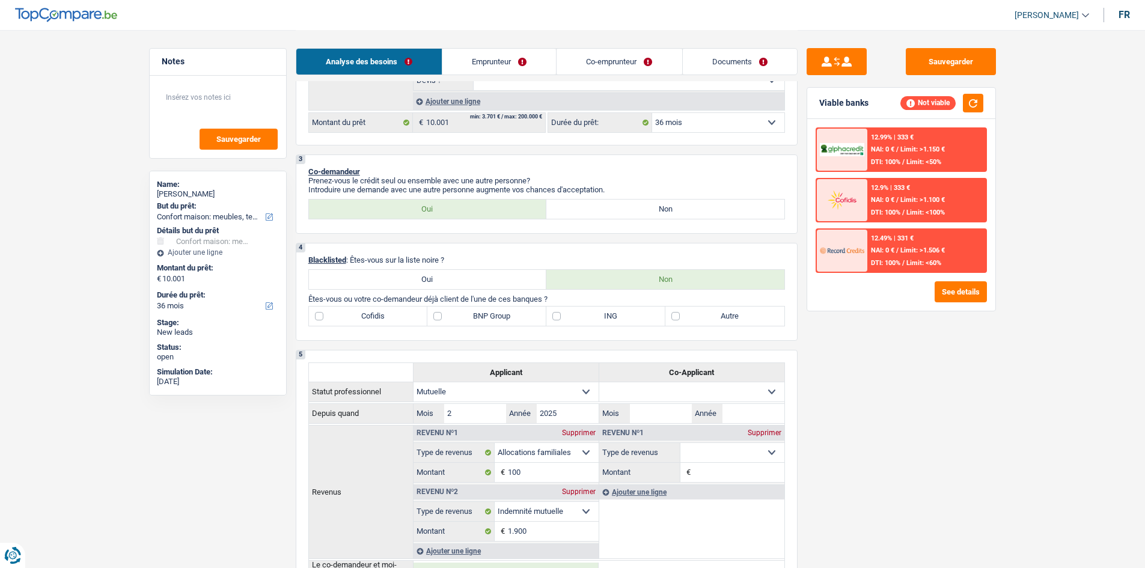
click at [914, 204] on span "Limit: >1.100 €" at bounding box center [923, 200] width 44 height 8
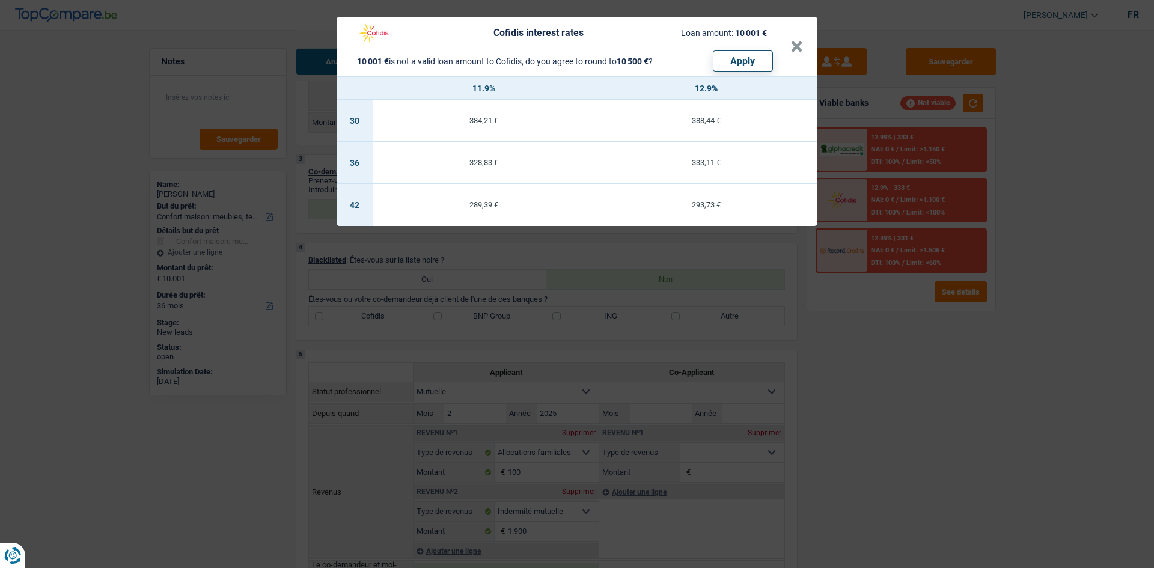
click at [916, 335] on div "Cofidis interest rates Loan amount: 10 001 € 10 001 € is not a valid loan amoun…" at bounding box center [577, 284] width 1154 height 568
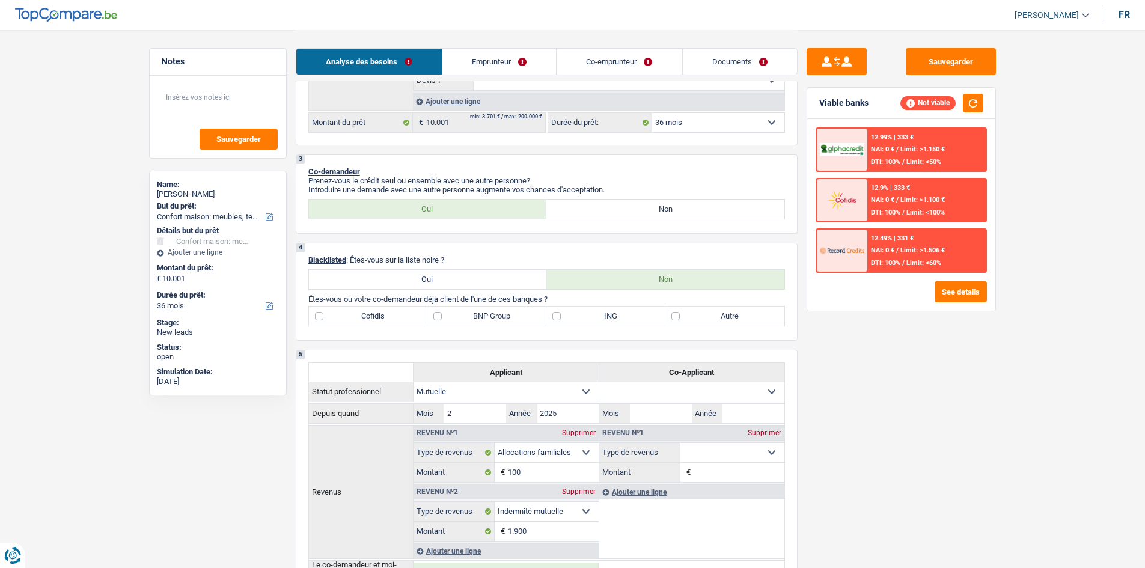
click at [914, 252] on span "Limit: >1.506 €" at bounding box center [923, 250] width 44 height 8
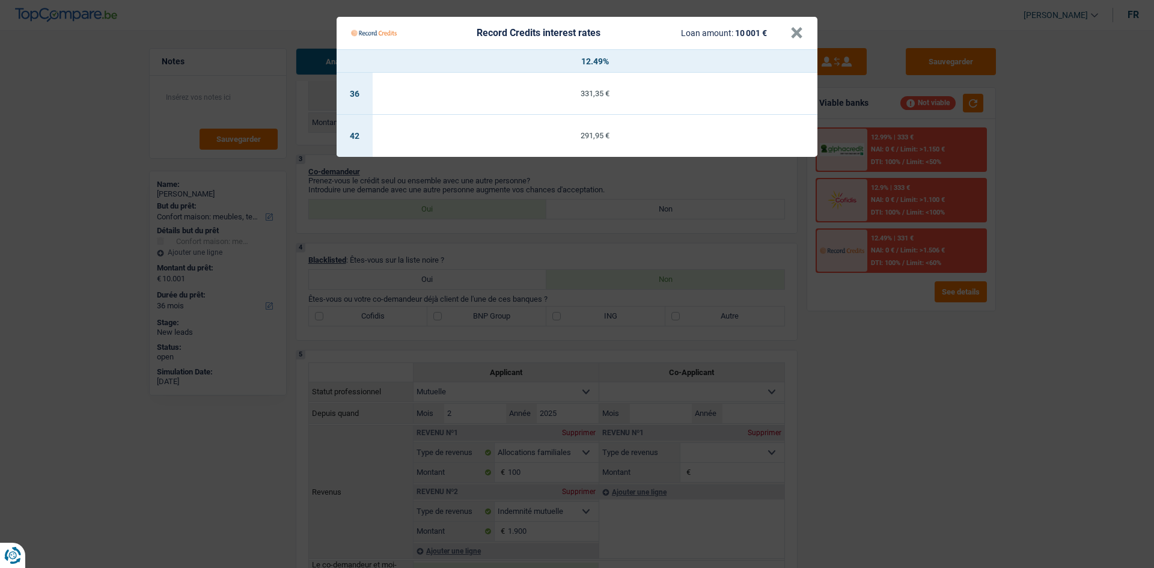
click at [892, 142] on Credits "Record Credits interest rates Loan amount: 10 001 € × 12.49% 36 331,35 € 42 291…" at bounding box center [577, 284] width 1154 height 568
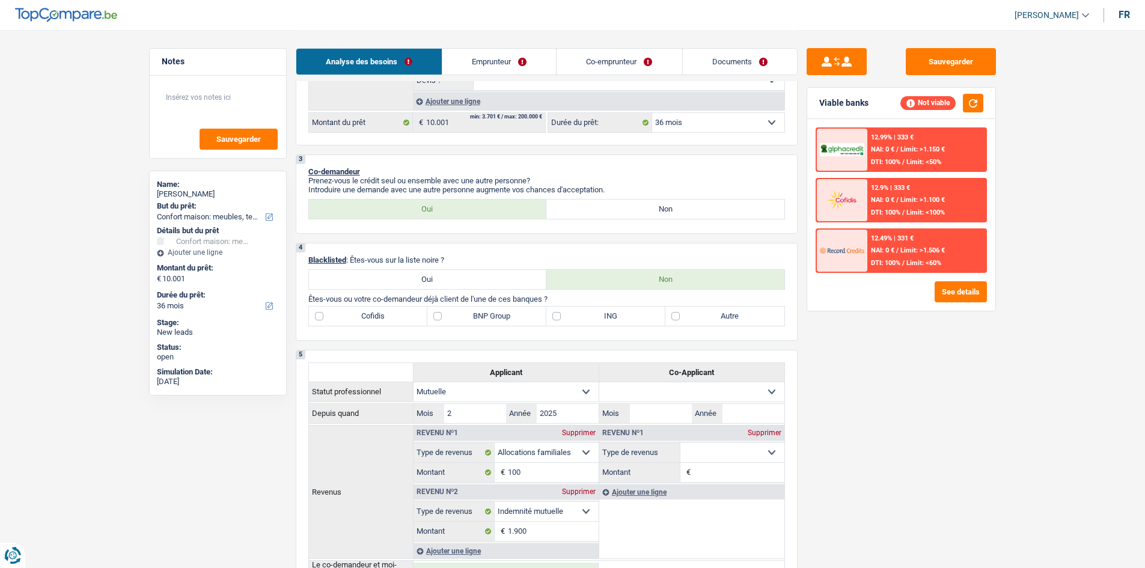
click at [892, 142] on div "12.99% | 333 € NAI: 0 € / Limit: >1.150 € DTI: 100% / Limit: <50%" at bounding box center [927, 150] width 118 height 42
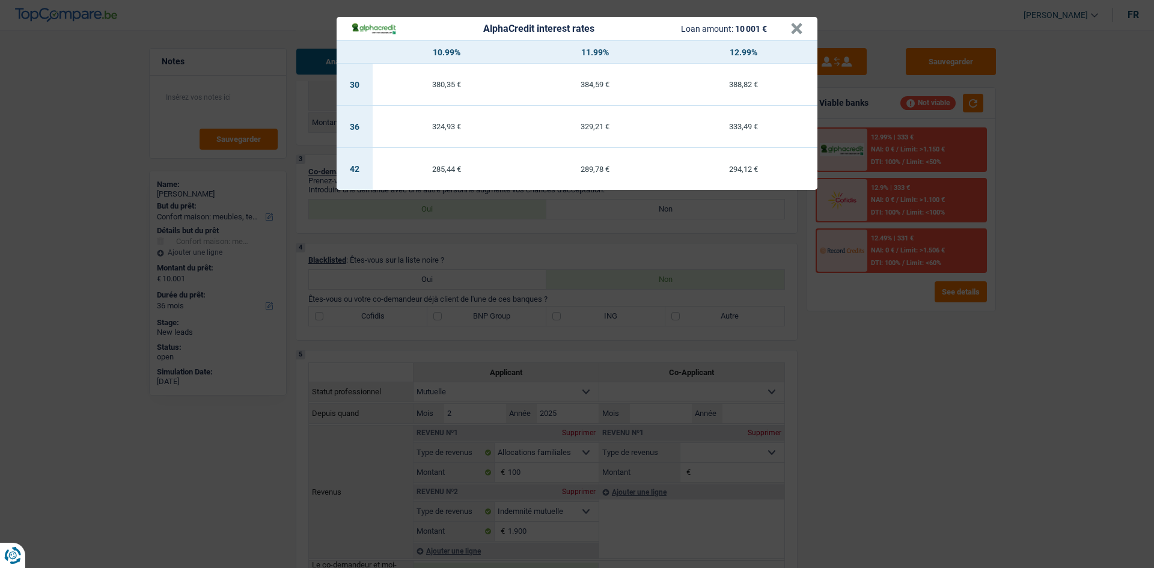
click at [916, 380] on div "AlphaCredit interest rates Loan amount: 10 001 € × 10.99% 11.99% 12.99% 30 380,…" at bounding box center [577, 284] width 1154 height 568
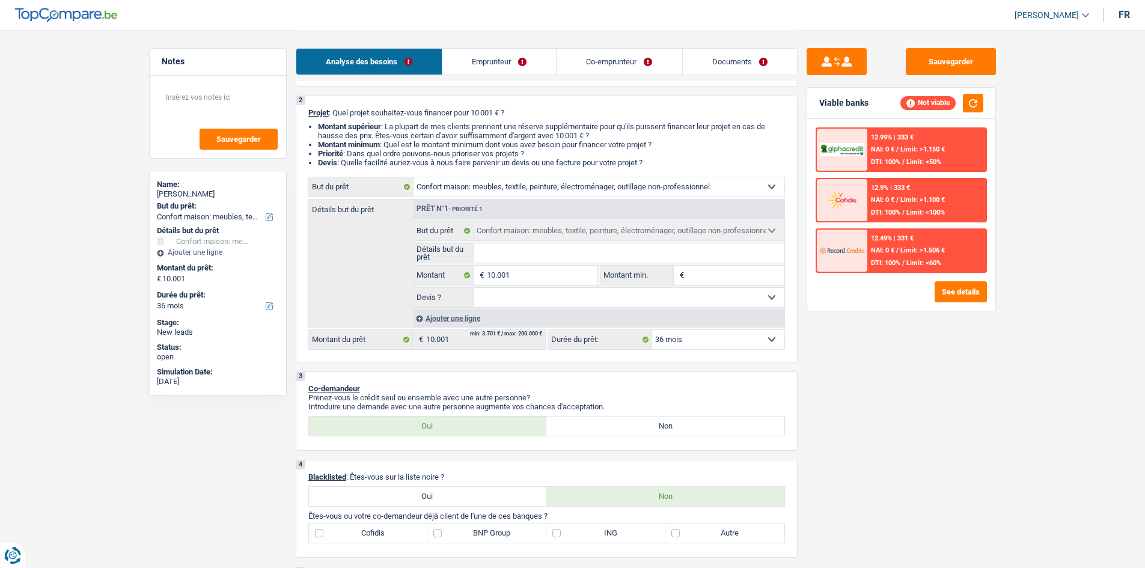
scroll to position [60, 0]
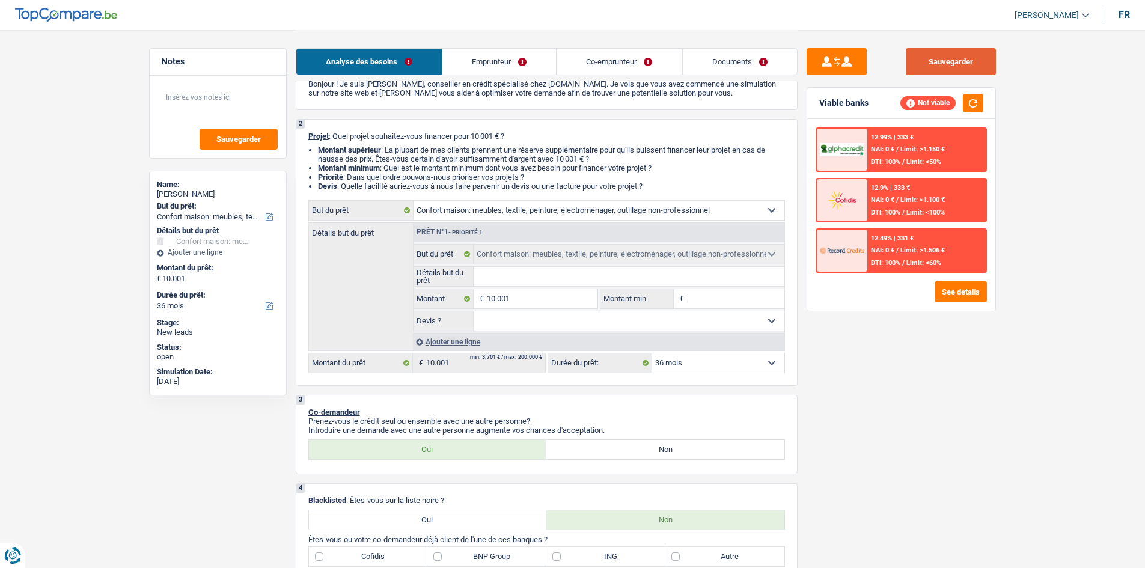
click at [978, 54] on button "Sauvegarder" at bounding box center [951, 61] width 90 height 27
click at [905, 411] on div "Sauvegarder Viable banks Not viable 12.99% | 333 € NAI: 0 € / Limit: >1.150 € D…" at bounding box center [901, 298] width 207 height 501
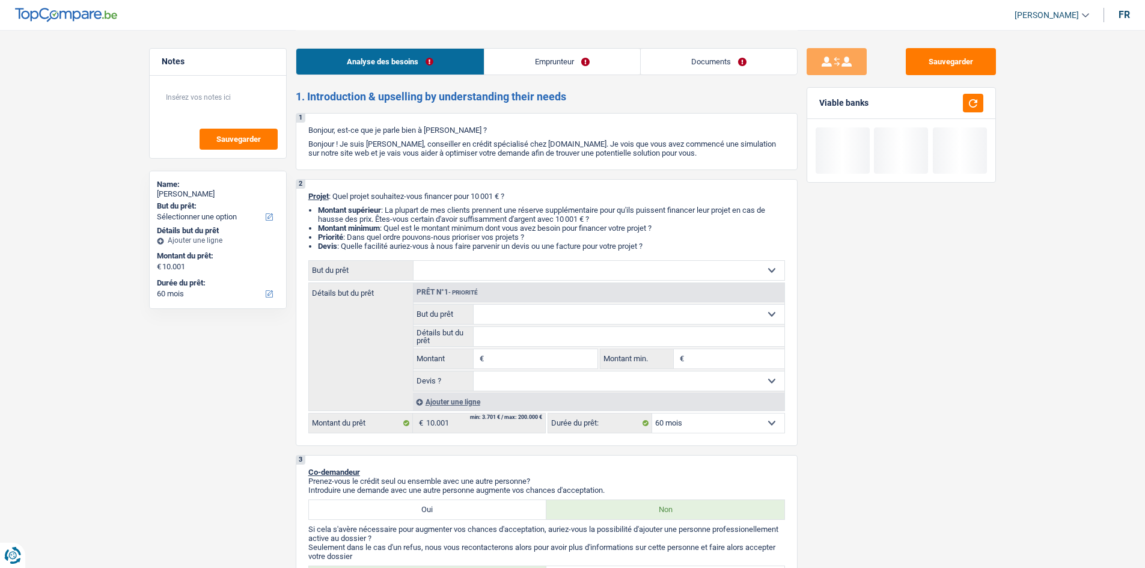
select select "60"
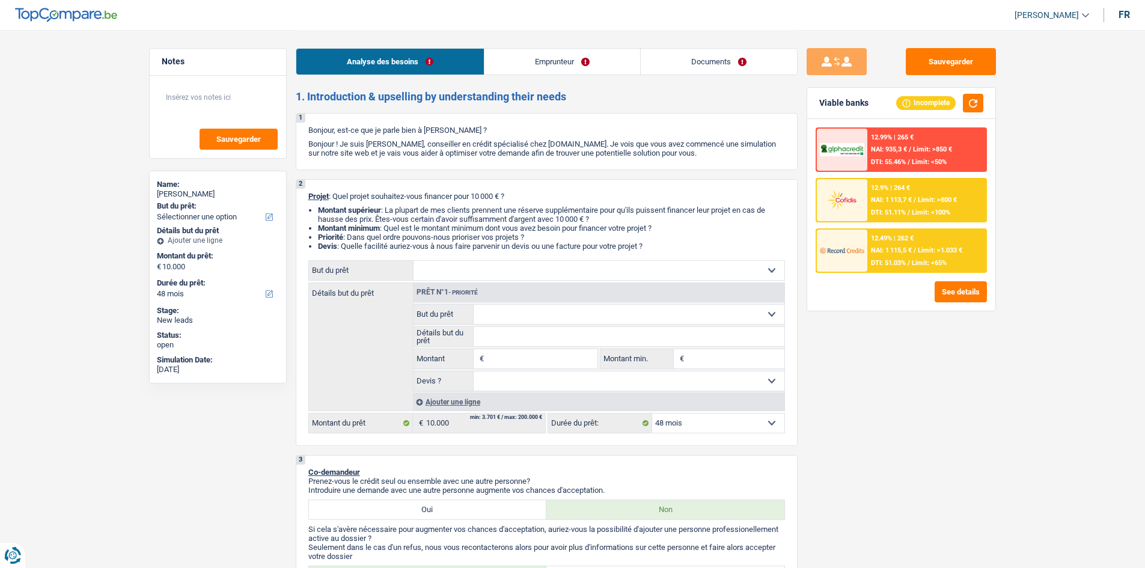
select select "48"
select select "publicEmployee"
select select "netSalary"
select select "mealVouchers"
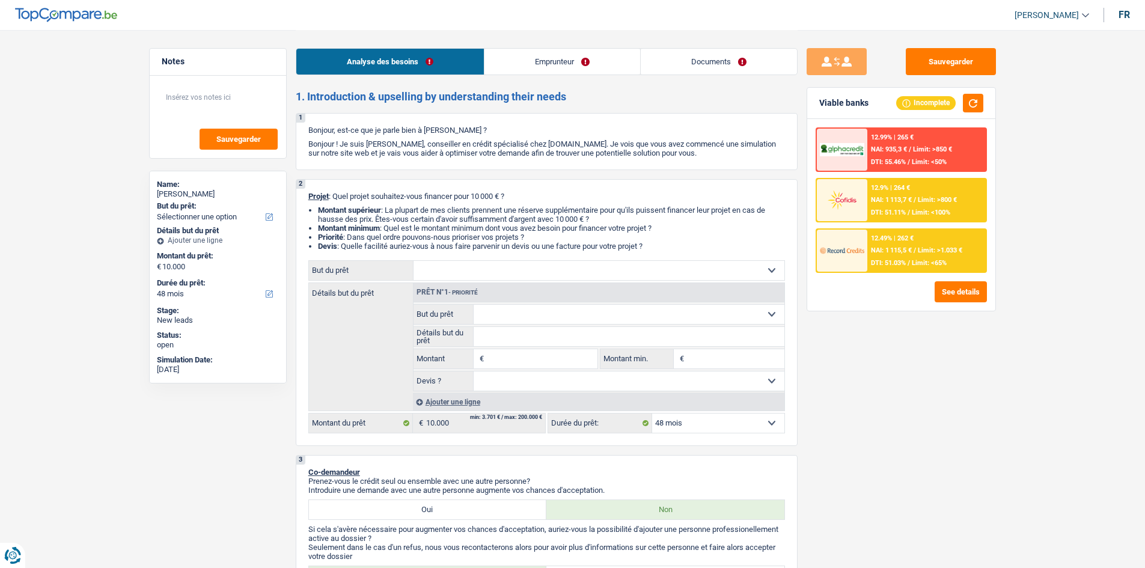
select select "rents"
select select "48"
click at [521, 56] on link "Emprunteur" at bounding box center [563, 62] width 156 height 26
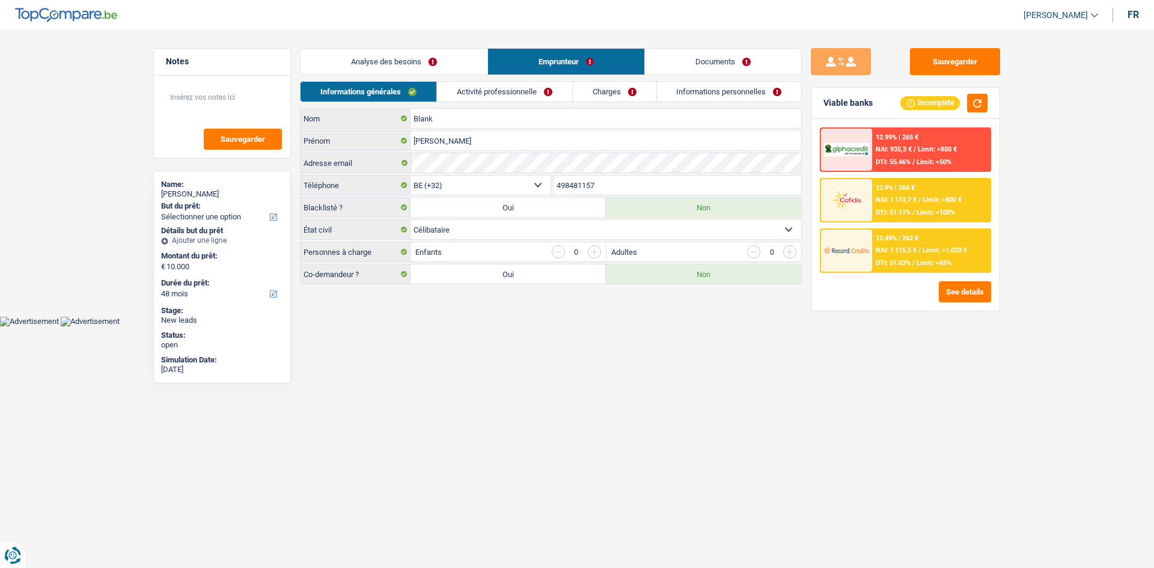
click at [529, 87] on link "Activité professionnelle" at bounding box center [504, 92] width 135 height 20
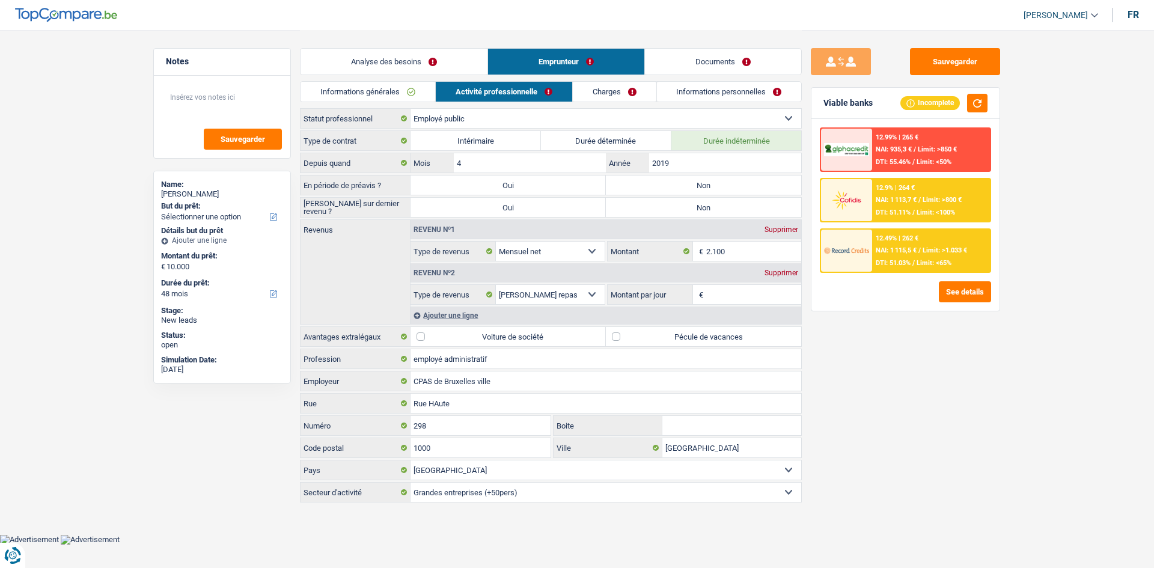
click at [604, 94] on link "Charges" at bounding box center [615, 92] width 84 height 20
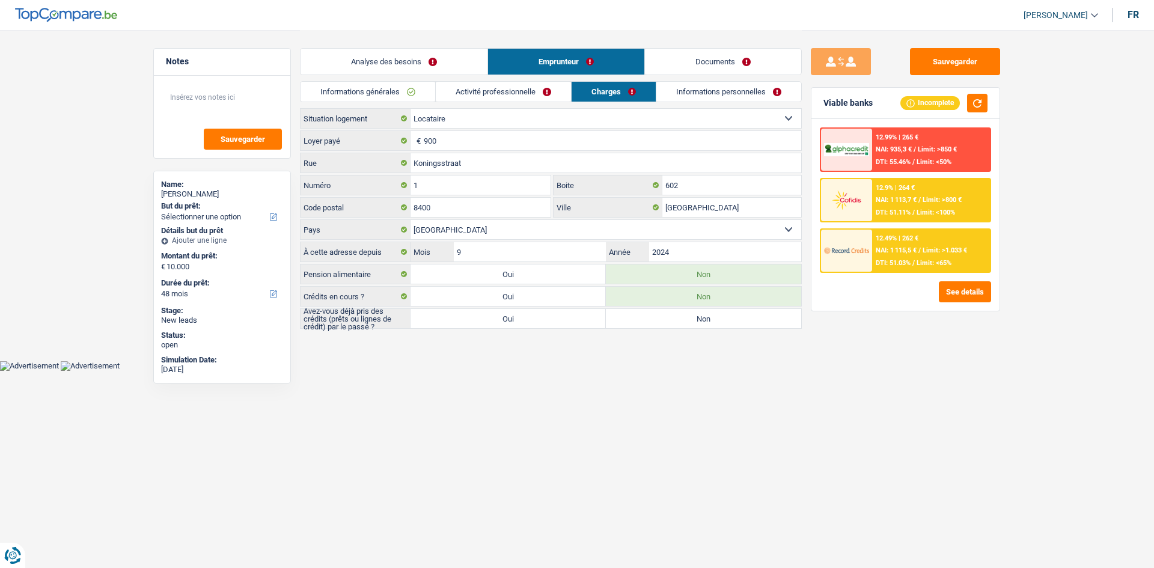
click at [702, 93] on link "Informations personnelles" at bounding box center [728, 92] width 145 height 20
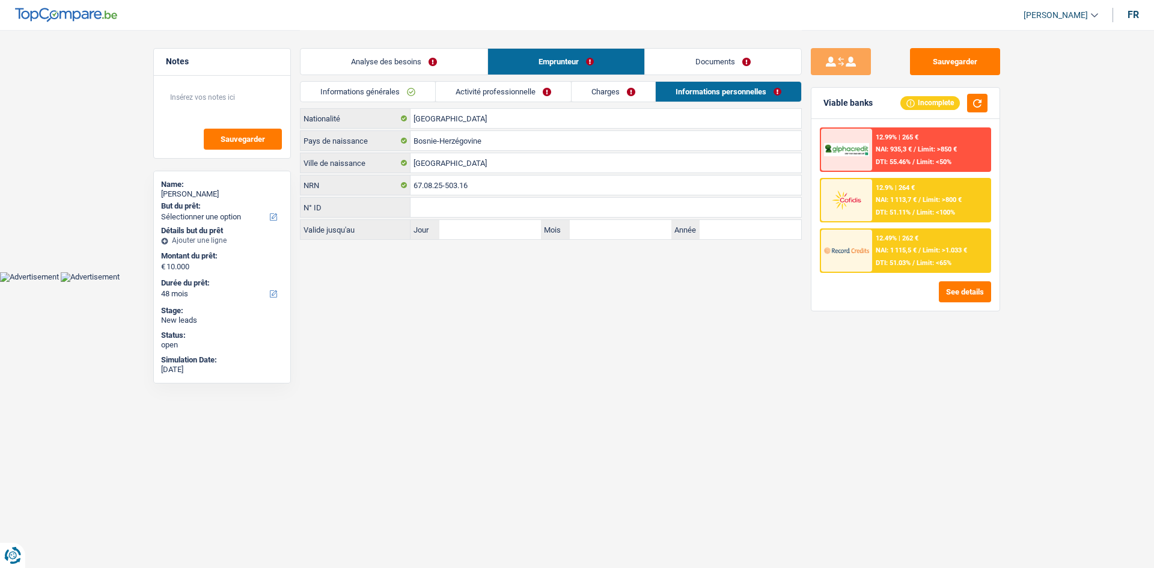
click at [427, 63] on link "Analyse des besoins" at bounding box center [394, 62] width 187 height 26
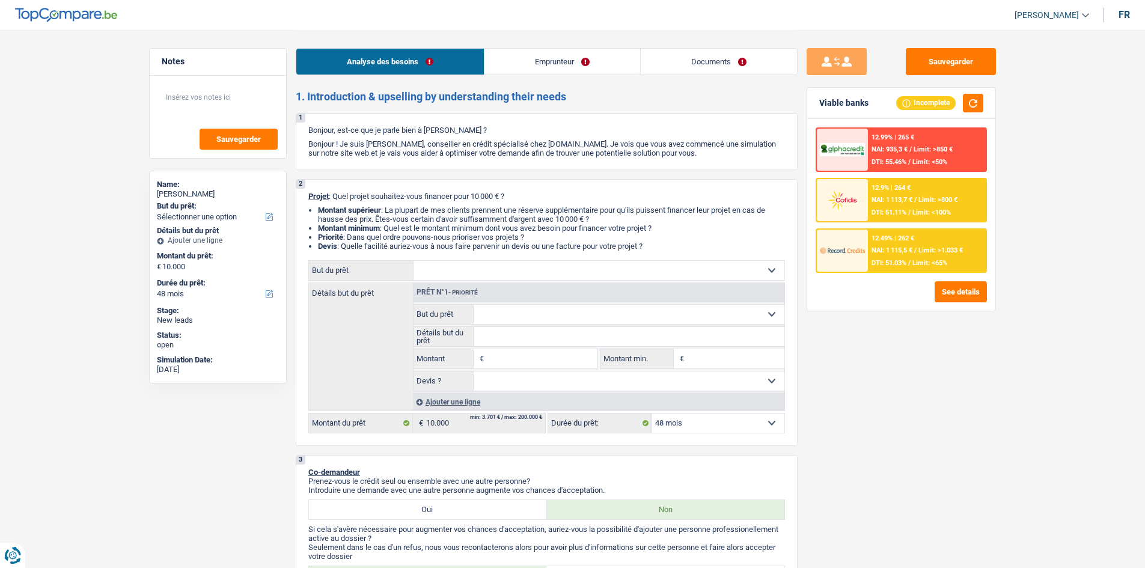
click at [888, 384] on div "Sauvegarder Viable banks Incomplete 12.99% | 265 € NAI: 935,3 € / Limit: >850 €…" at bounding box center [901, 298] width 207 height 501
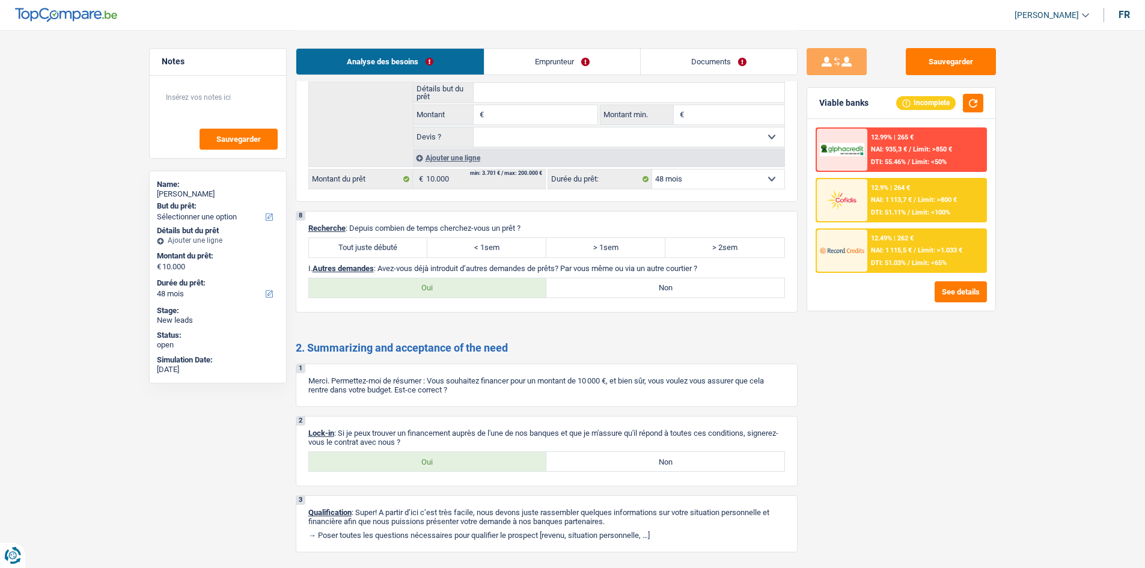
scroll to position [1155, 0]
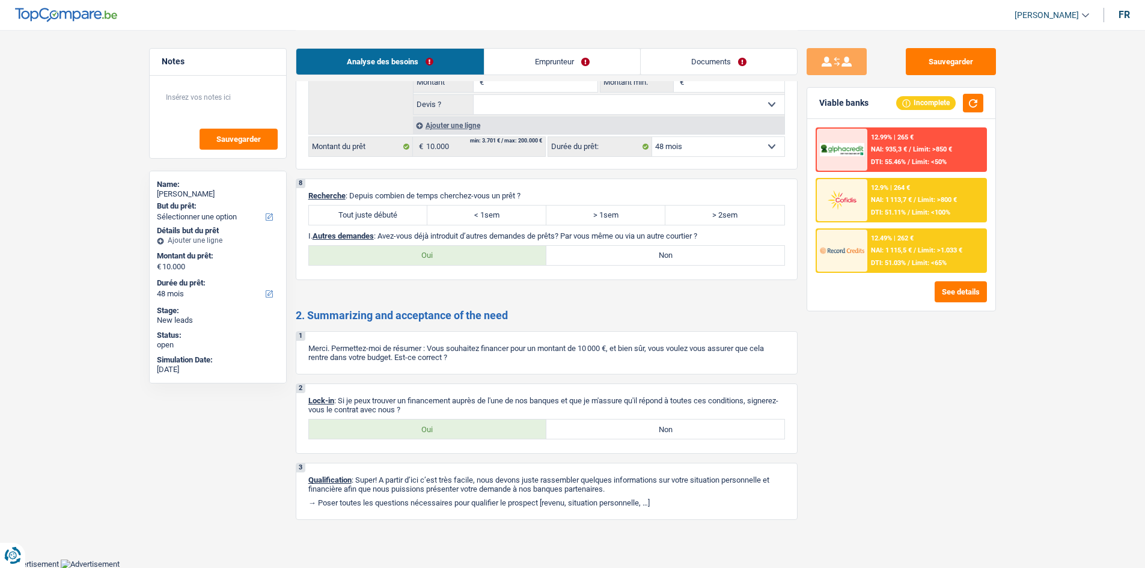
click at [411, 215] on label "Tout juste débuté" at bounding box center [368, 215] width 119 height 19
click at [411, 215] on input "Tout juste débuté" at bounding box center [368, 215] width 119 height 19
radio input "true"
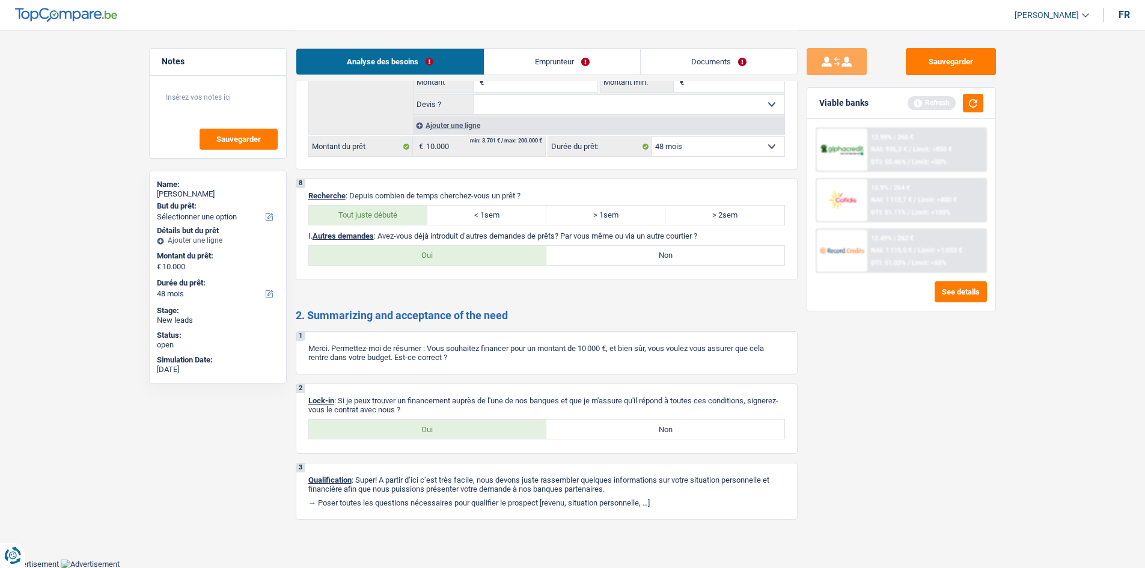
click at [607, 249] on label "Non" at bounding box center [665, 255] width 238 height 19
click at [607, 249] on input "Non" at bounding box center [665, 255] width 238 height 19
radio input "true"
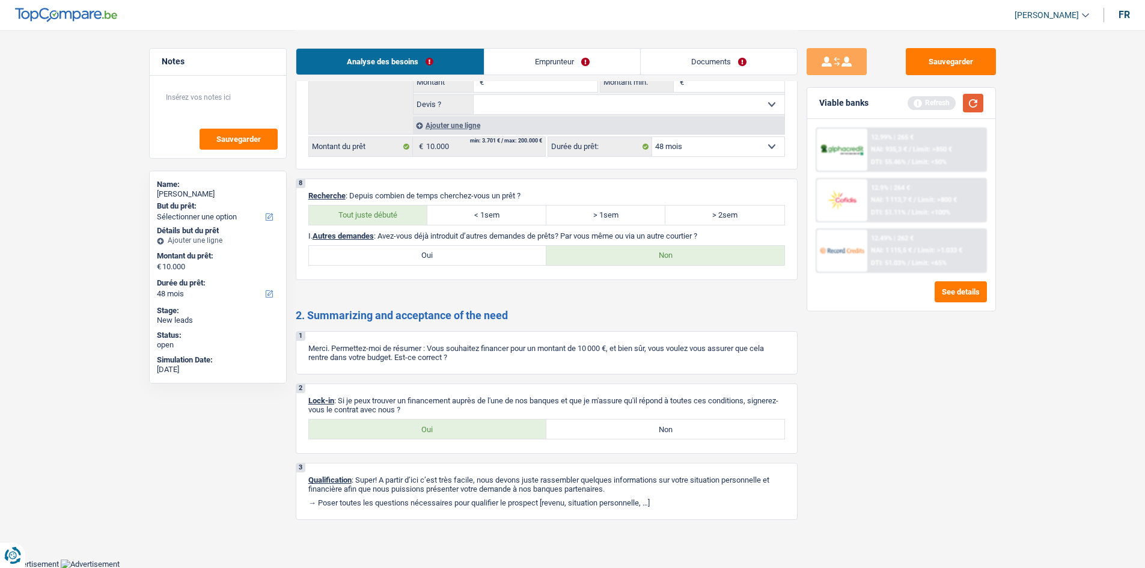
click at [965, 103] on button "button" at bounding box center [973, 103] width 20 height 19
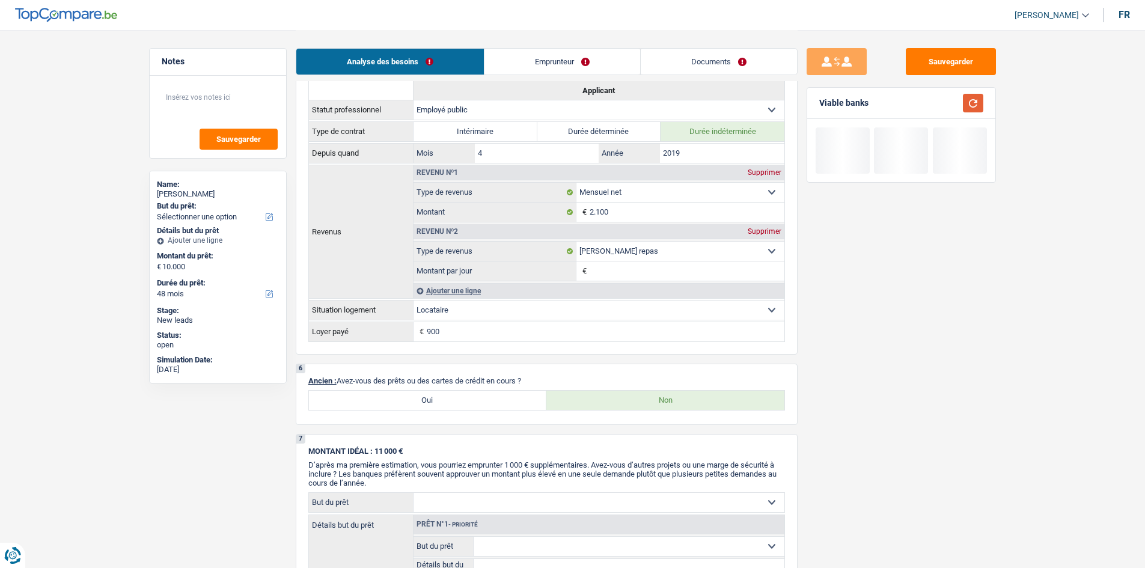
scroll to position [0, 0]
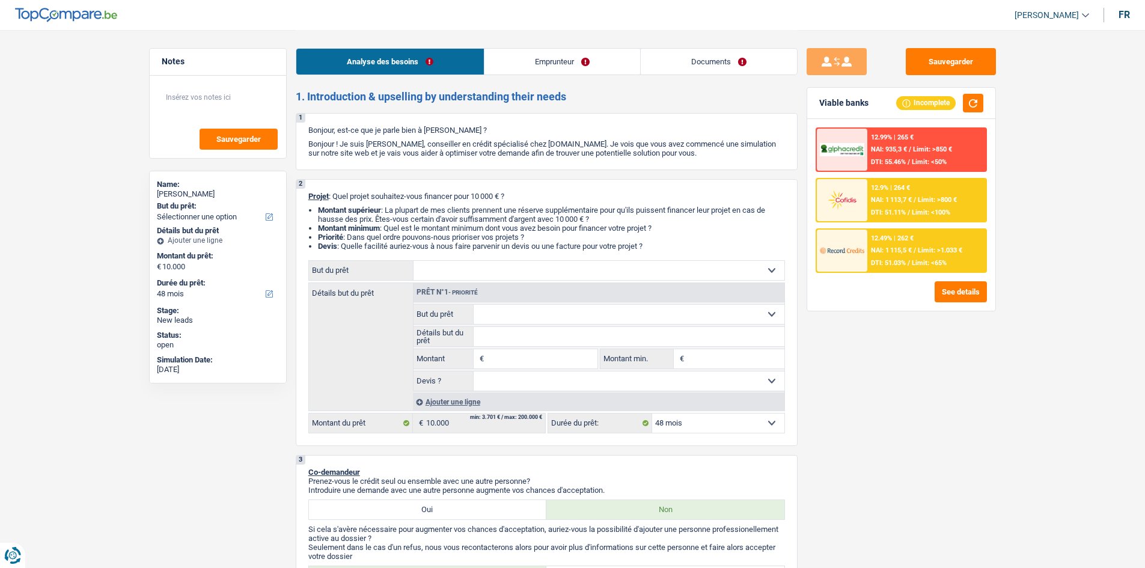
click at [938, 405] on div "Sauvegarder Viable banks Incomplete 12.99% | 265 € NAI: 935,3 € / Limit: >850 €…" at bounding box center [901, 298] width 207 height 501
click at [937, 406] on div "Sauvegarder Viable banks Incomplete 12.99% | 265 € NAI: 935,3 € / Limit: >850 €…" at bounding box center [901, 298] width 207 height 501
click at [993, 366] on div "Sauvegarder Viable banks Incomplete 12.99% | 265 € NAI: 935,3 € / Limit: >850 €…" at bounding box center [901, 298] width 207 height 501
click at [993, 367] on div "Sauvegarder Viable banks Incomplete 12.99% | 265 € NAI: 935,3 € / Limit: >850 €…" at bounding box center [901, 298] width 207 height 501
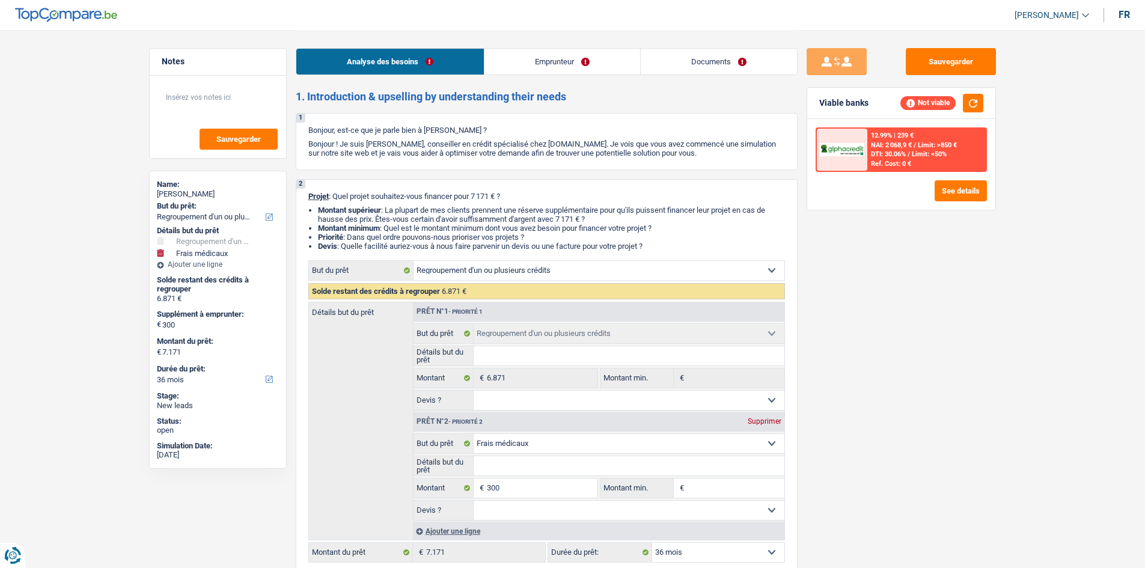
select select "refinancing"
select select "medical"
select select "36"
select select "refinancing"
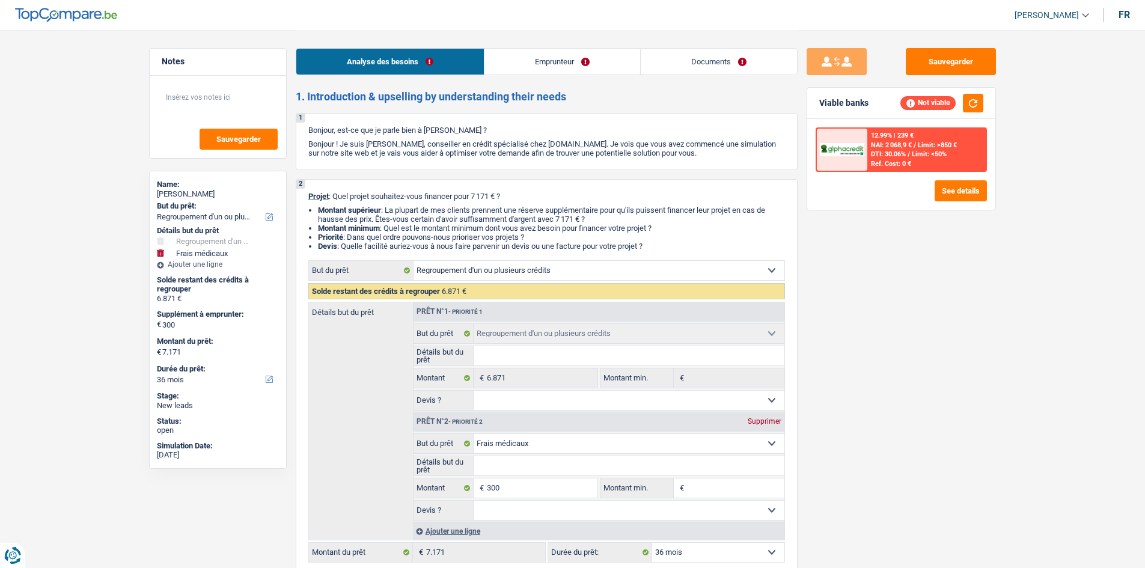
select select "refinancing"
select select "medical"
select select "36"
select select "mutuality"
select select "mutualityIndemnity"
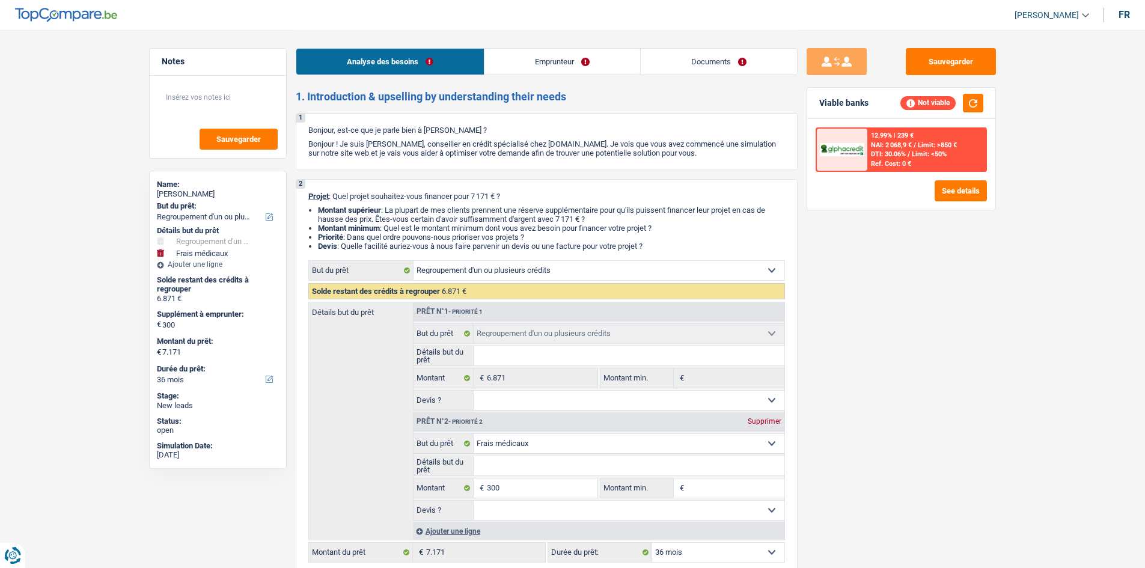
select select "familyAllowances"
select select "rents"
select select "cardOrCredit"
select select "refinancing"
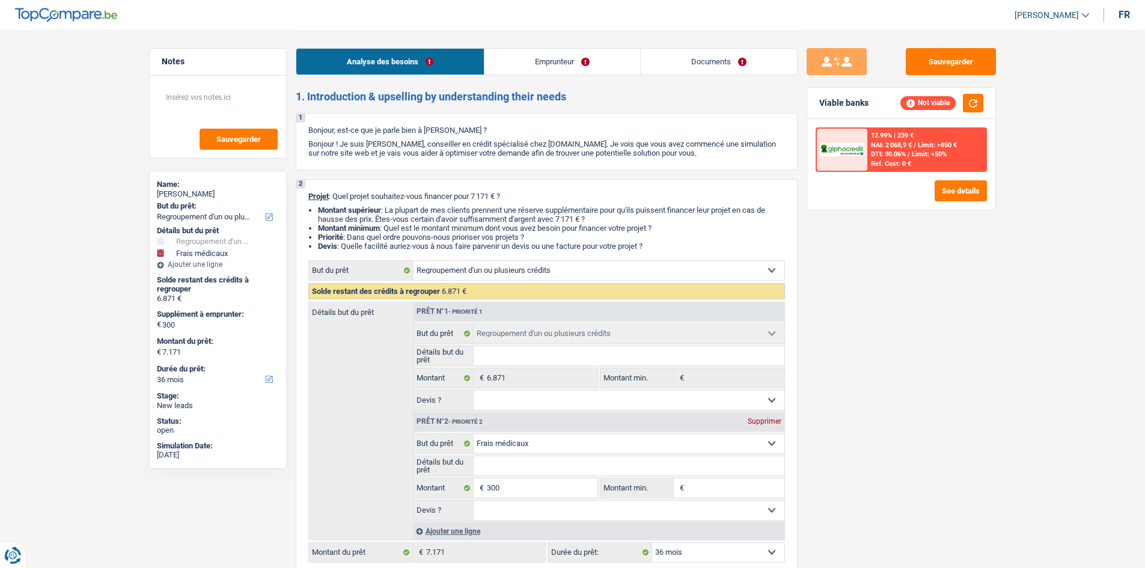
select select "medical"
select select "36"
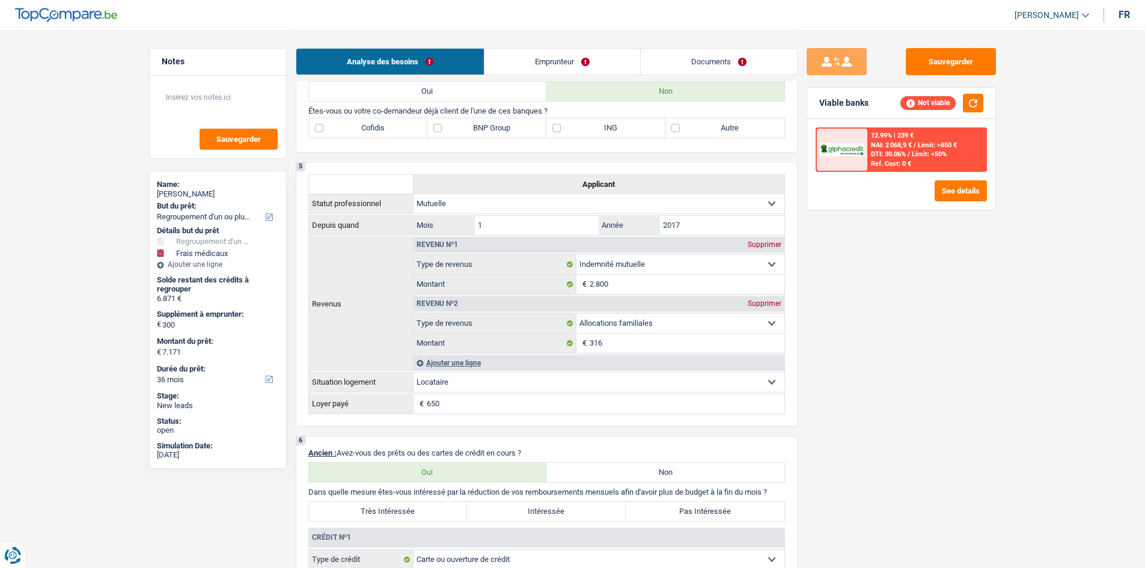
scroll to position [842, 0]
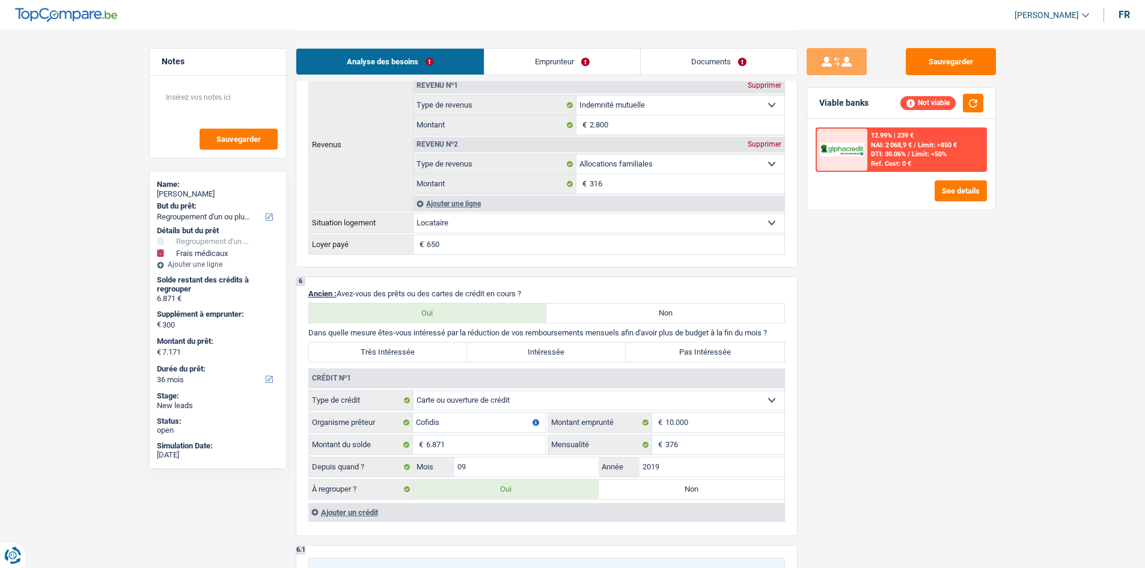
click at [540, 69] on link "Emprunteur" at bounding box center [563, 62] width 156 height 26
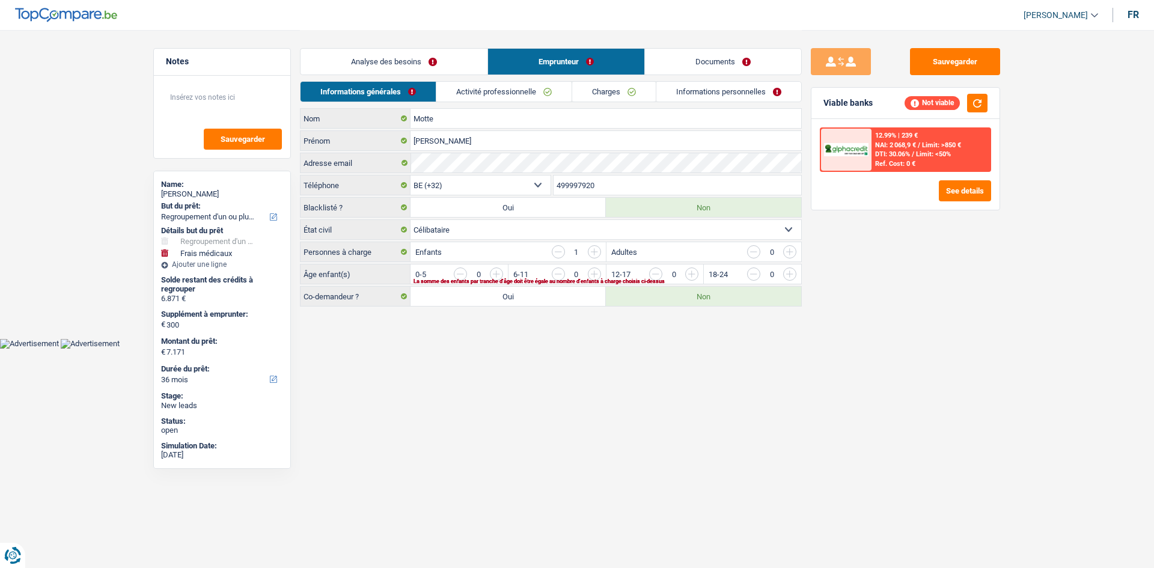
click at [521, 87] on link "Activité professionnelle" at bounding box center [503, 92] width 135 height 20
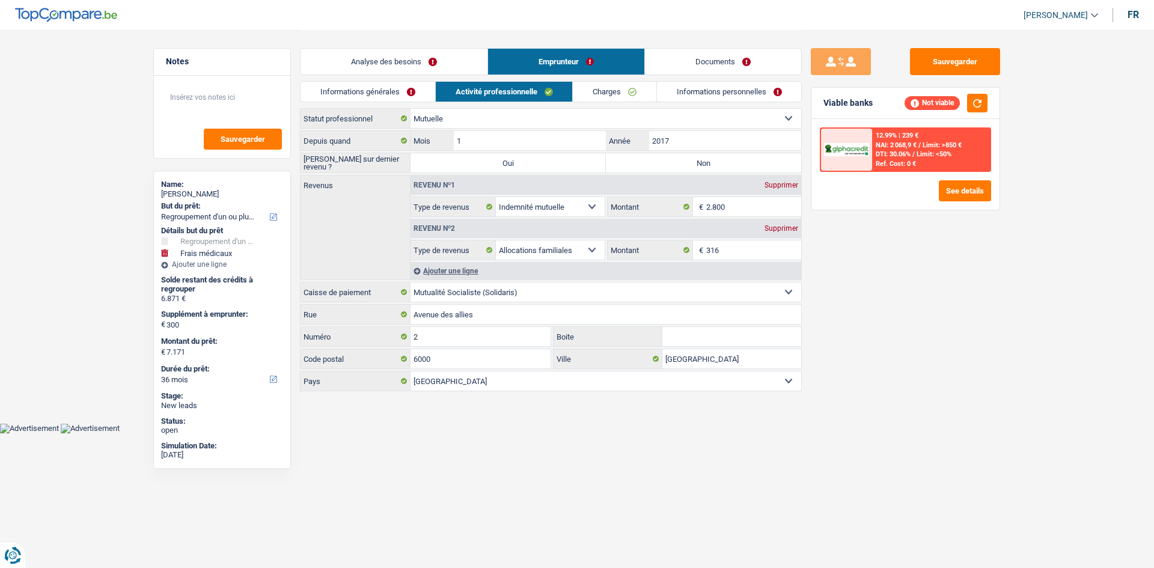
click at [601, 90] on link "Charges" at bounding box center [615, 92] width 84 height 20
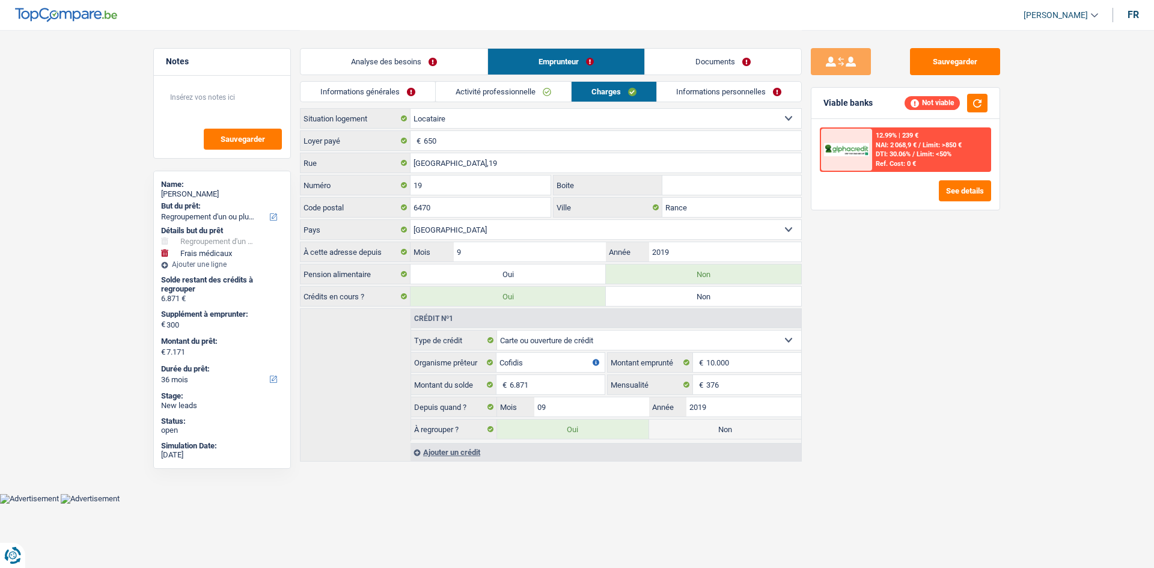
click at [699, 96] on link "Informations personnelles" at bounding box center [729, 92] width 145 height 20
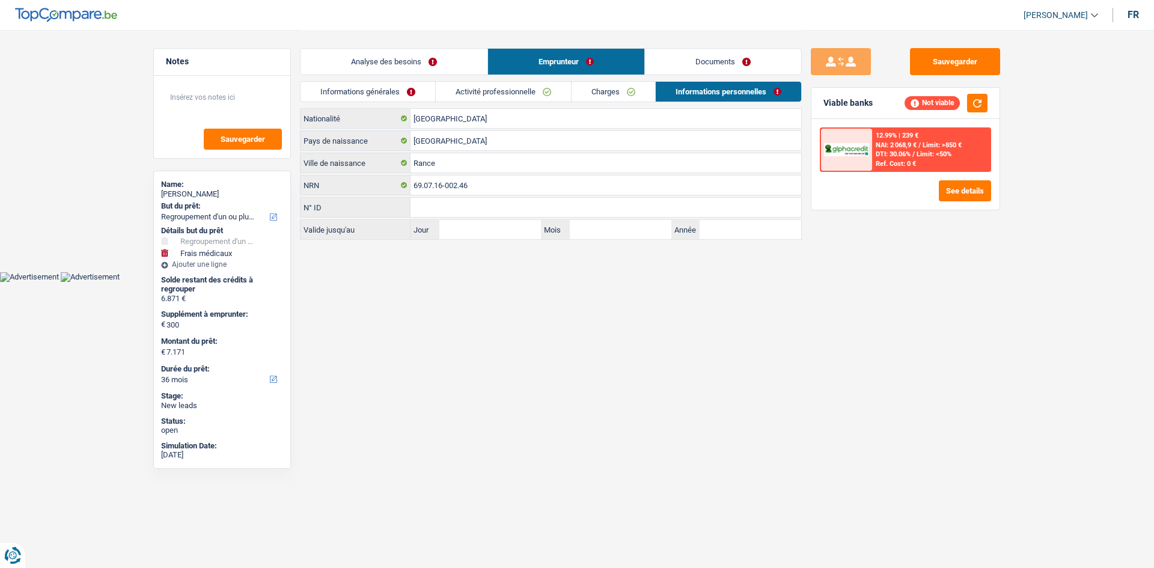
click at [718, 62] on link "Documents" at bounding box center [723, 62] width 156 height 26
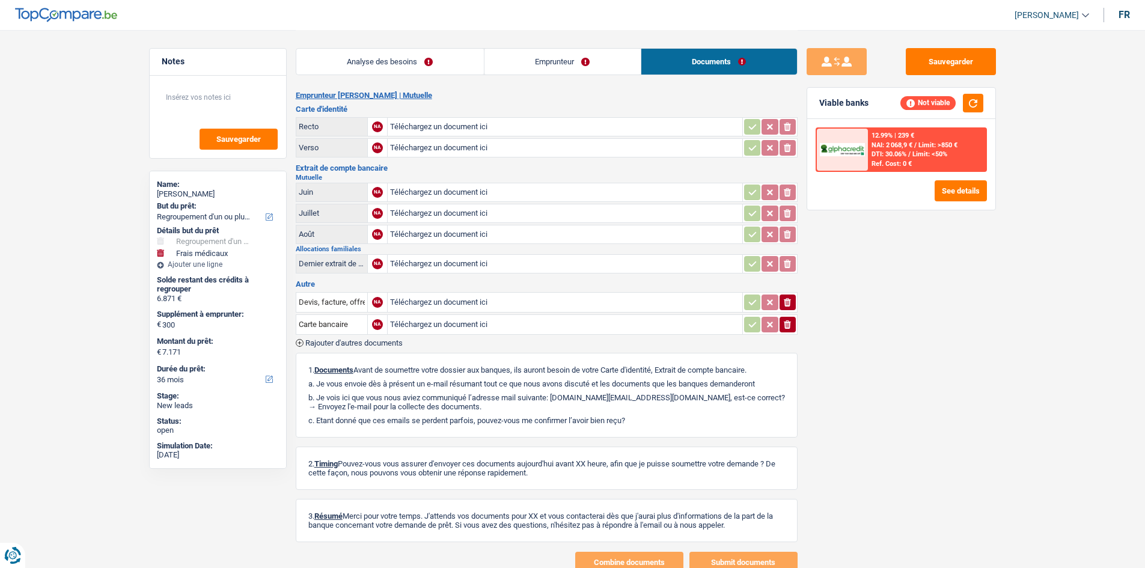
click at [432, 63] on link "Analyse des besoins" at bounding box center [390, 62] width 188 height 26
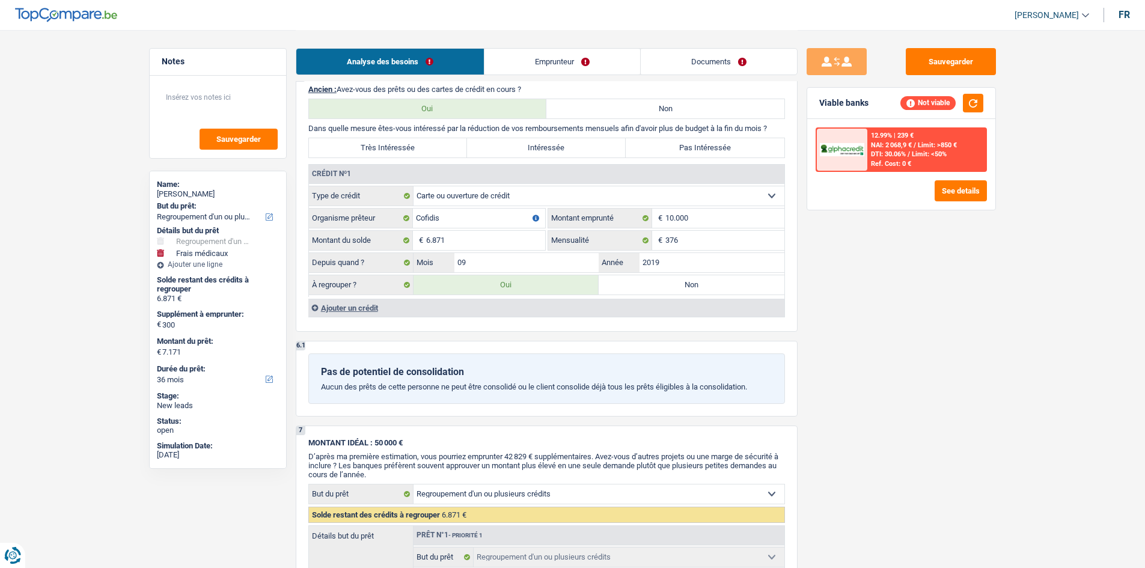
scroll to position [1202, 0]
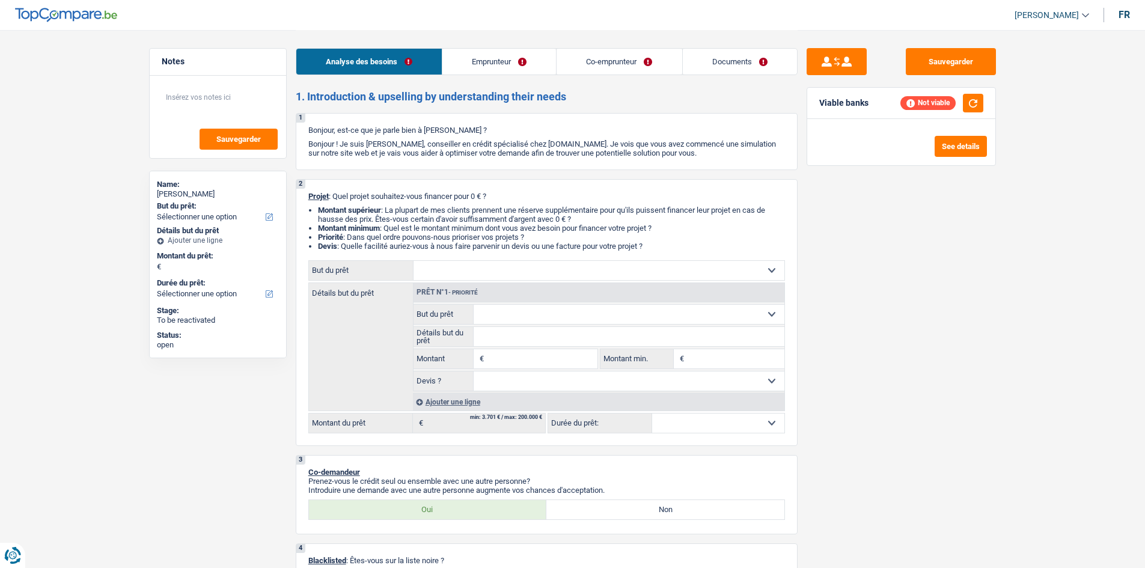
select select "mutuality"
select select "privateEmployee"
select select "mutualityIndemnity"
select select "netSalary"
select select "mutualityIndemnity"
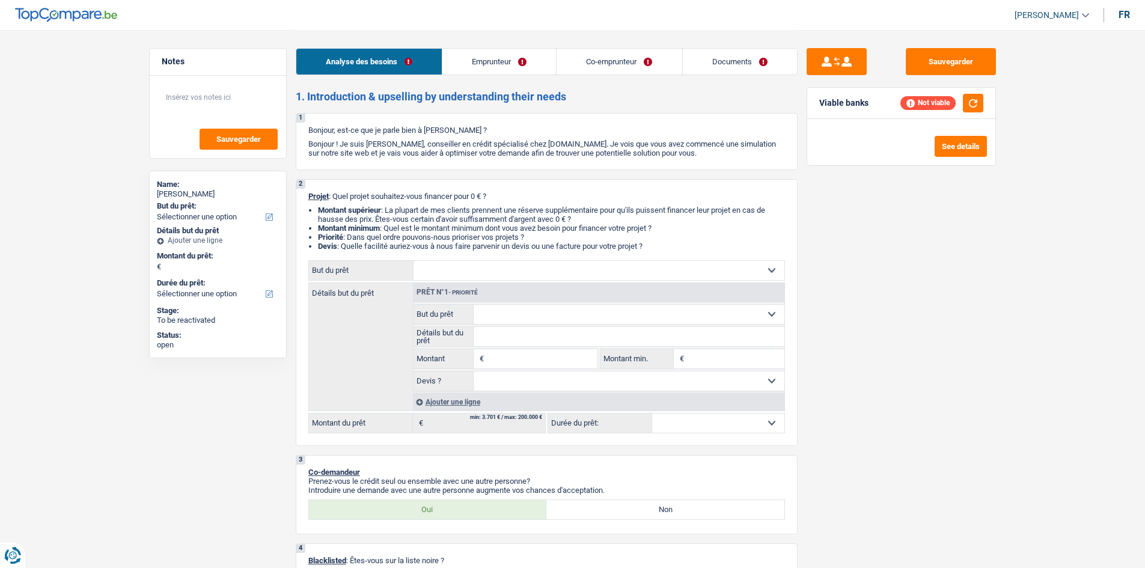
select select "mealVouchers"
select select "rents"
select select "personalLoan"
select select "homeFurnishingOrRelocation"
select select "96"
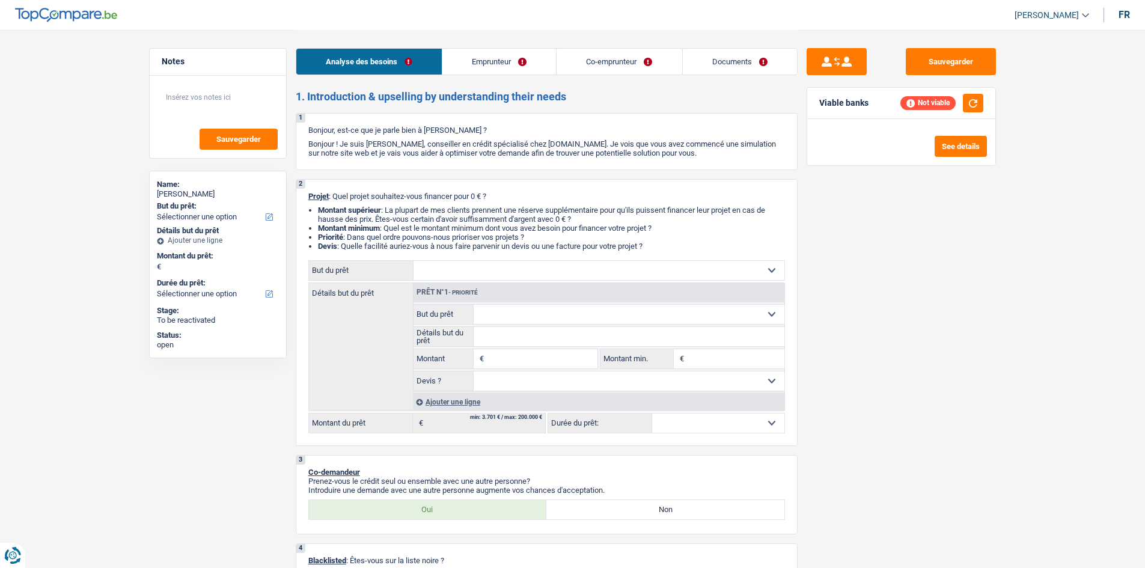
select select "carLoan"
select select "60"
drag, startPoint x: 702, startPoint y: 68, endPoint x: 693, endPoint y: 65, distance: 9.5
click at [700, 68] on link "Documents" at bounding box center [740, 62] width 114 height 26
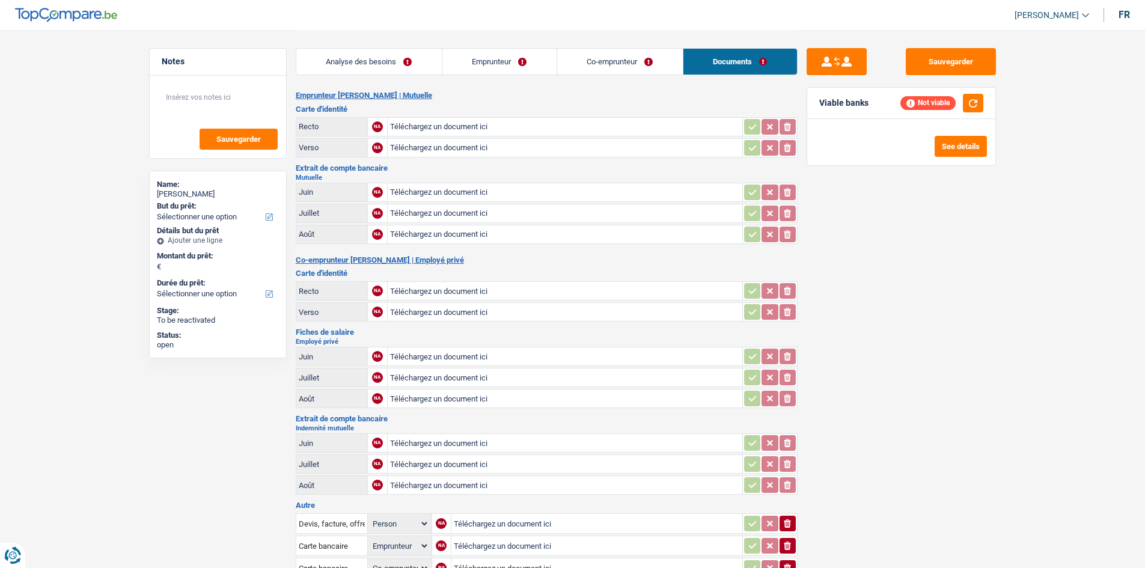
click at [512, 66] on link "Emprunteur" at bounding box center [499, 62] width 114 height 26
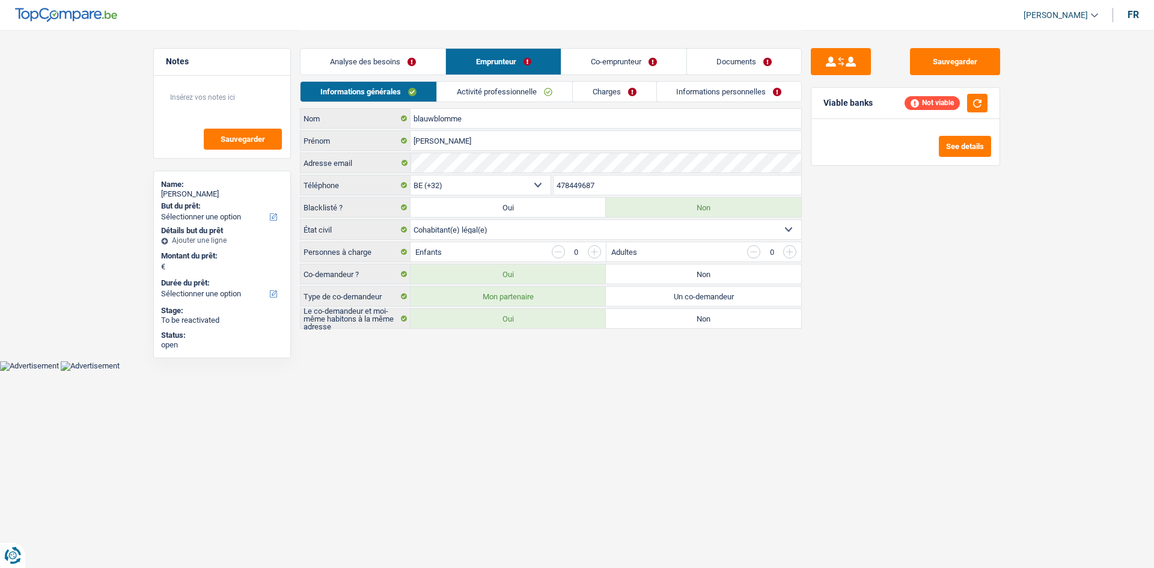
click at [504, 88] on link "Activité professionnelle" at bounding box center [504, 92] width 135 height 20
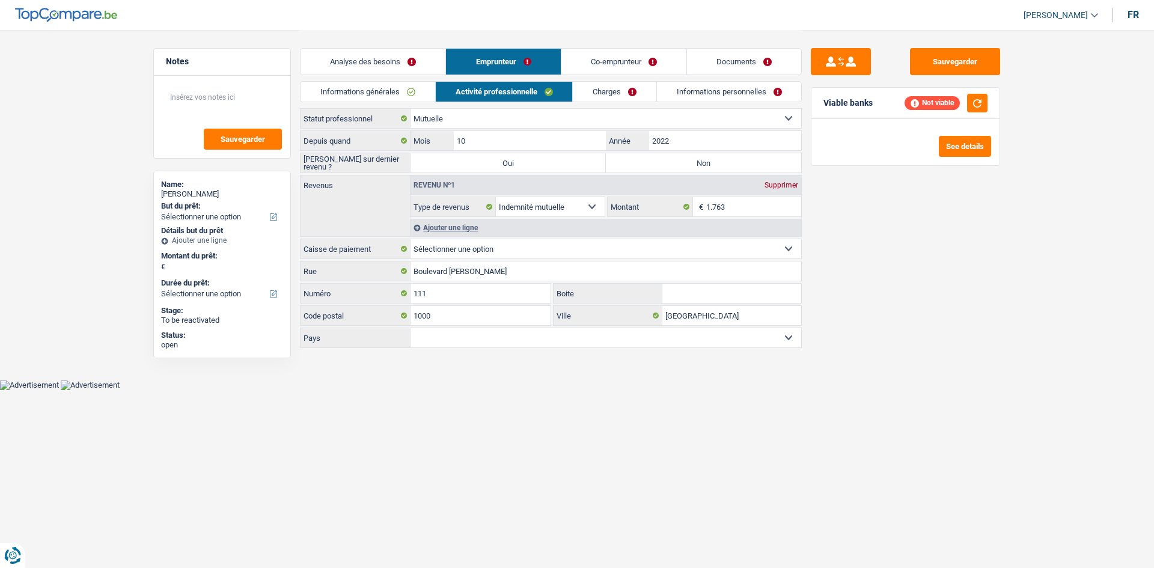
click at [634, 93] on link "Charges" at bounding box center [615, 92] width 84 height 20
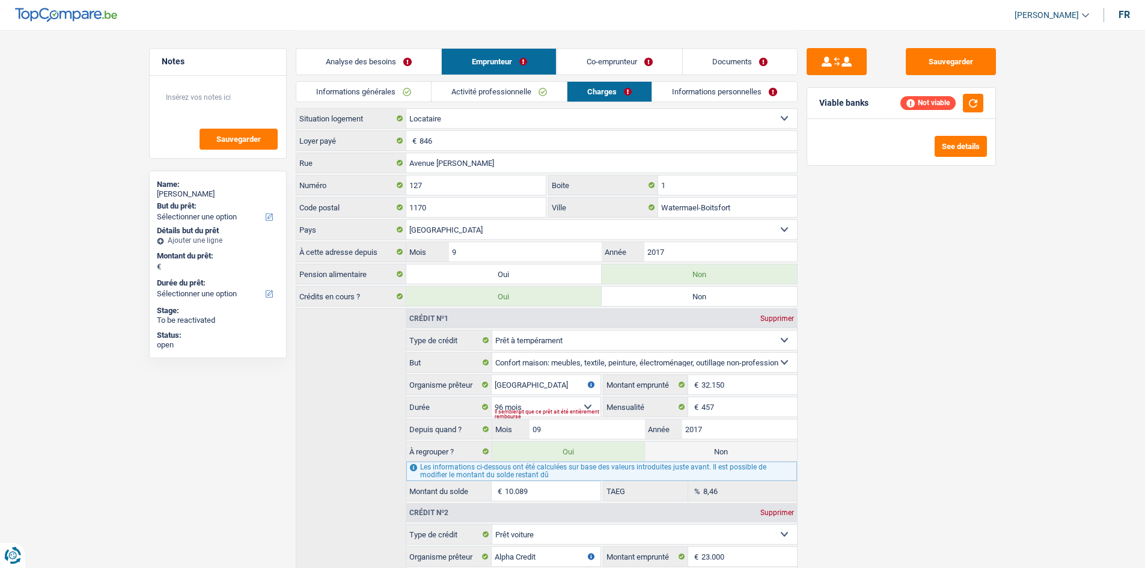
click at [699, 95] on link "Informations personnelles" at bounding box center [724, 92] width 145 height 20
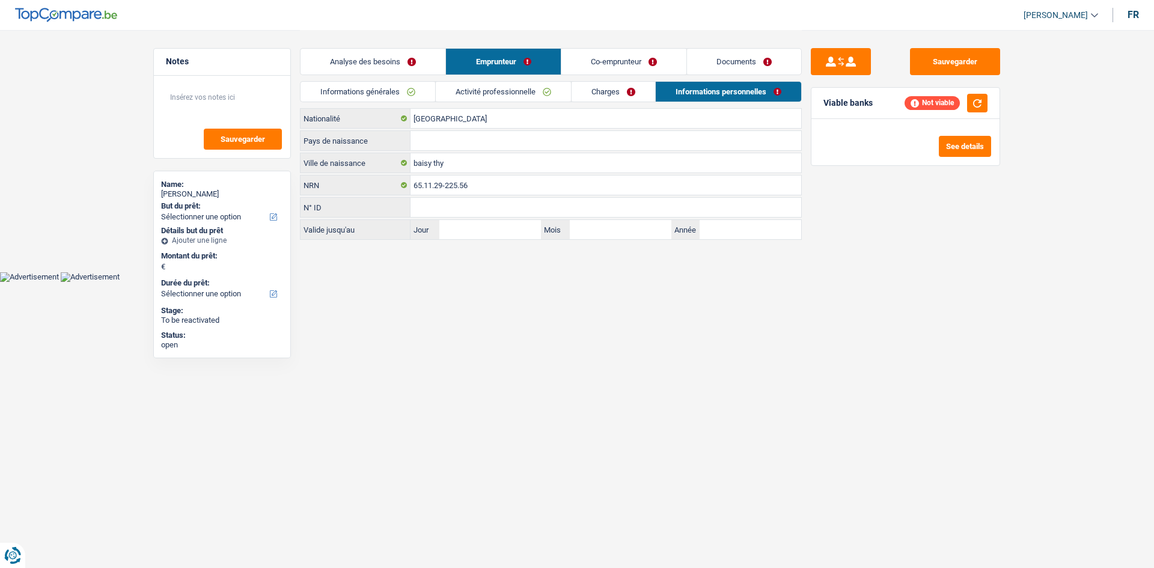
click at [613, 63] on link "Co-emprunteur" at bounding box center [624, 62] width 125 height 26
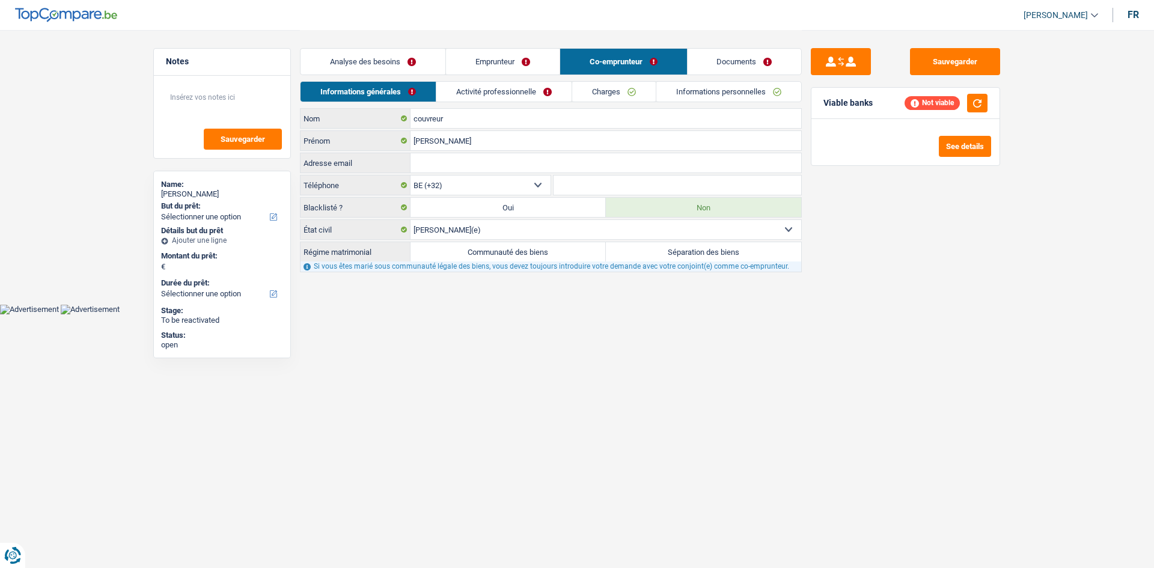
click at [520, 91] on link "Activité professionnelle" at bounding box center [503, 92] width 135 height 20
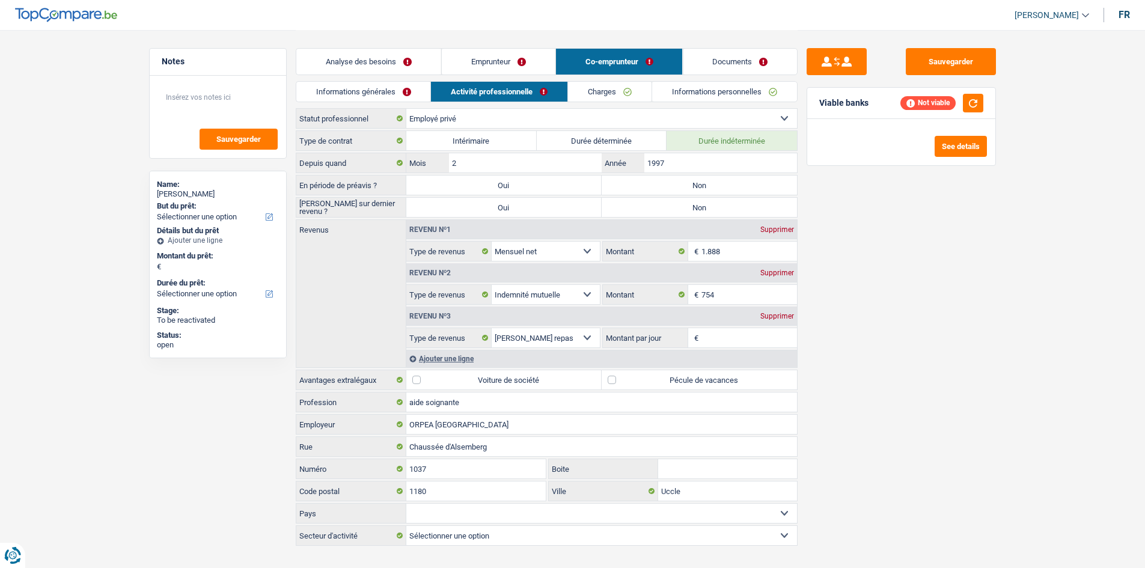
click at [643, 94] on link "Charges" at bounding box center [610, 92] width 84 height 20
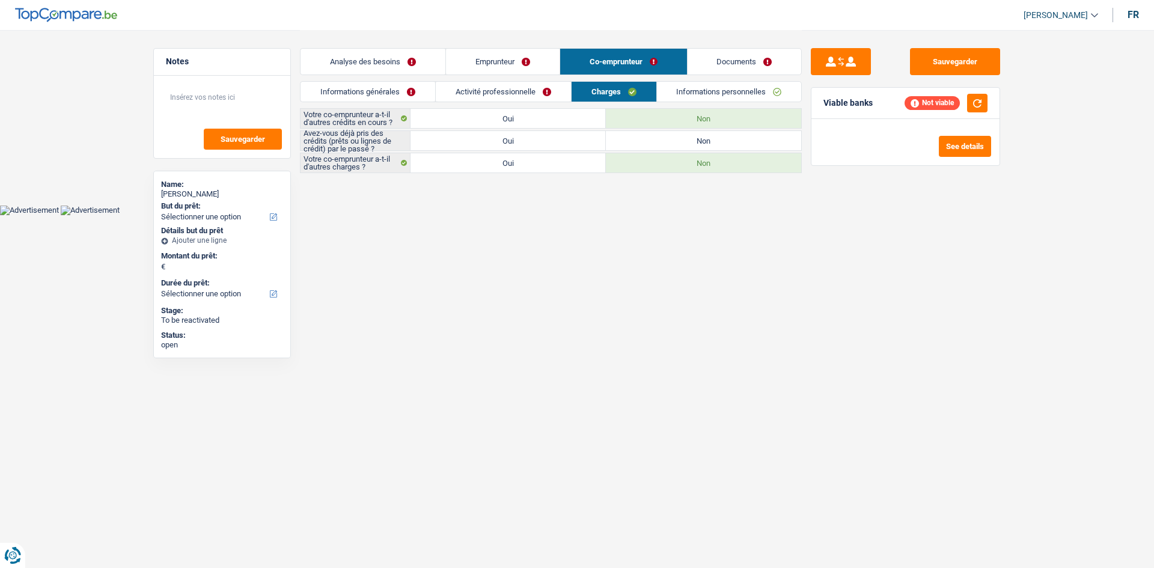
click at [706, 94] on link "Informations personnelles" at bounding box center [729, 92] width 145 height 20
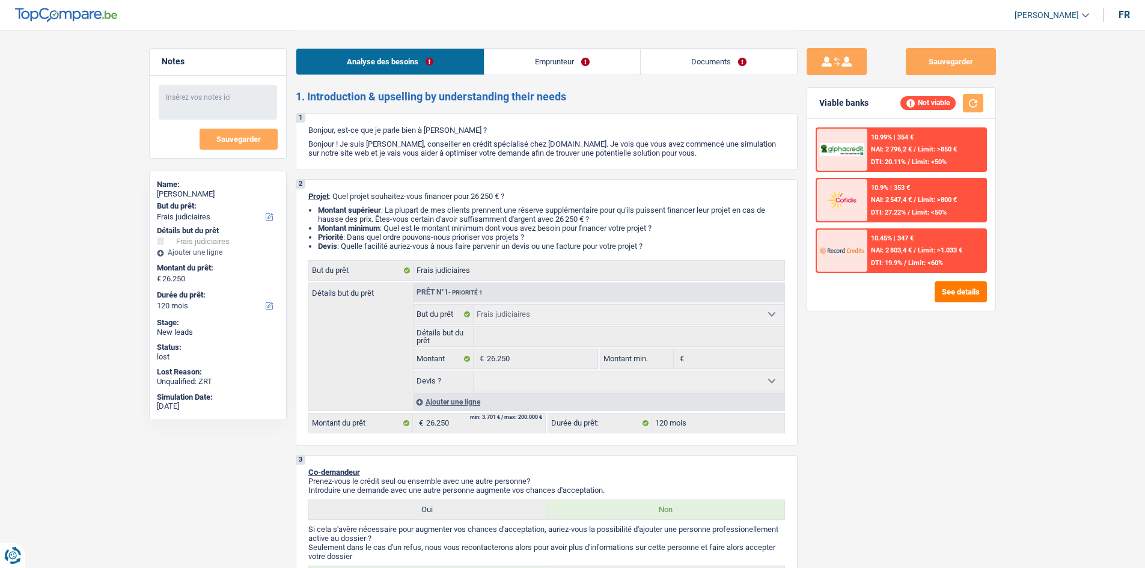
select select "judicial"
select select "120"
select select "judicial"
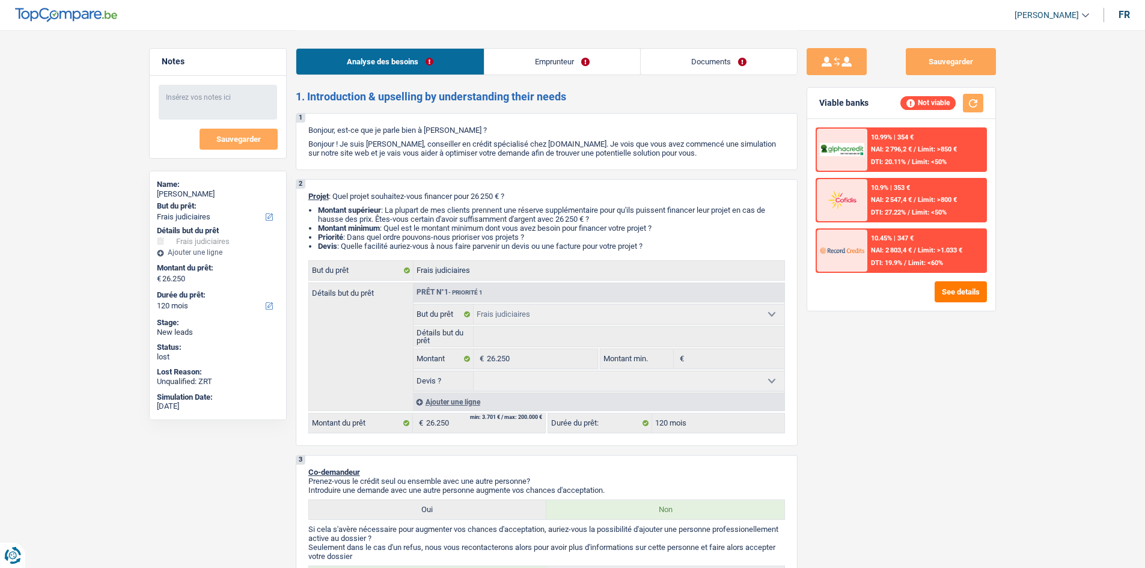
select select "120"
select select "independent"
select select "netSalary"
select select "liveWithParents"
select select "judicial"
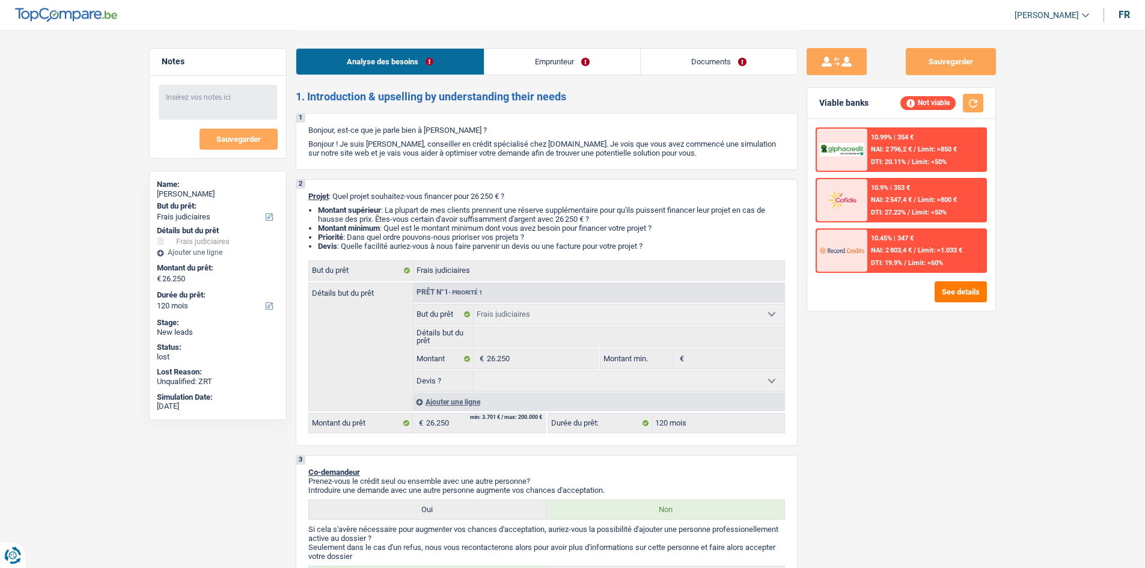
select select "judicial"
select select "120"
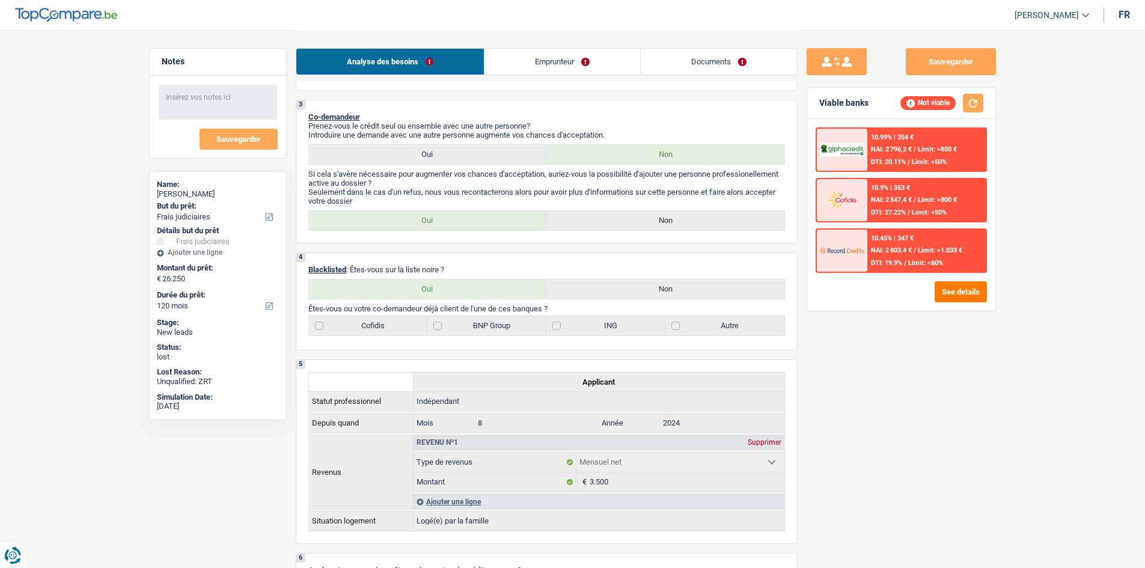
scroll to position [361, 0]
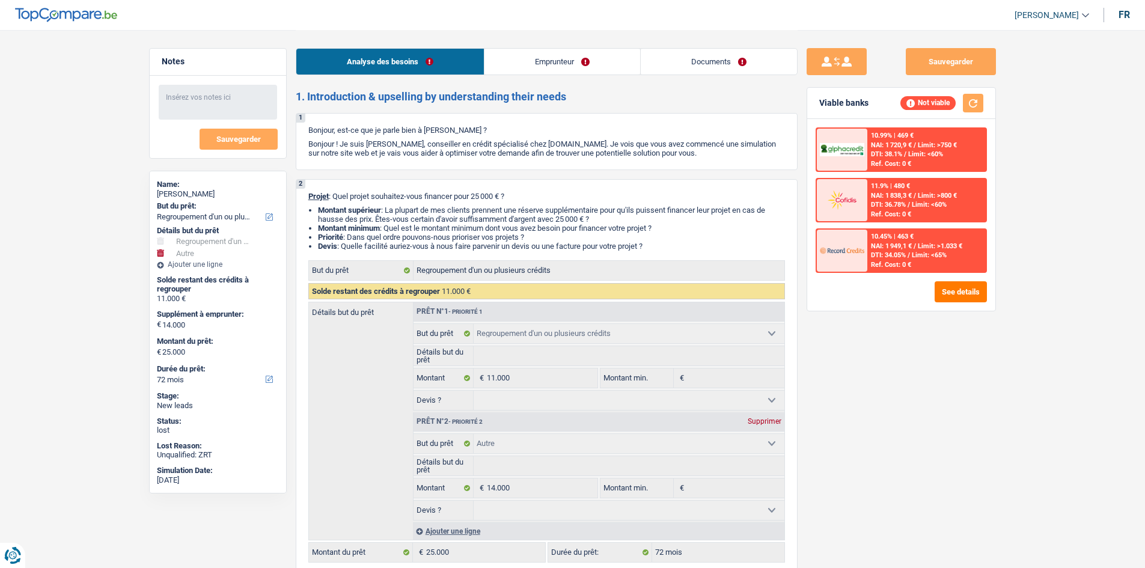
select select "refinancing"
select select "other"
select select "72"
select select "refinancing"
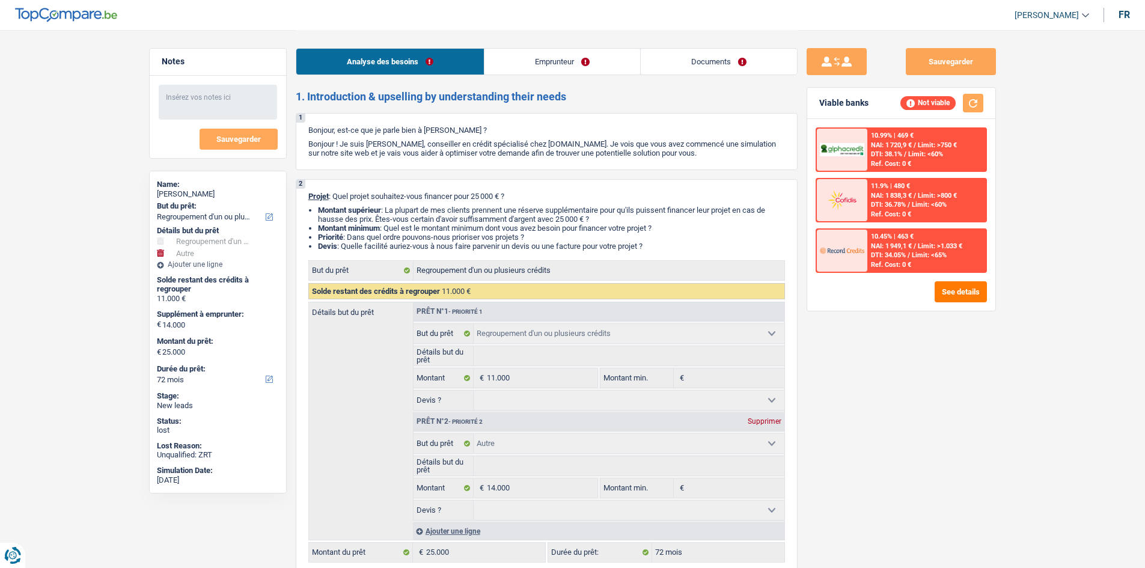
select select "refinancing"
select select "other"
select select "72"
select select "privateEmployee"
select select "netSalary"
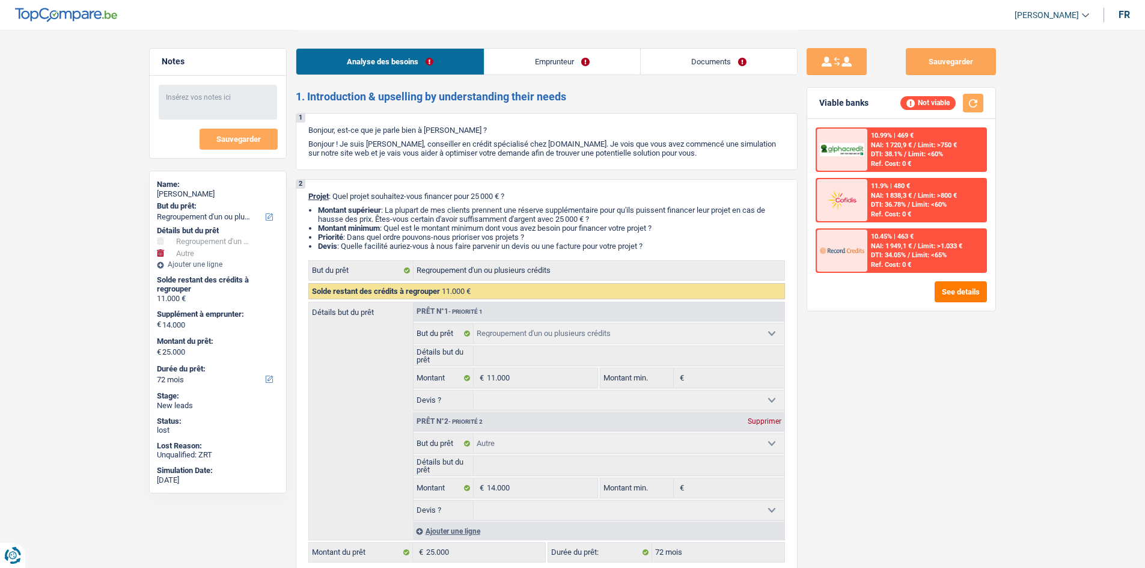
select select "mealVouchers"
select select "rentalIncome"
select select "ownerWithMortgage"
select select "mortgage"
select select "240"
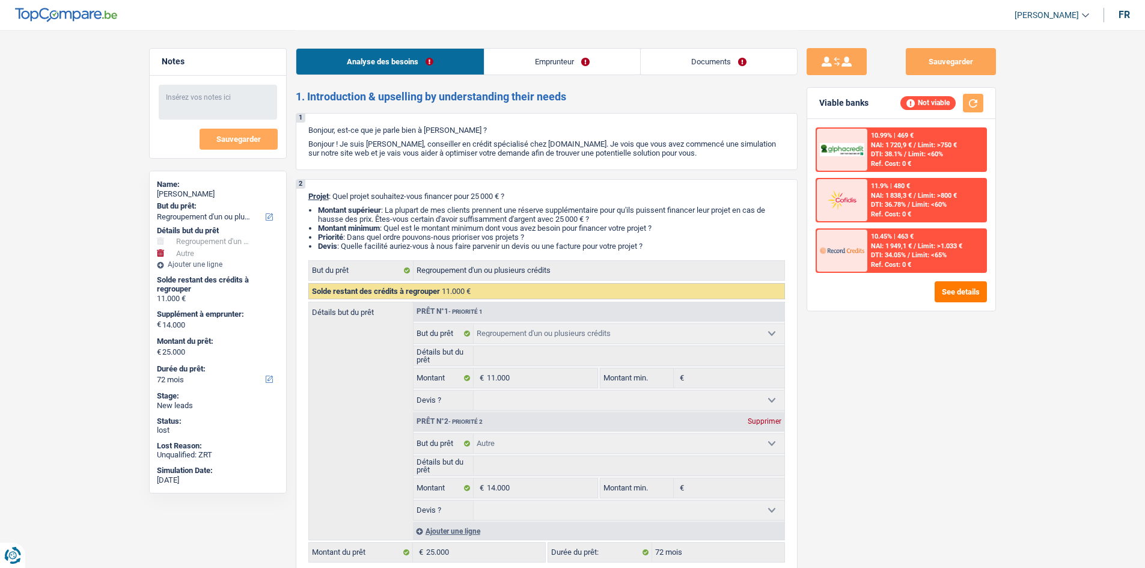
select select "cardOrCredit"
select select "refinancing"
select select "other"
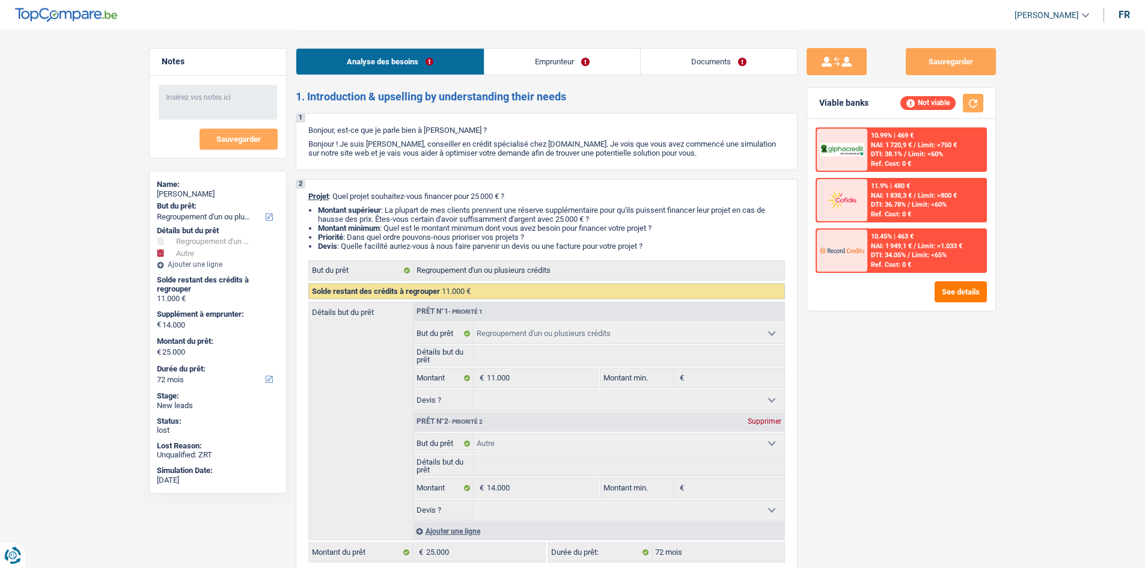
select select "72"
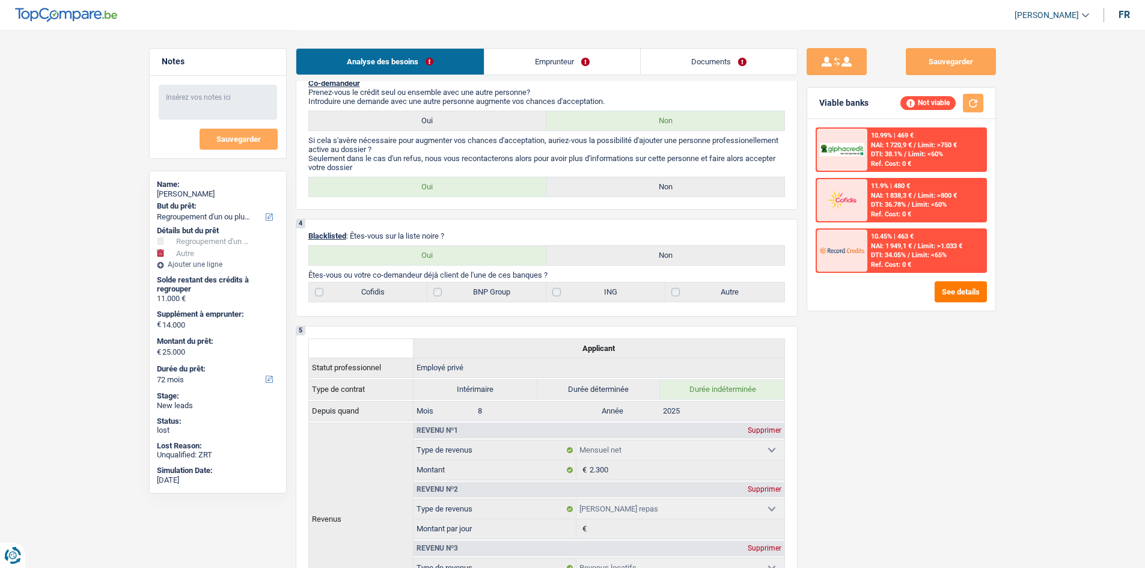
scroll to position [541, 0]
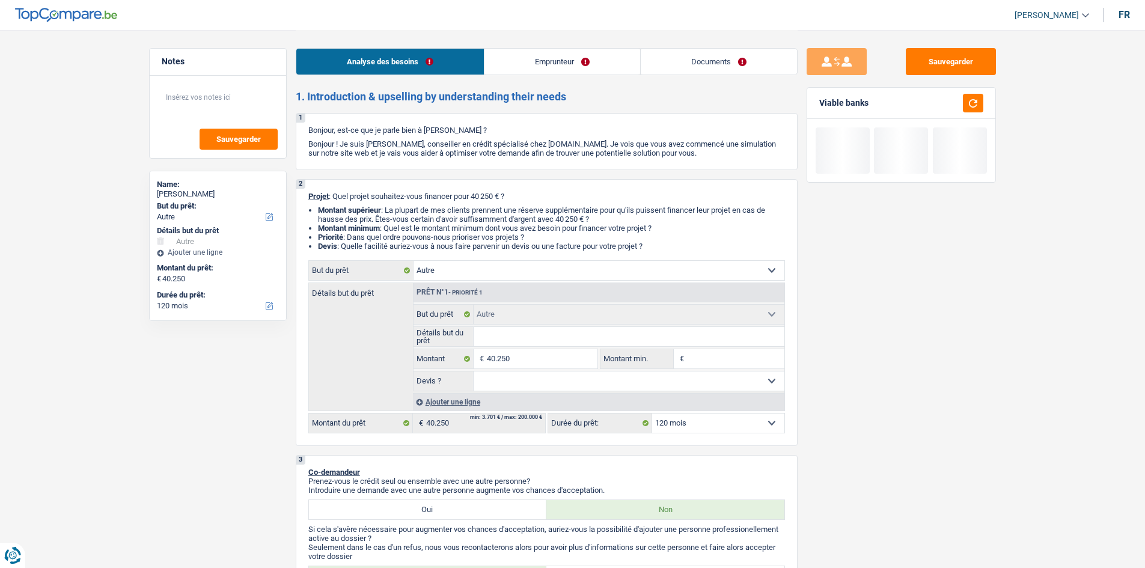
select select "other"
select select "120"
select select "other"
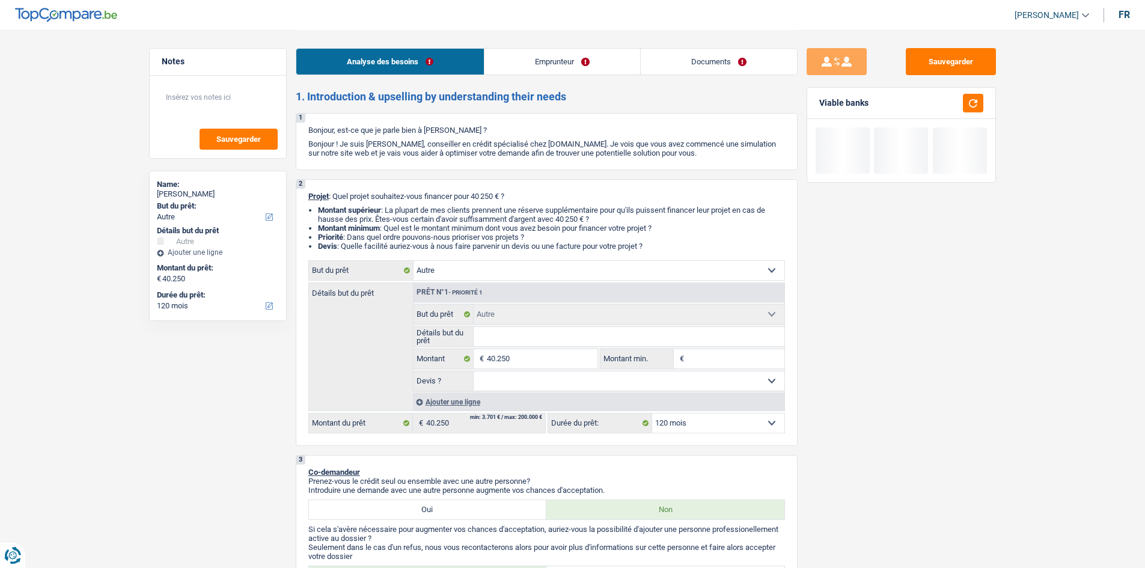
select select "120"
select select "independent"
select select "netSalary"
select select "ownerWithMortgage"
select select "mortgage"
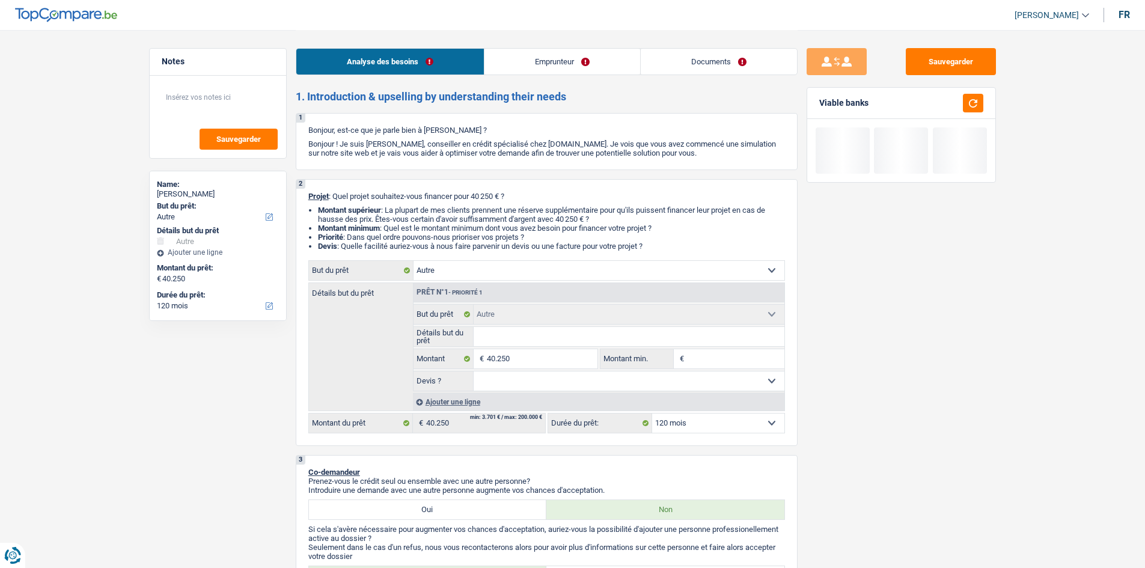
select select "360"
select select "other"
select select "120"
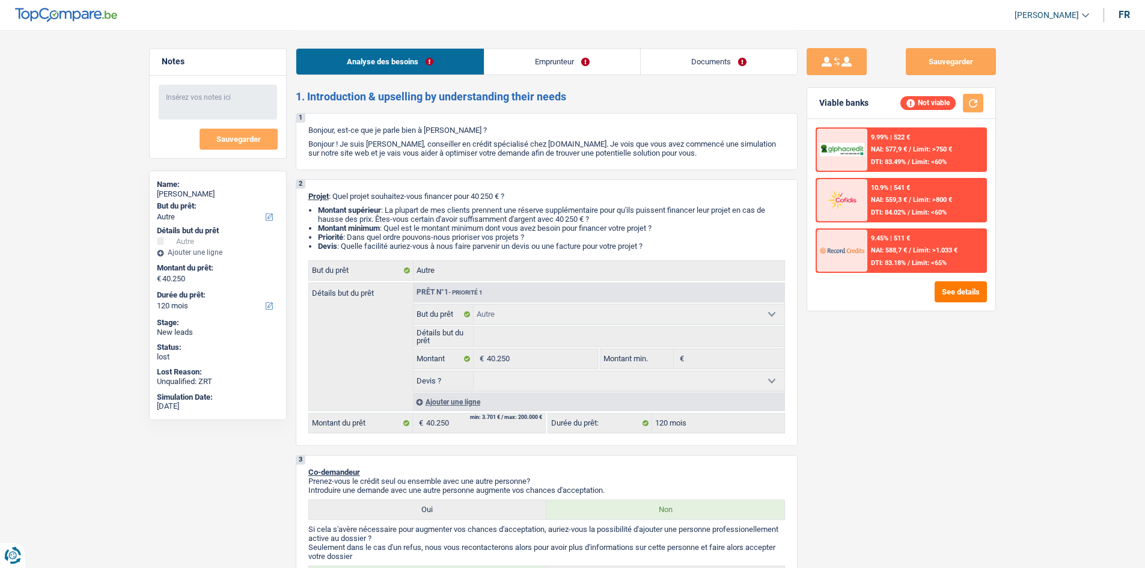
click at [536, 63] on link "Emprunteur" at bounding box center [563, 62] width 156 height 26
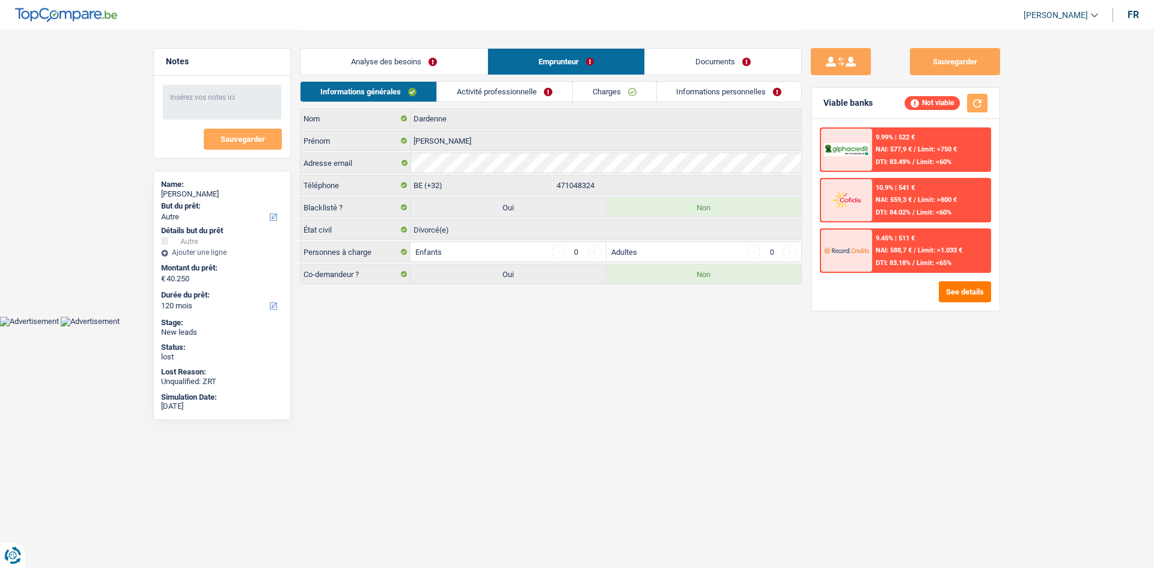
click at [512, 86] on link "Activité professionnelle" at bounding box center [504, 92] width 135 height 20
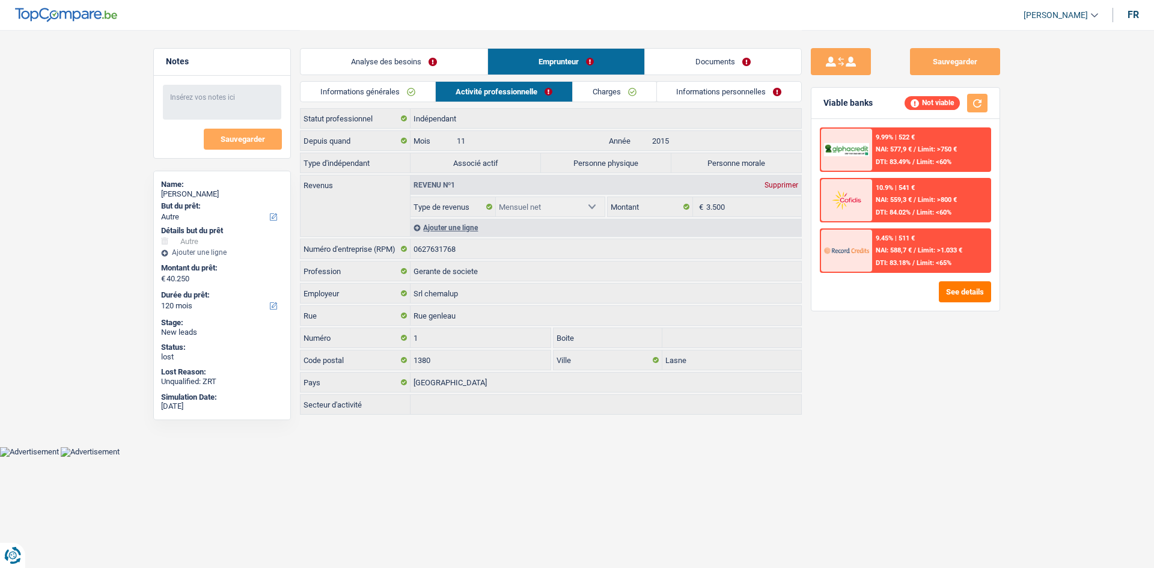
click at [605, 89] on link "Charges" at bounding box center [615, 92] width 84 height 20
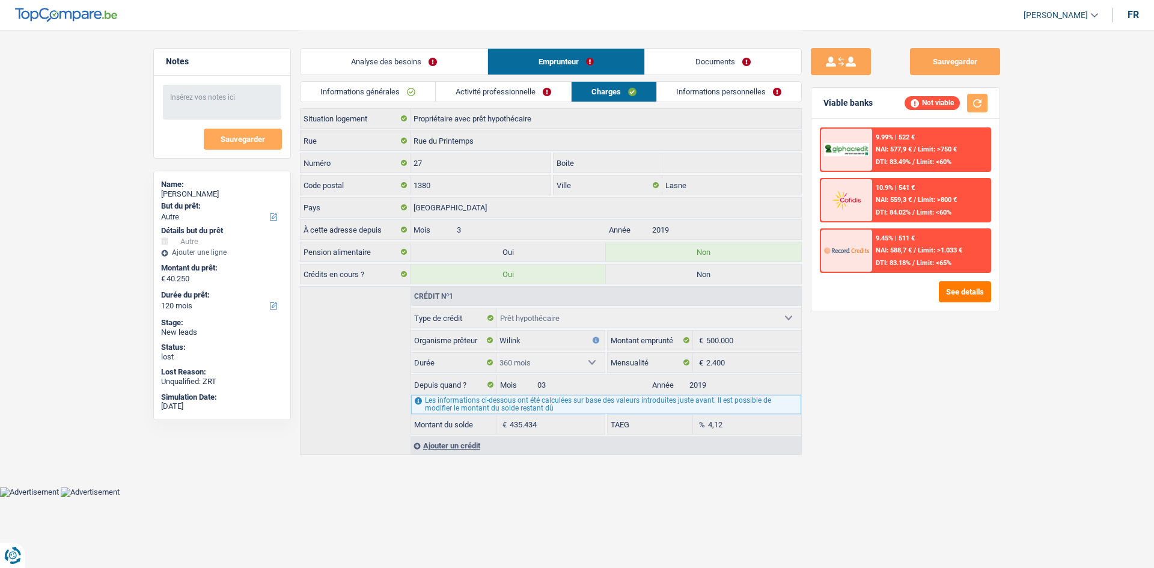
click at [690, 94] on link "Informations personnelles" at bounding box center [729, 92] width 145 height 20
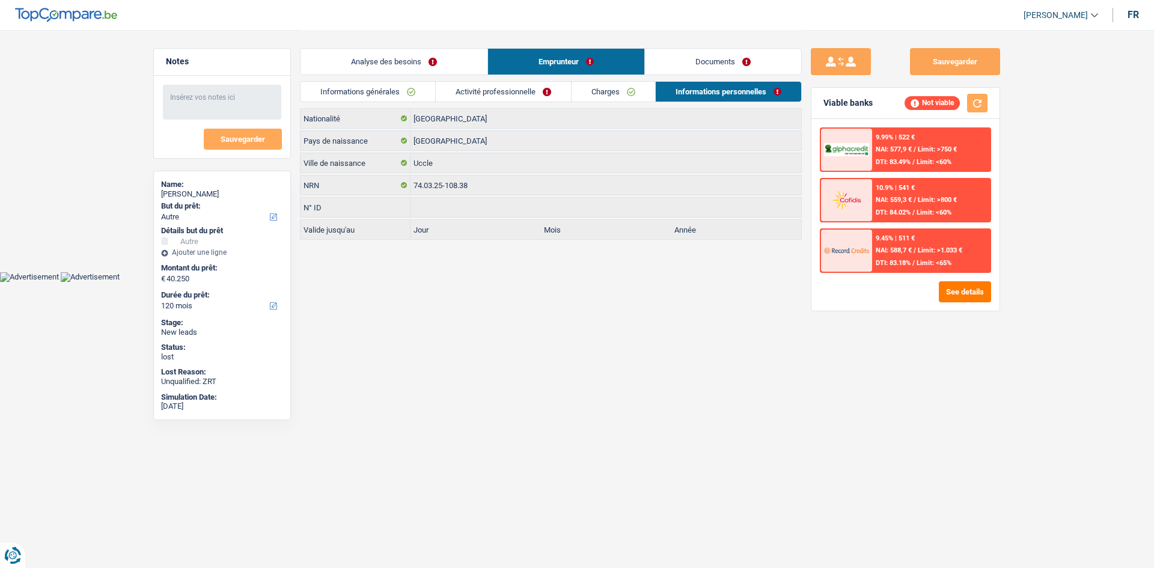
click at [418, 60] on link "Analyse des besoins" at bounding box center [394, 62] width 187 height 26
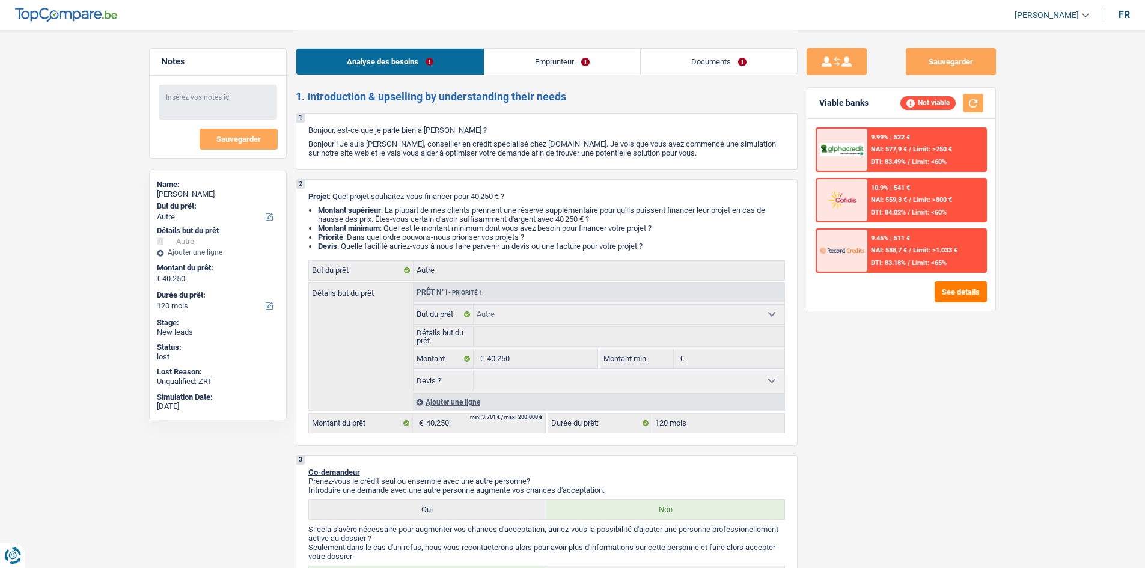
click at [517, 58] on link "Emprunteur" at bounding box center [563, 62] width 156 height 26
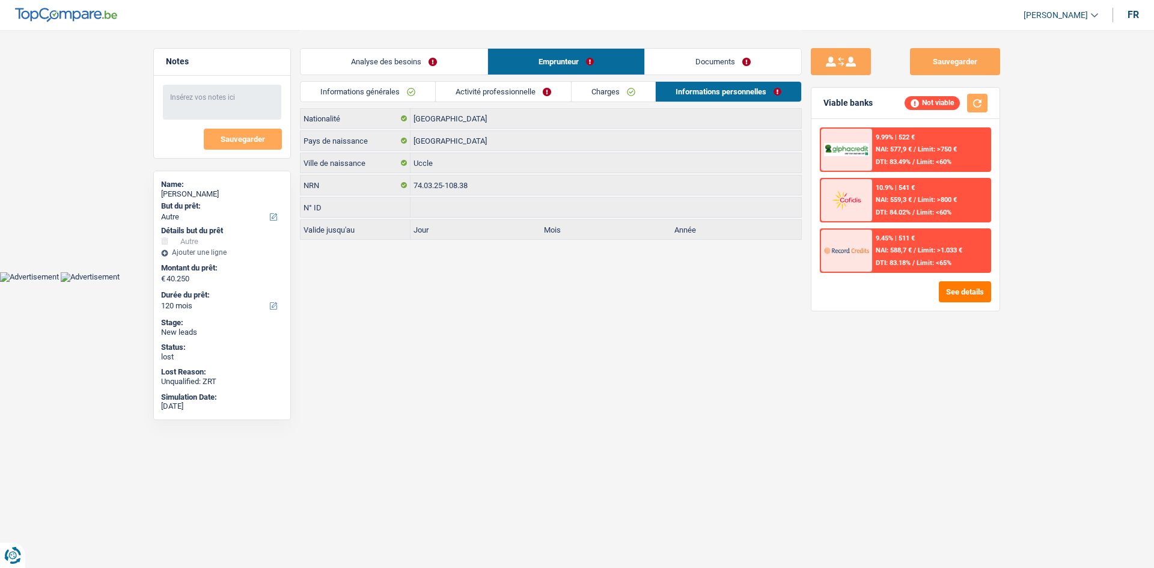
click at [510, 88] on link "Activité professionnelle" at bounding box center [503, 92] width 135 height 20
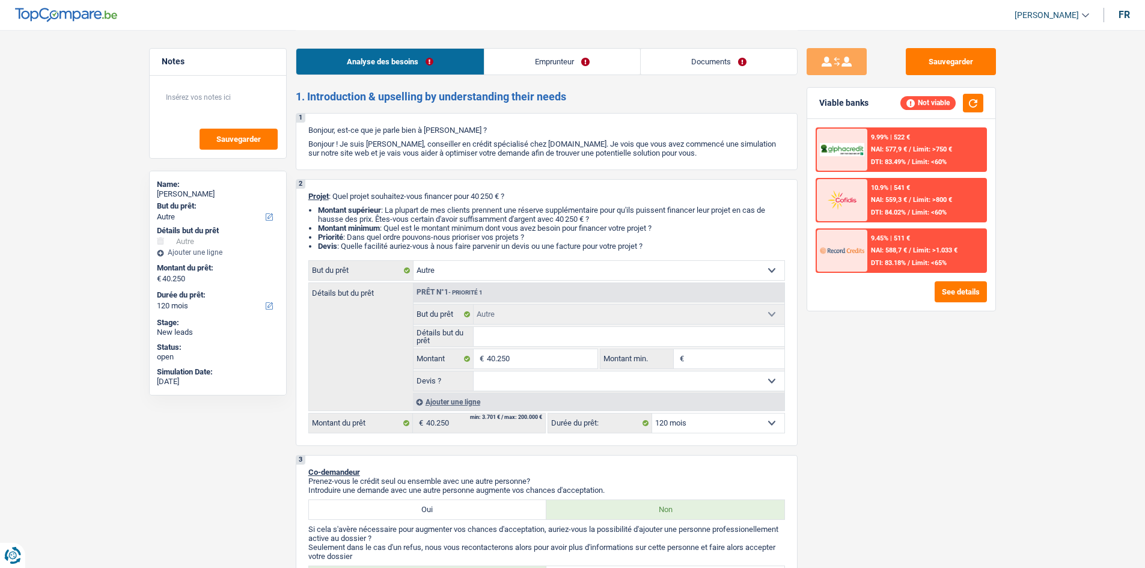
select select "other"
select select "120"
select select "other"
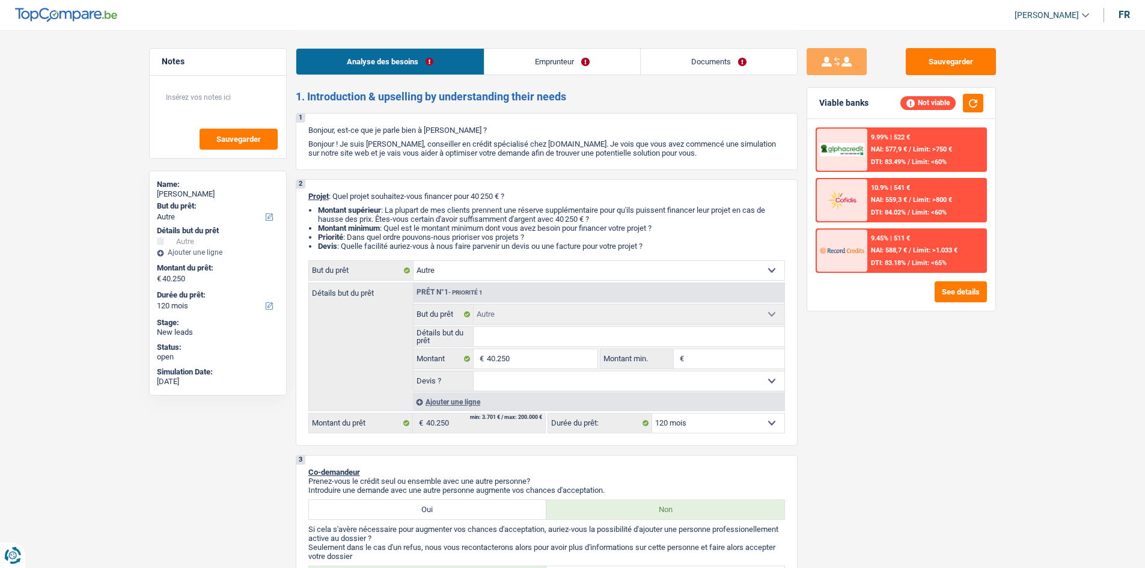
select select "120"
select select "independent"
select select "netSalary"
select select "ownerWithMortgage"
select select "mortgage"
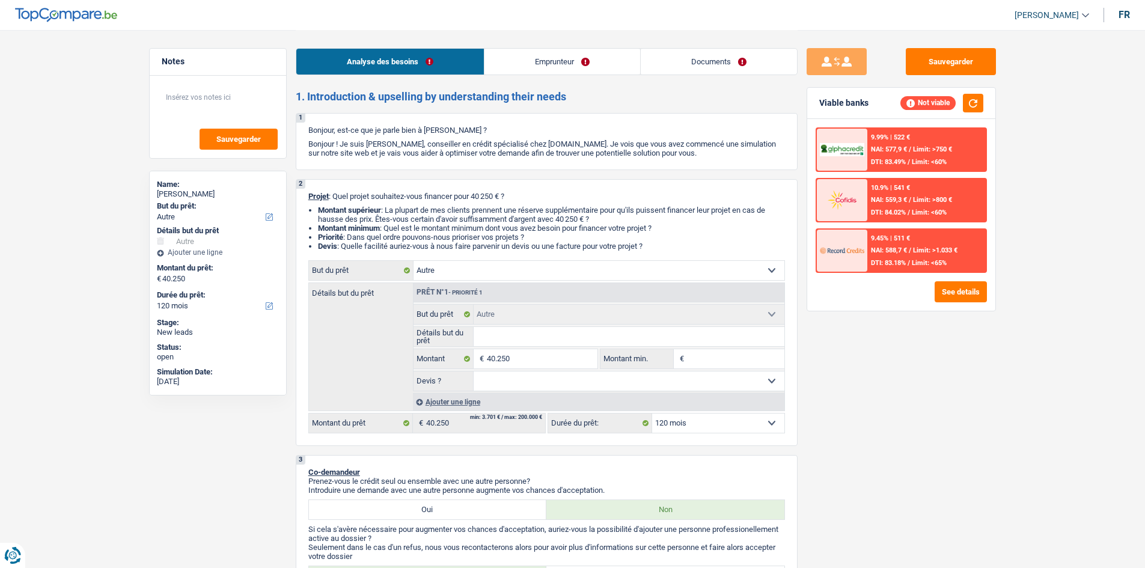
select select "360"
select select "other"
select select "120"
click at [528, 355] on input "40.250" at bounding box center [542, 358] width 110 height 19
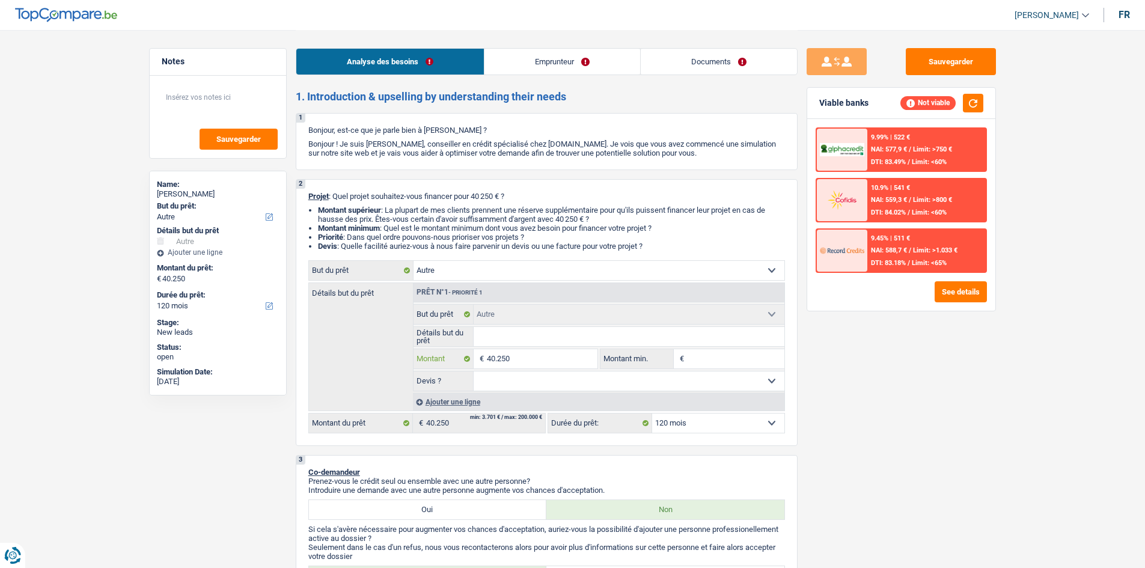
click at [528, 355] on input "40.250" at bounding box center [542, 358] width 110 height 19
type input "2"
type input "20"
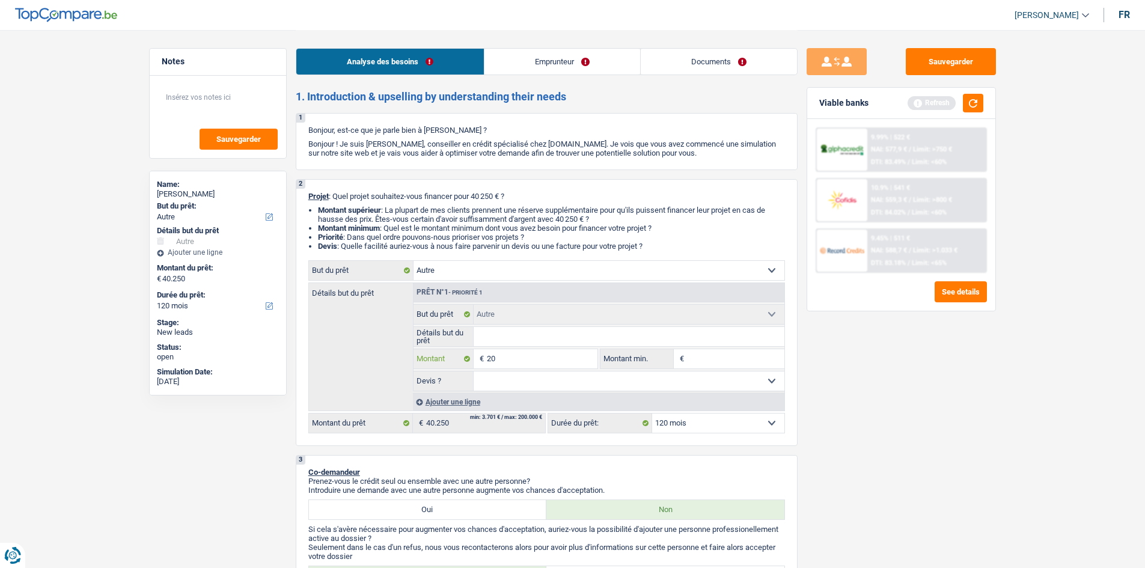
type input "200"
type input "2.000"
type input "20.001"
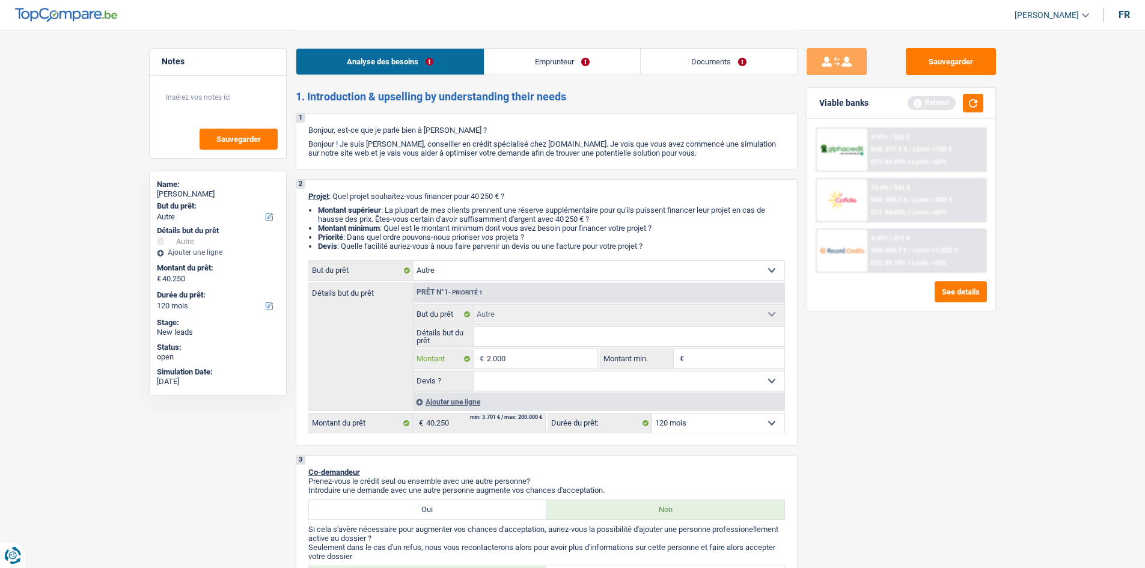
type input "20.001"
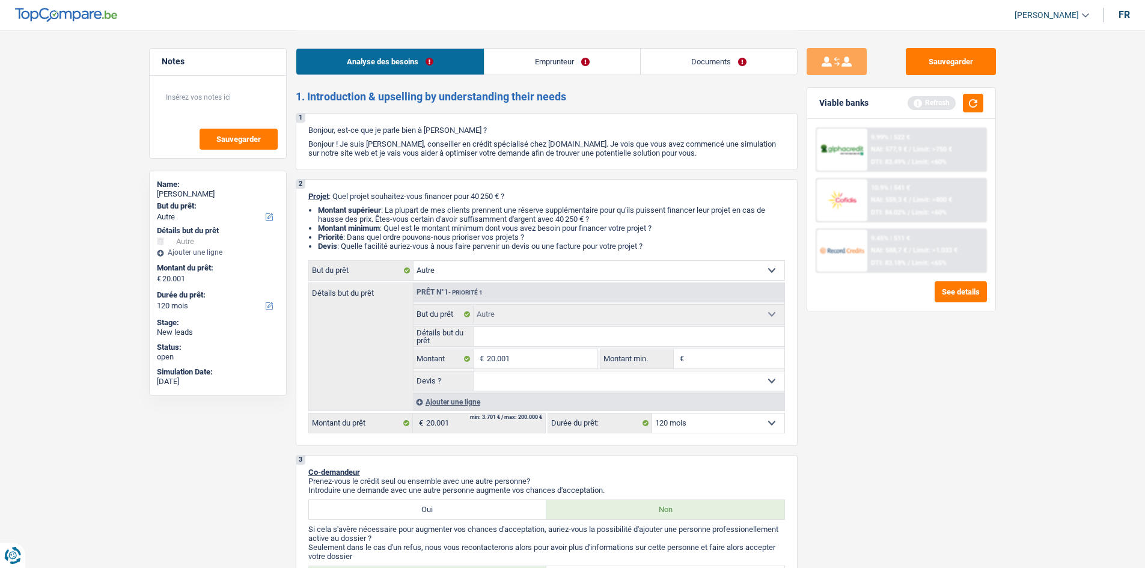
click at [941, 414] on div "Sauvegarder Viable banks Refresh 9.99% | 522 € NAI: 577,9 € / Limit: >750 € DTI…" at bounding box center [901, 298] width 207 height 501
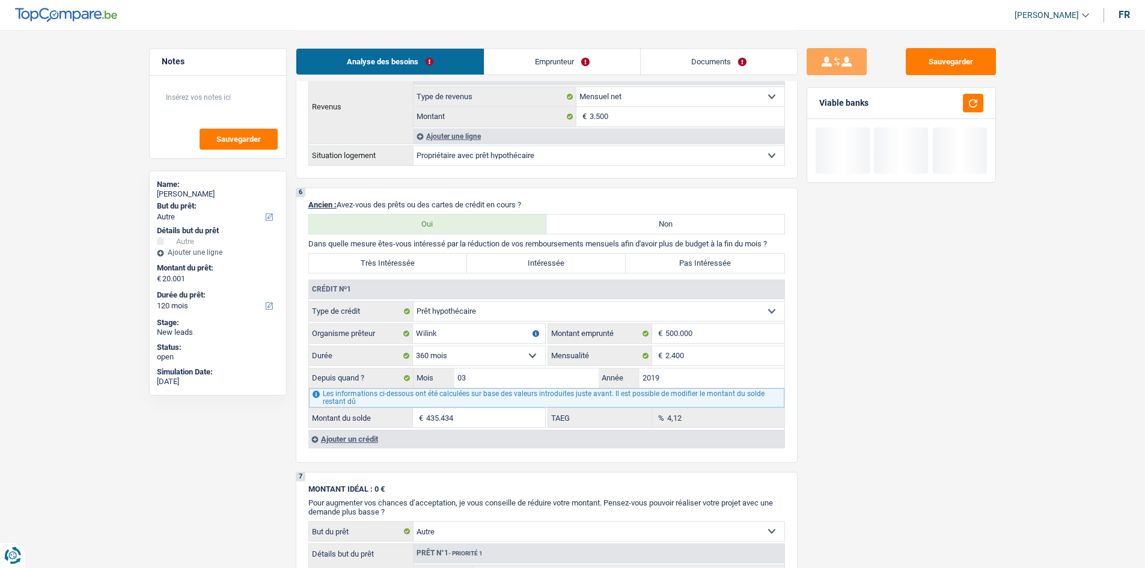
scroll to position [721, 0]
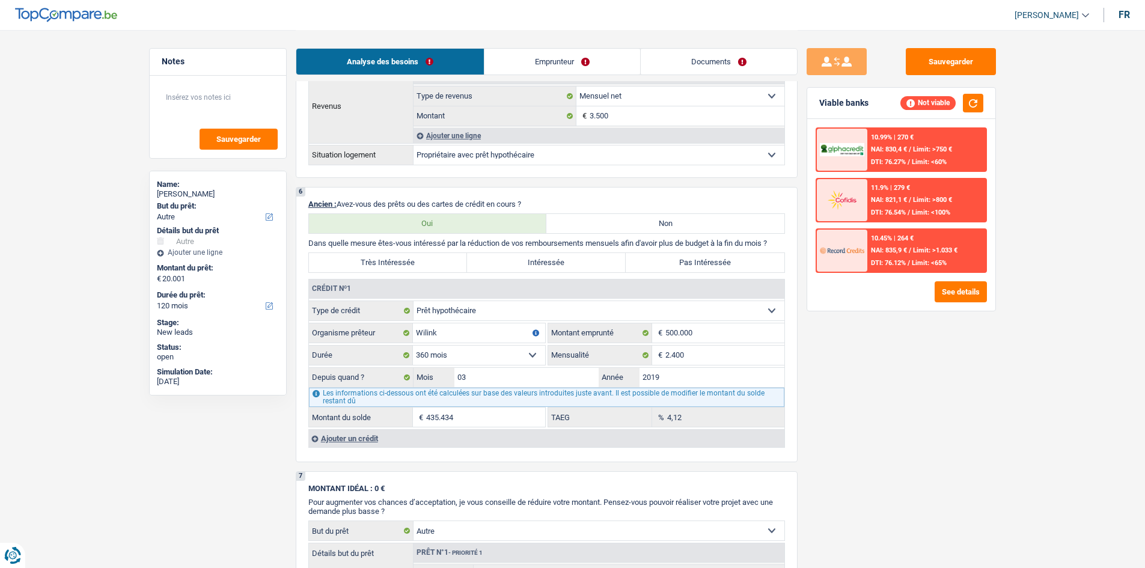
click at [673, 261] on label "Pas Intéressée" at bounding box center [705, 262] width 159 height 19
click at [673, 261] on input "Pas Intéressée" at bounding box center [705, 262] width 159 height 19
radio input "true"
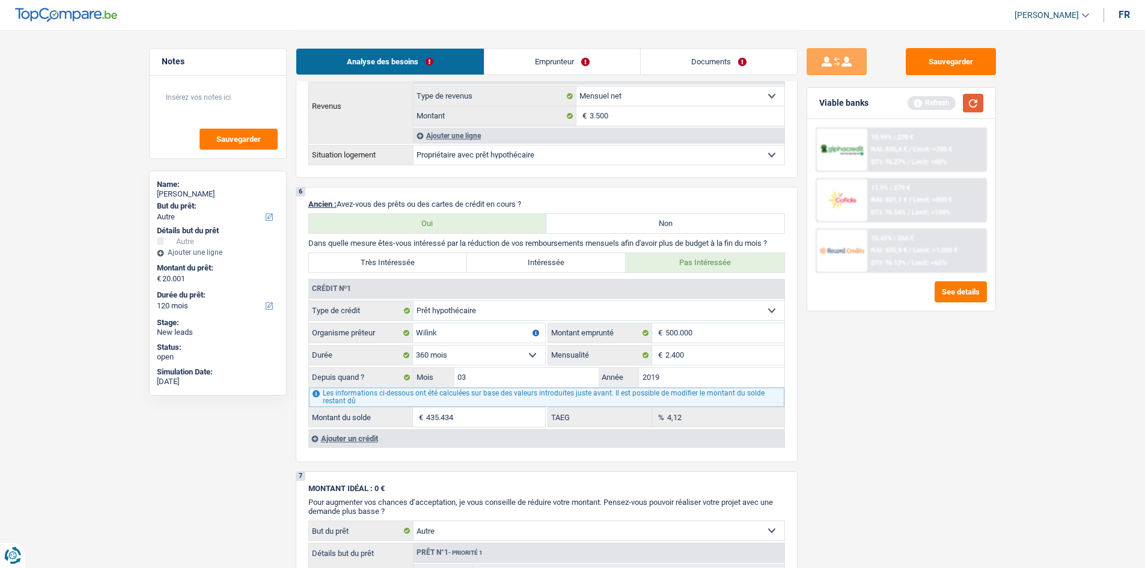
click at [978, 102] on button "button" at bounding box center [973, 103] width 20 height 19
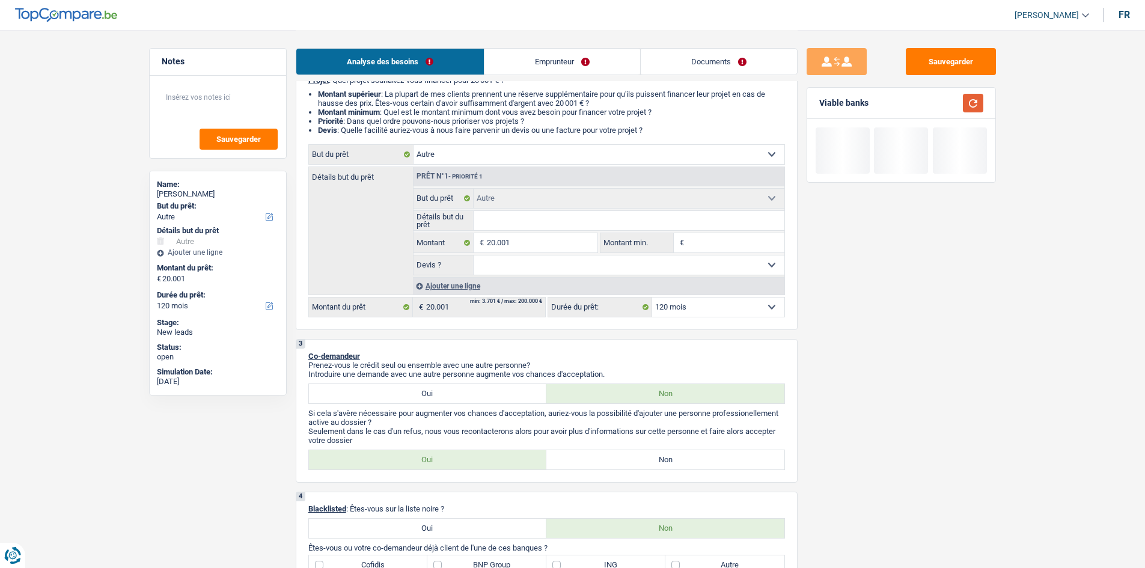
scroll to position [0, 0]
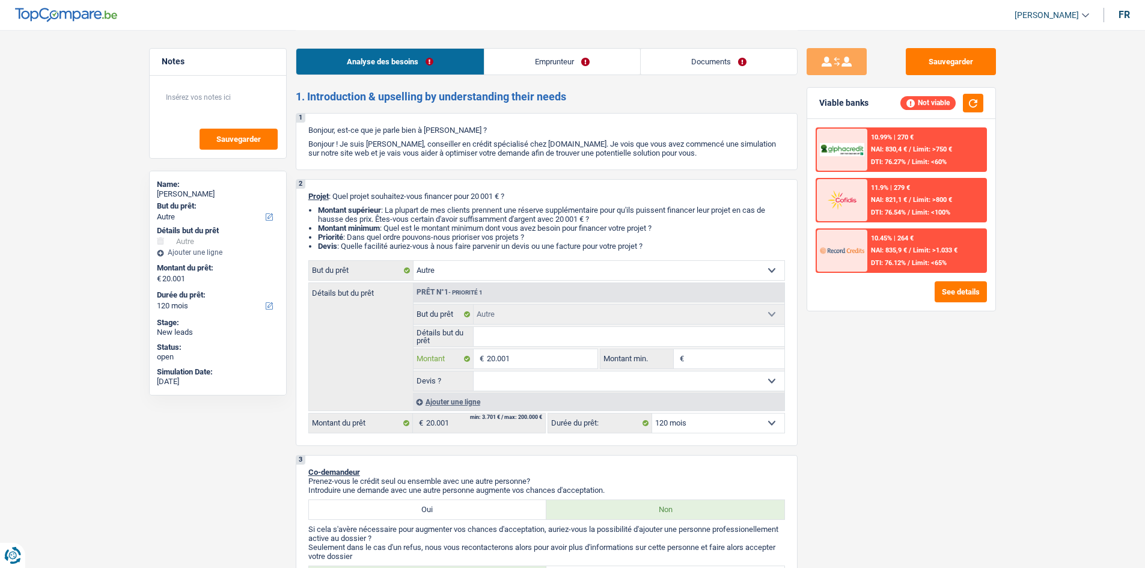
click at [528, 359] on input "20.001" at bounding box center [542, 358] width 110 height 19
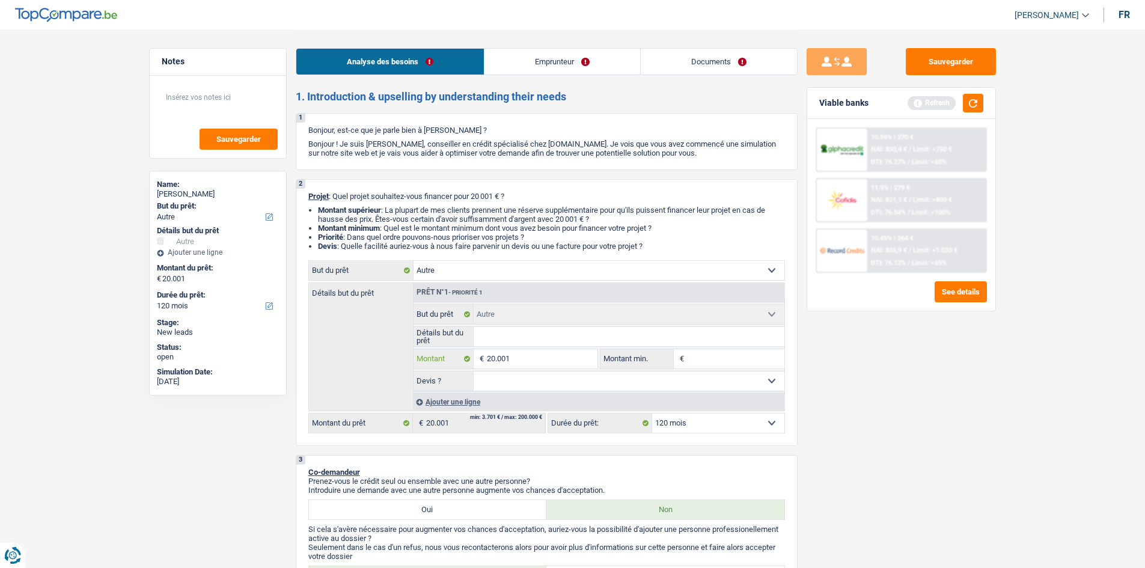
type input "1"
type input "10"
type input "100"
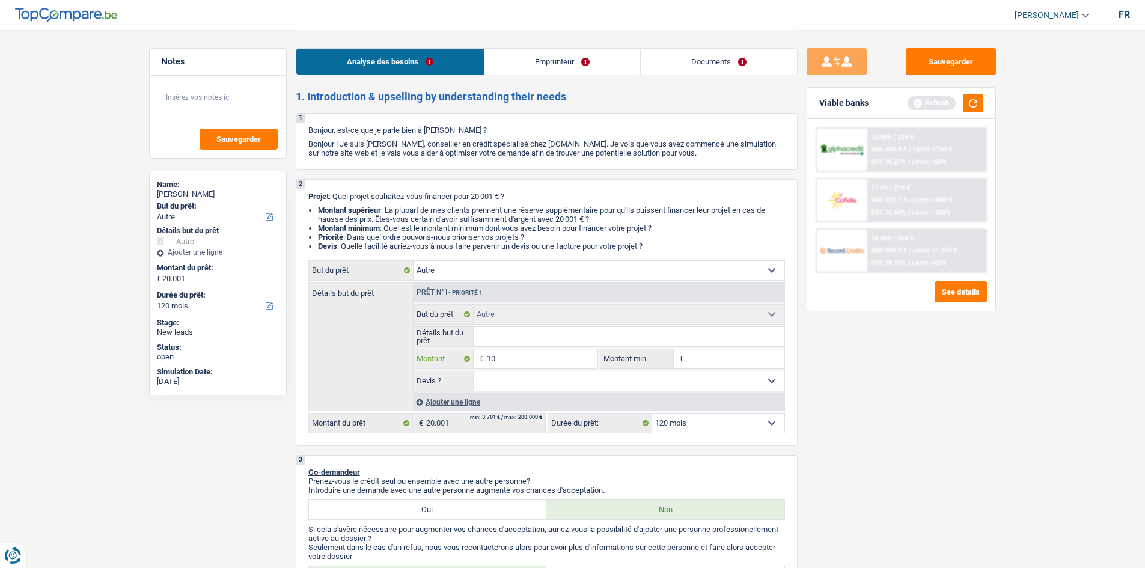
type input "100"
type input "1.000"
type input "10.001"
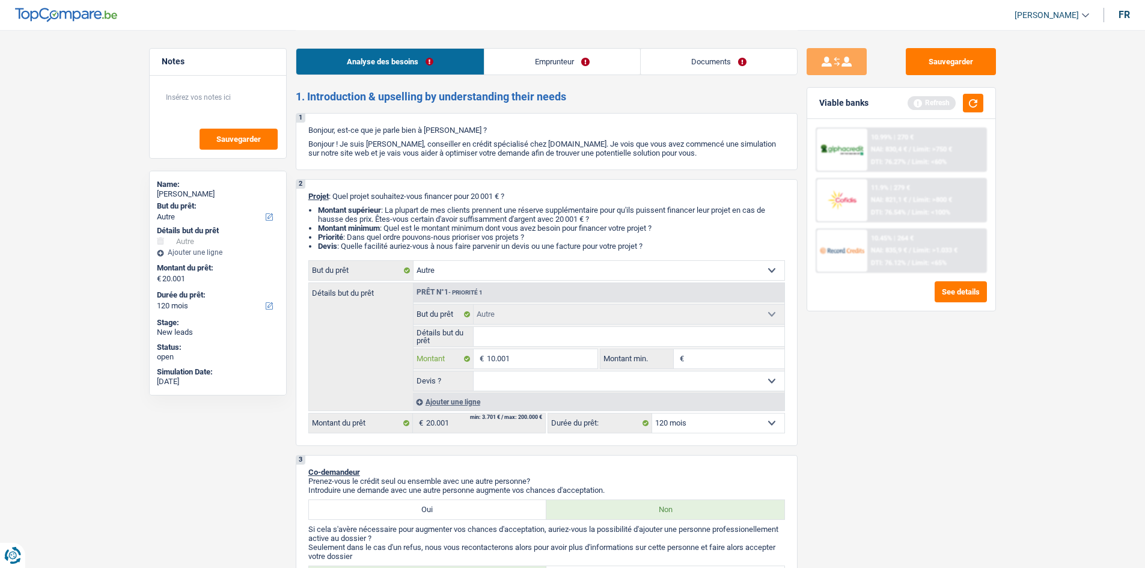
type input "10.001"
select select "60"
type input "10.001"
select select "60"
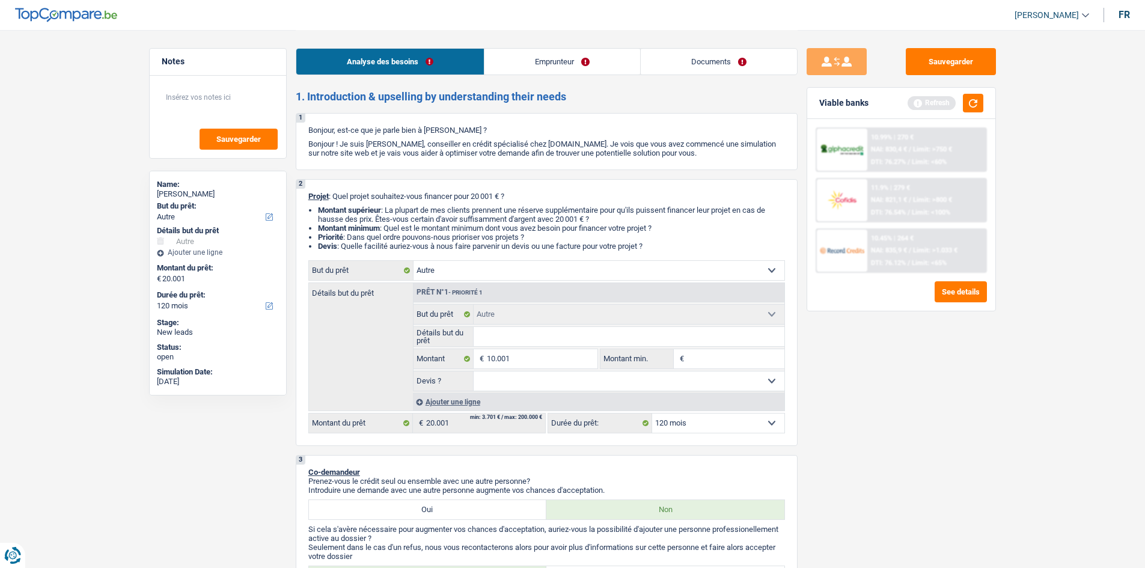
type input "10.001"
select select "60"
click at [926, 381] on div "Sauvegarder Viable banks Refresh 10.99% | 270 € NAI: 830,4 € / Limit: >750 € DT…" at bounding box center [901, 298] width 207 height 501
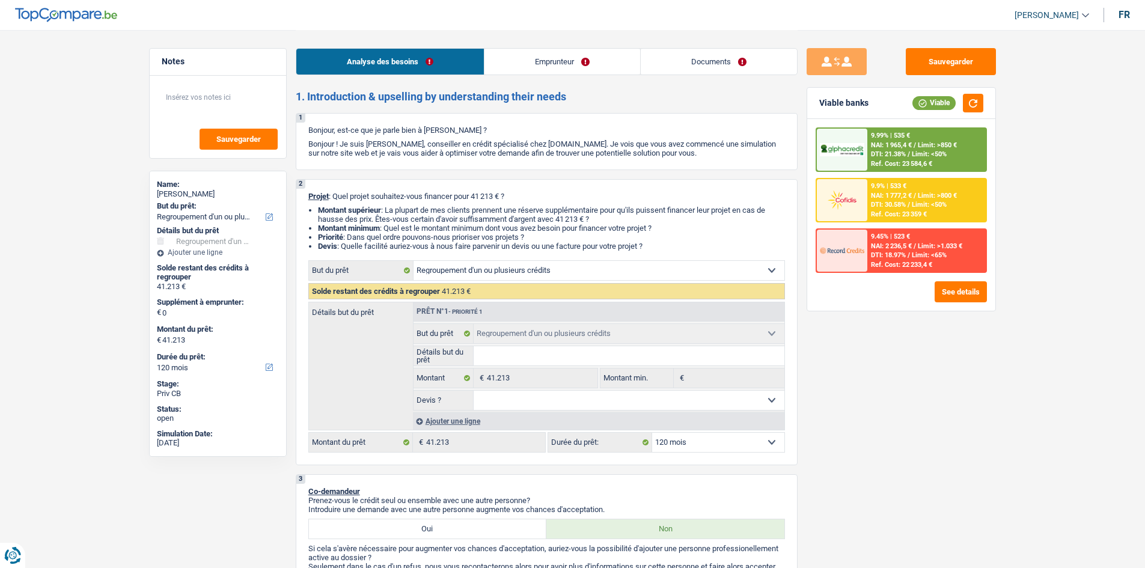
select select "refinancing"
select select "120"
select select "refinancing"
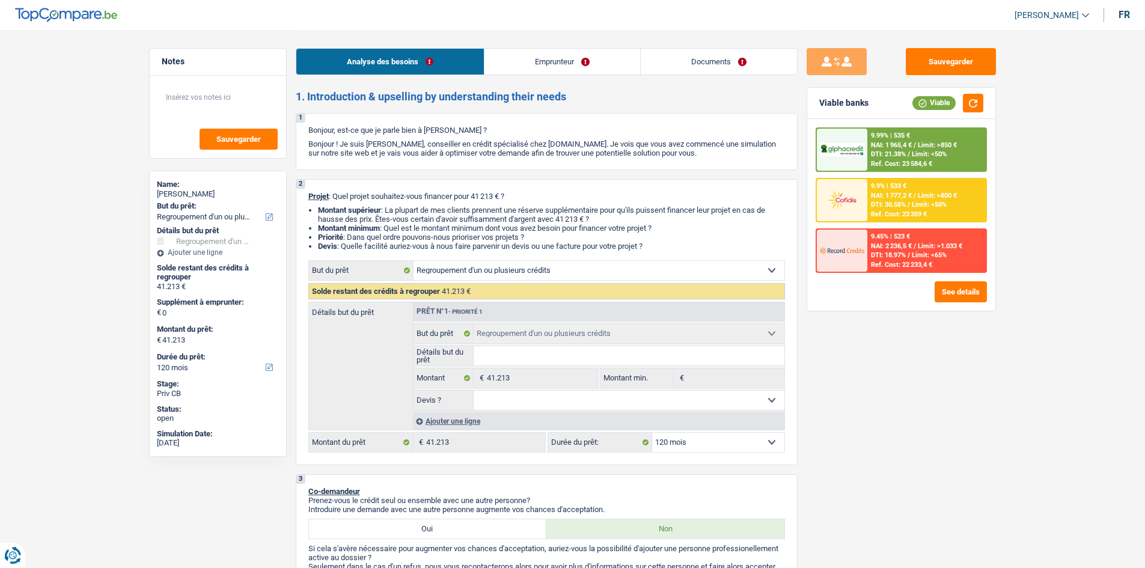
select select "120"
select select "publicEmployee"
select select "netSalary"
select select "mealVouchers"
select select "liveWithParents"
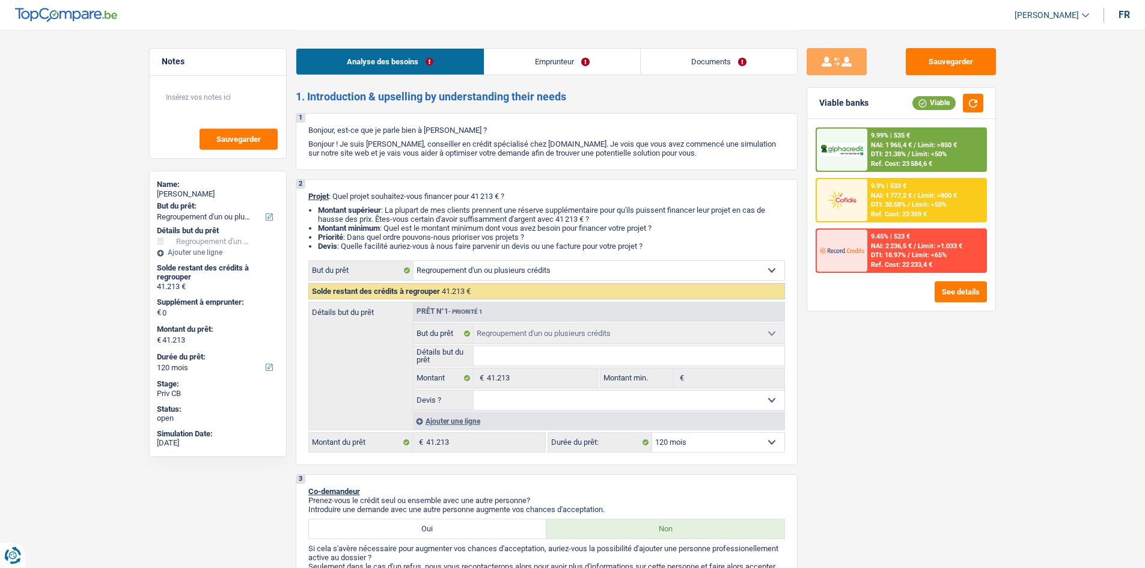
select select "carLoan"
select select "60"
select select "personalLoan"
select select "homeFurnishingOrRelocation"
select select "120"
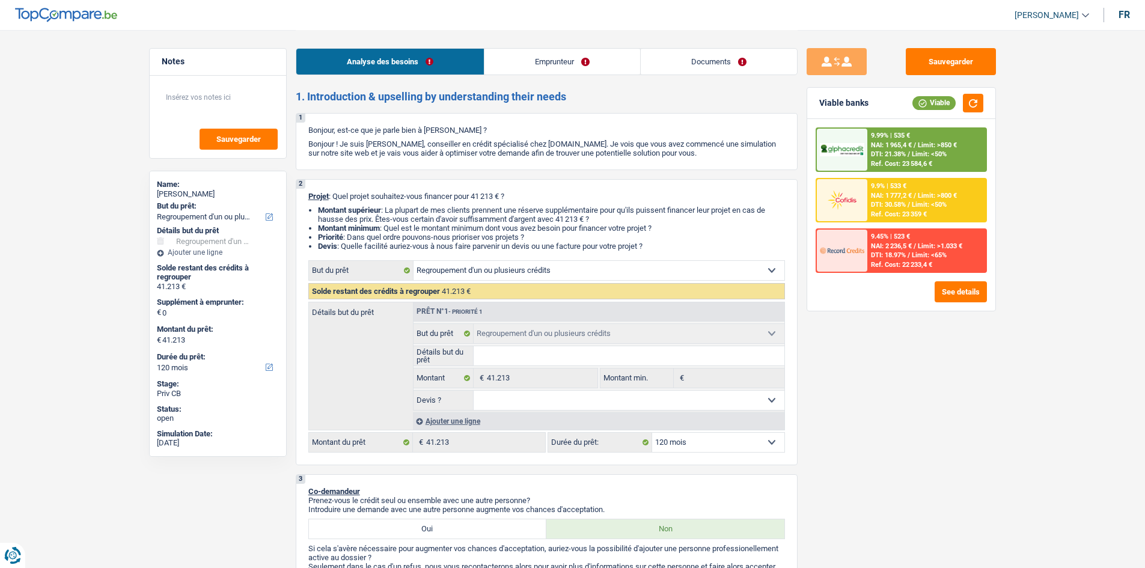
select select "refinancing"
select select "120"
select select "32"
select select "single"
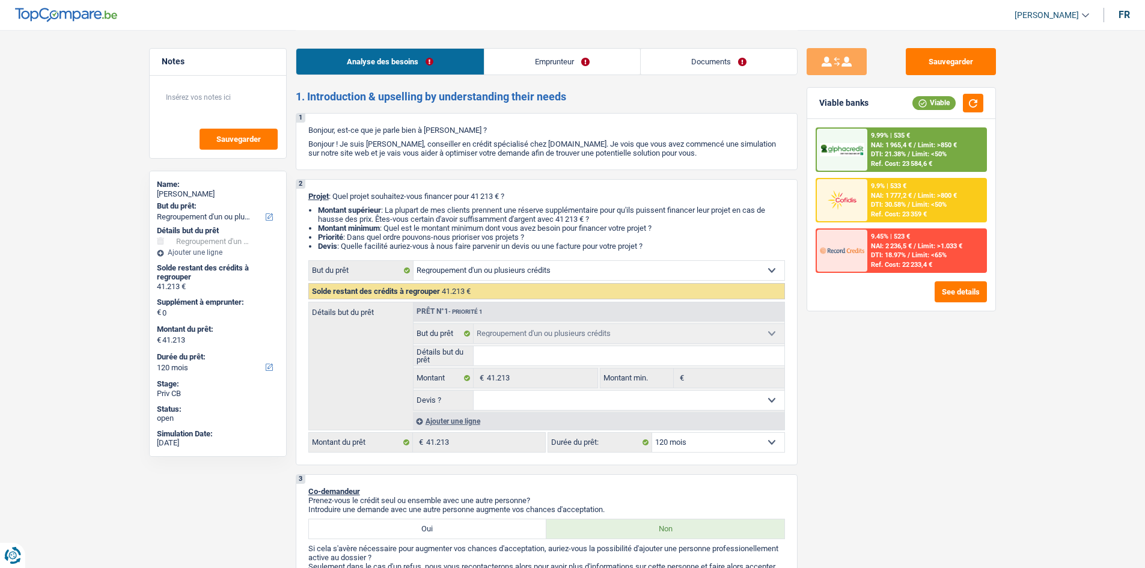
drag, startPoint x: 749, startPoint y: 64, endPoint x: 634, endPoint y: 55, distance: 115.8
click at [749, 64] on link "Documents" at bounding box center [719, 62] width 156 height 26
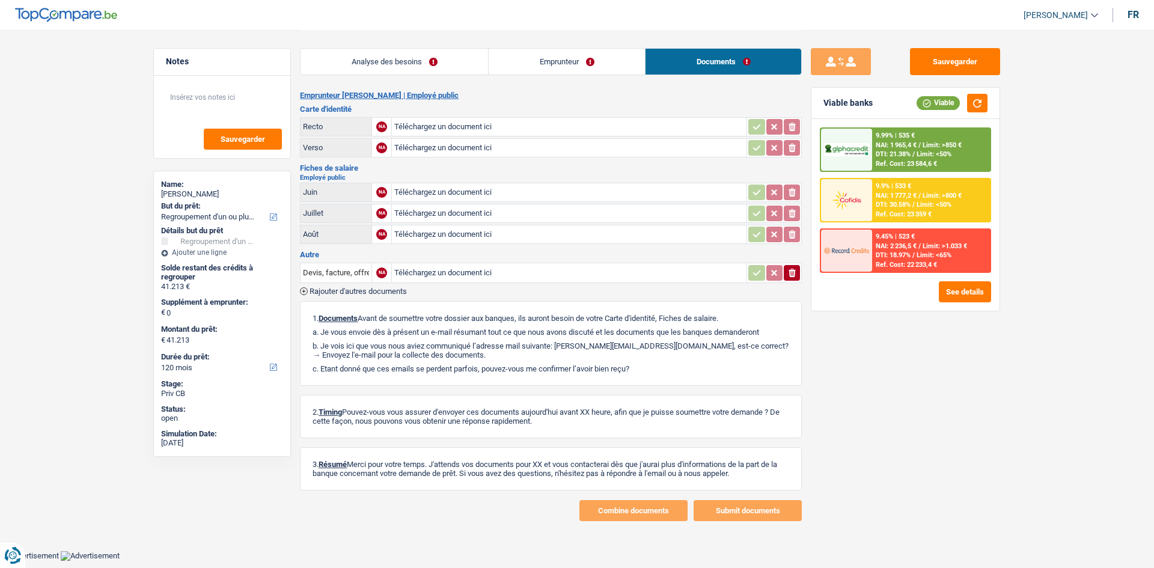
click at [580, 65] on link "Emprunteur" at bounding box center [567, 62] width 156 height 26
